Goal: Task Accomplishment & Management: Manage account settings

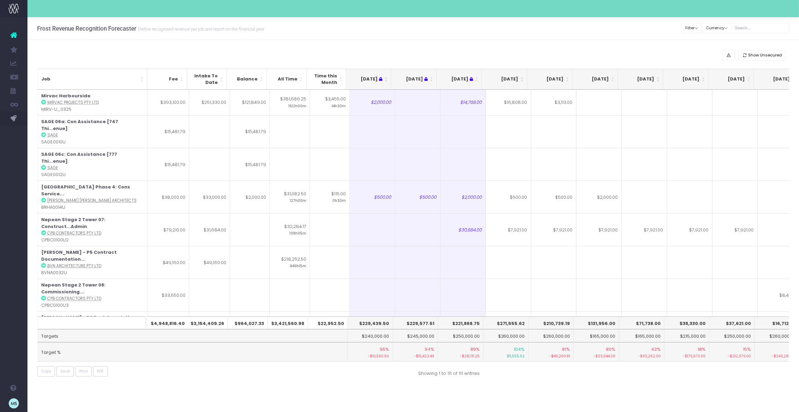
drag, startPoint x: 98, startPoint y: 316, endPoint x: 338, endPoint y: 3, distance: 394.6
click at [0, 0] on div "Account Warning You are on a paid plan. My Favourites You have no favourites Jo…" at bounding box center [399, 206] width 799 height 412
click at [702, 29] on button "Filter" at bounding box center [692, 28] width 21 height 11
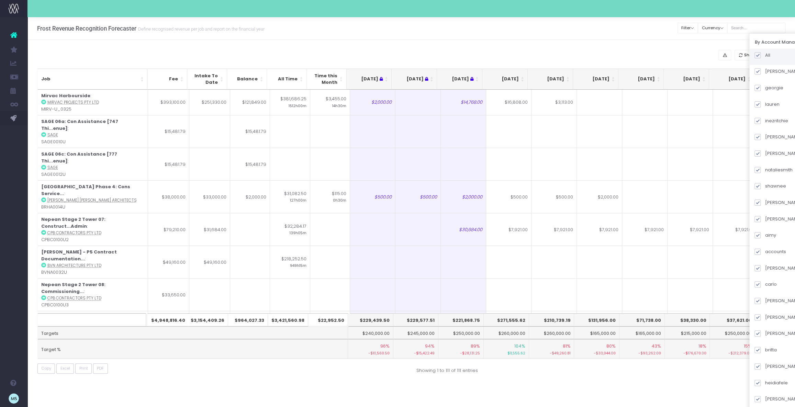
click at [761, 57] on span at bounding box center [757, 55] width 6 height 6
click at [766, 56] on input "All" at bounding box center [767, 54] width 4 height 4
checkbox input "false"
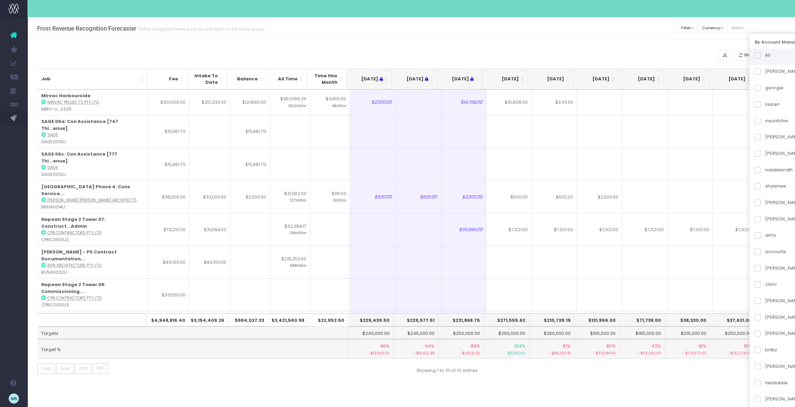
checkbox input "false"
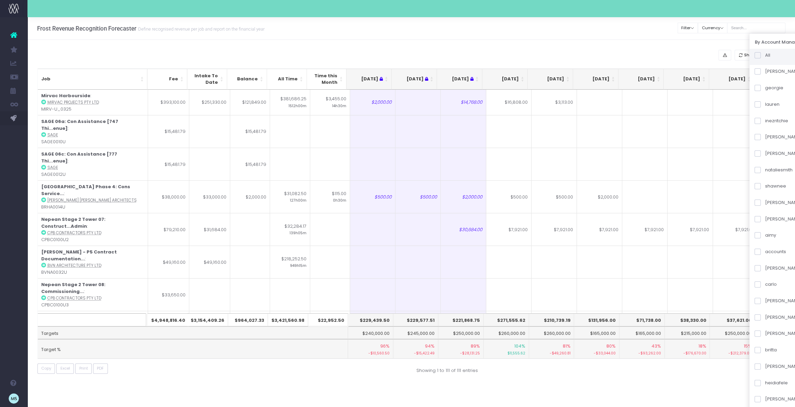
checkbox input "false"
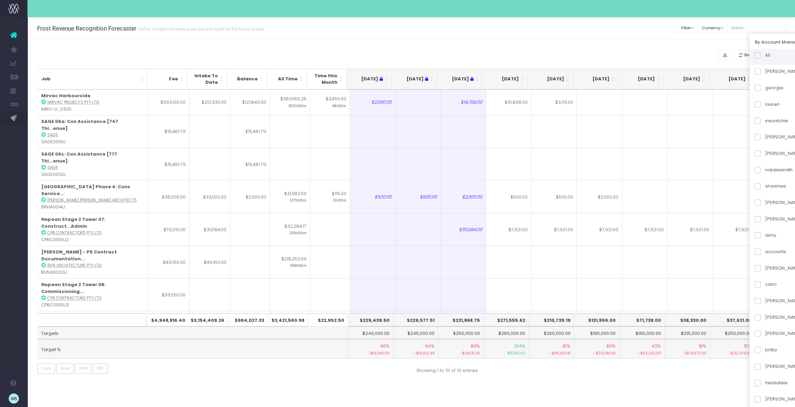
checkbox input "false"
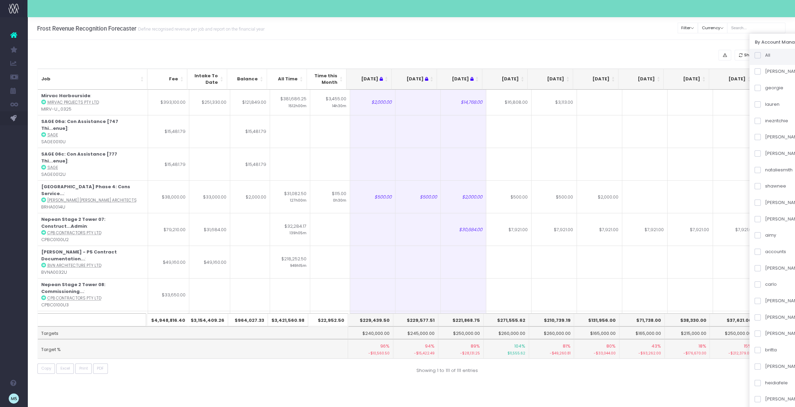
checkbox input "false"
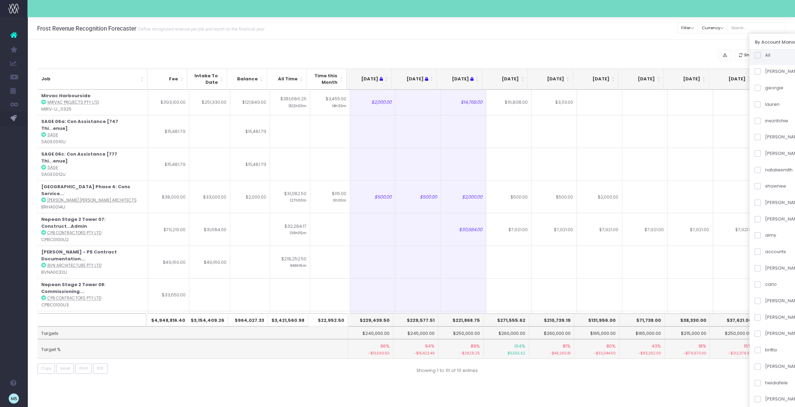
checkbox input "false"
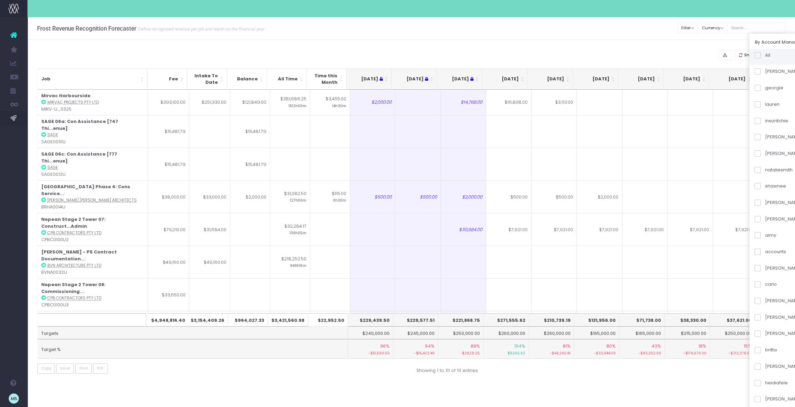
checkbox input "false"
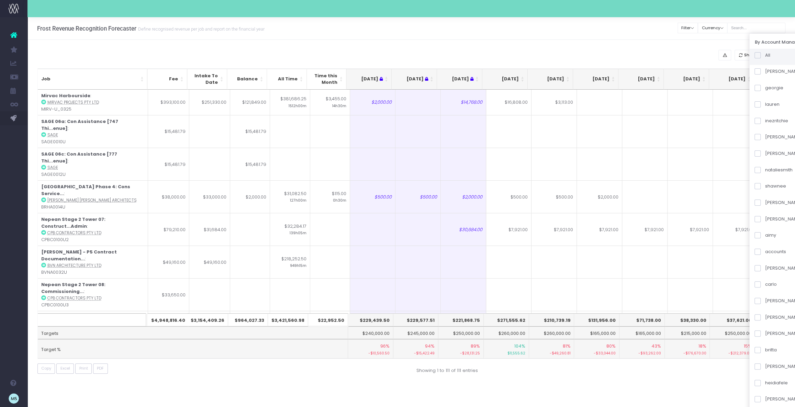
checkbox input "false"
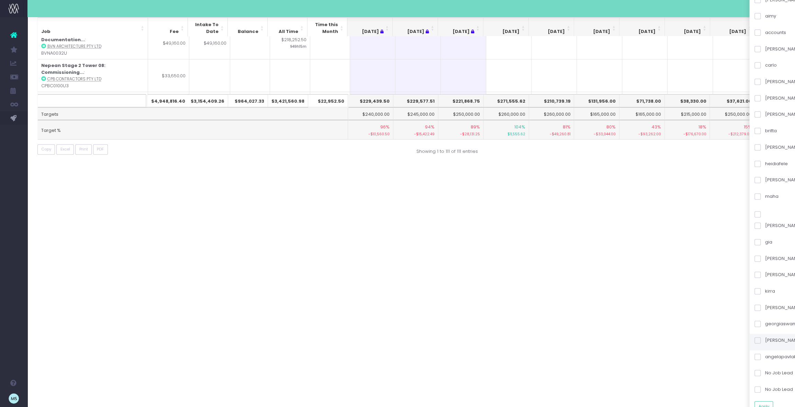
scroll to position [219, 0]
click at [761, 198] on span at bounding box center [757, 196] width 6 height 6
click at [765, 197] on input "maha" at bounding box center [767, 195] width 4 height 4
checkbox input "true"
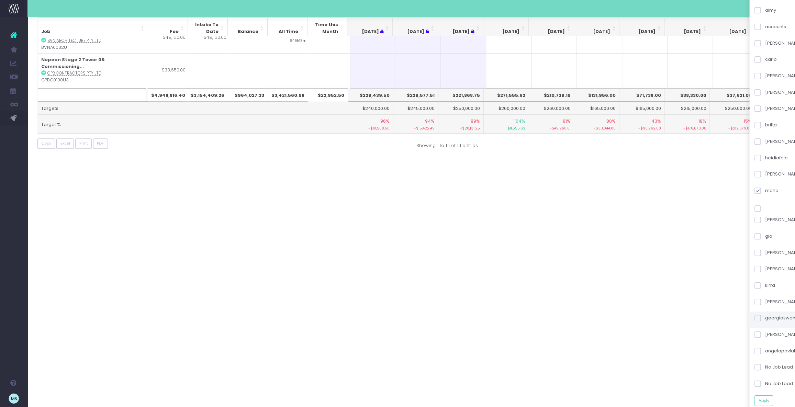
scroll to position [227, 0]
click at [772, 397] on button "Apply" at bounding box center [763, 398] width 19 height 11
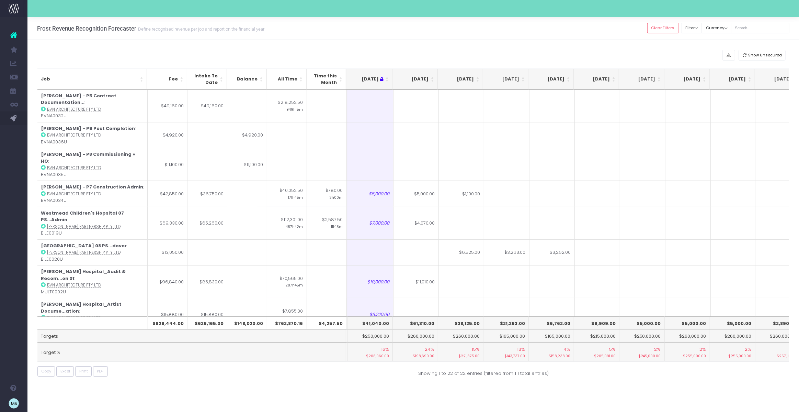
scroll to position [0, 117]
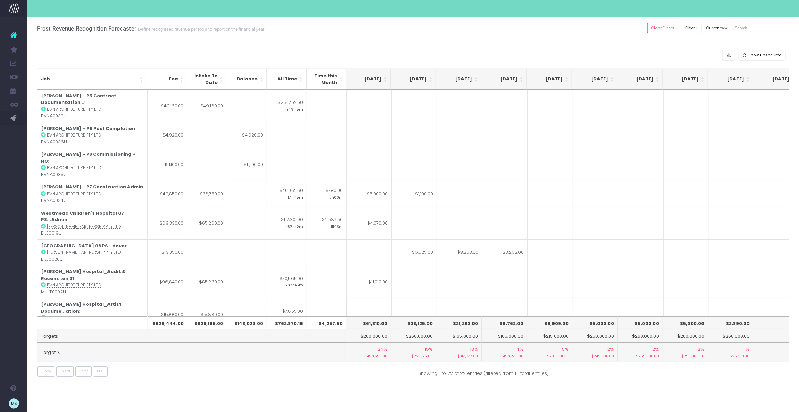
click at [755, 25] on input "text" at bounding box center [760, 28] width 58 height 11
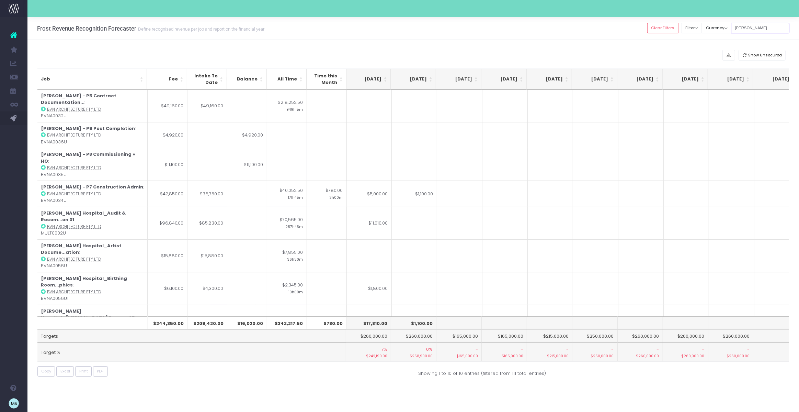
type input "[PERSON_NAME]"
click at [223, 48] on div "Show Unsecured Job Fee Intake To Date Balance All Time Time this Month Jul 25 A…" at bounding box center [413, 215] width 772 height 350
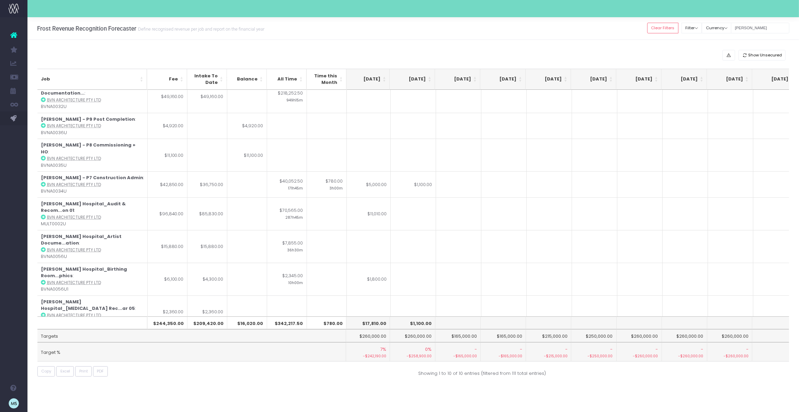
scroll to position [0, 138]
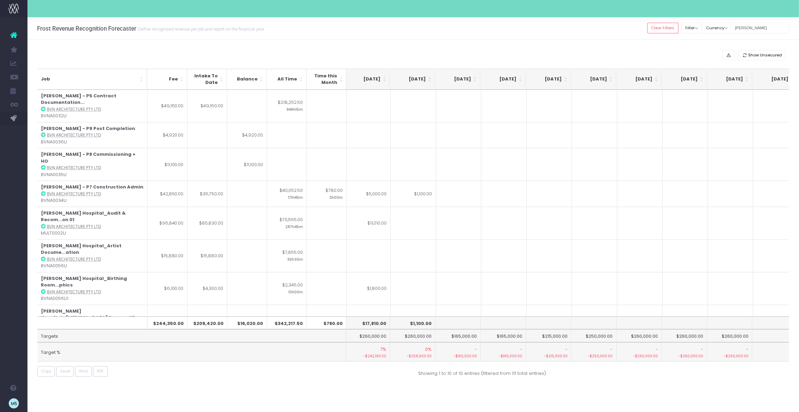
click at [147, 54] on div "Show Unsecured" at bounding box center [413, 55] width 752 height 11
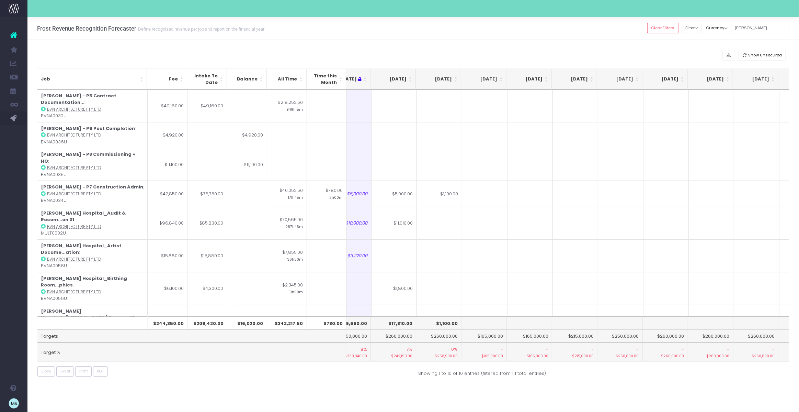
scroll to position [0, 122]
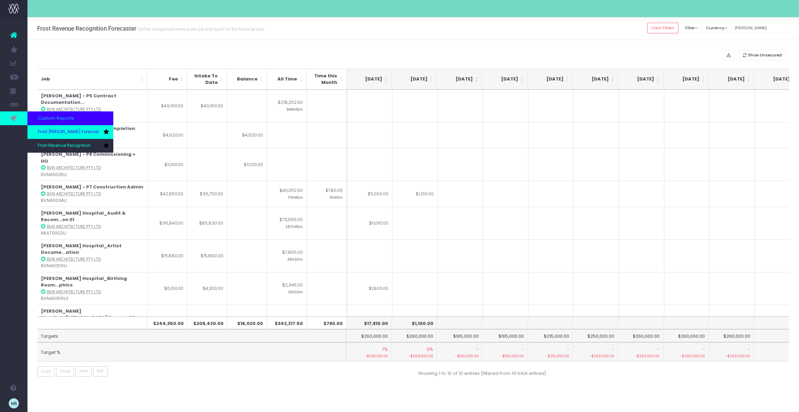
click at [61, 132] on span "Frost [PERSON_NAME] Forecast" at bounding box center [68, 132] width 61 height 6
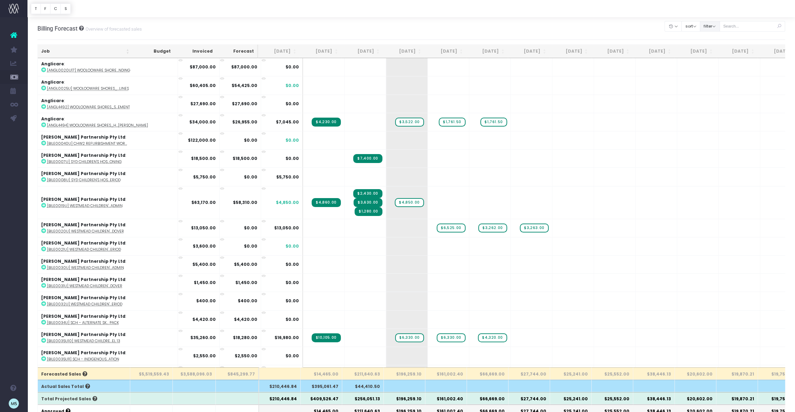
click at [714, 27] on button "filter" at bounding box center [710, 26] width 20 height 11
click at [712, 46] on span at bounding box center [709, 47] width 6 height 6
click at [717, 46] on input "All" at bounding box center [719, 46] width 4 height 4
checkbox input "false"
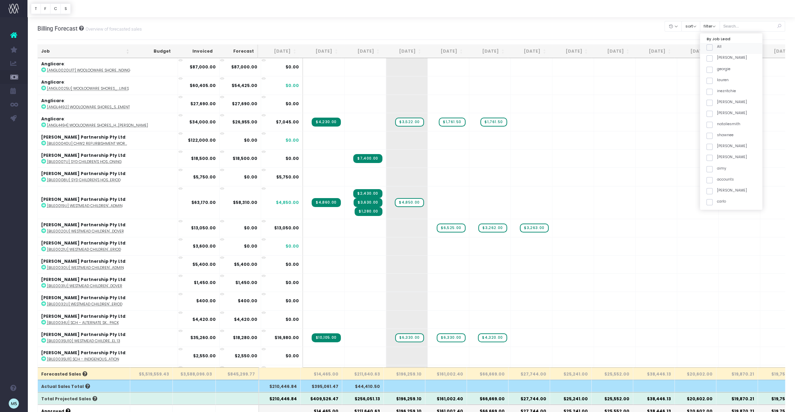
checkbox input "false"
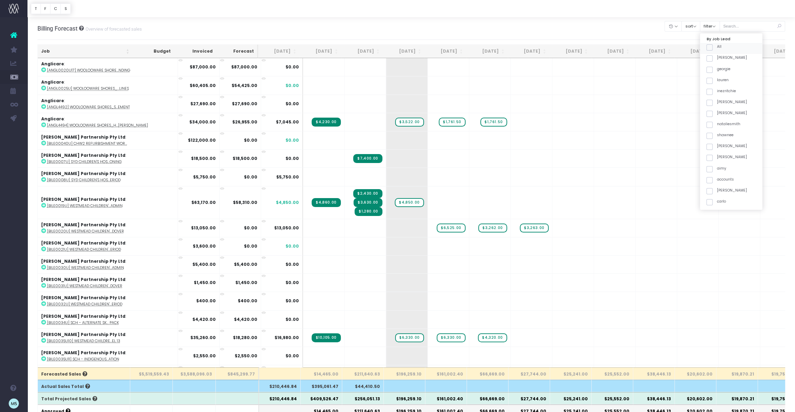
checkbox input "false"
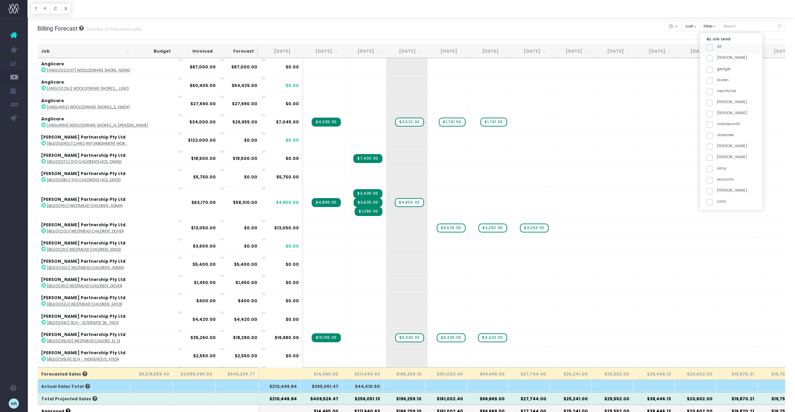
checkbox input "false"
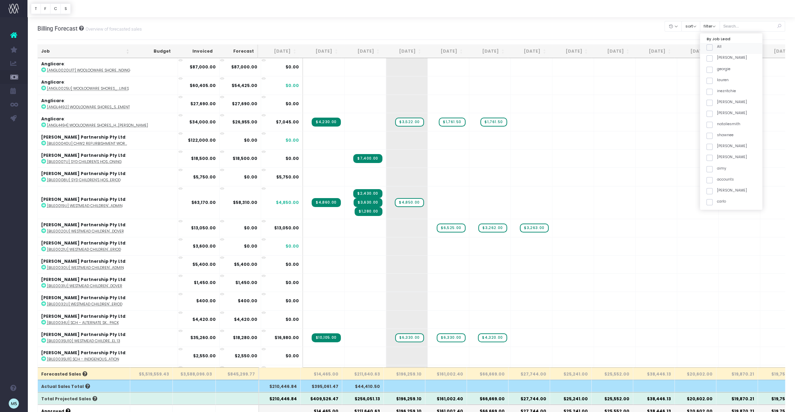
checkbox input "false"
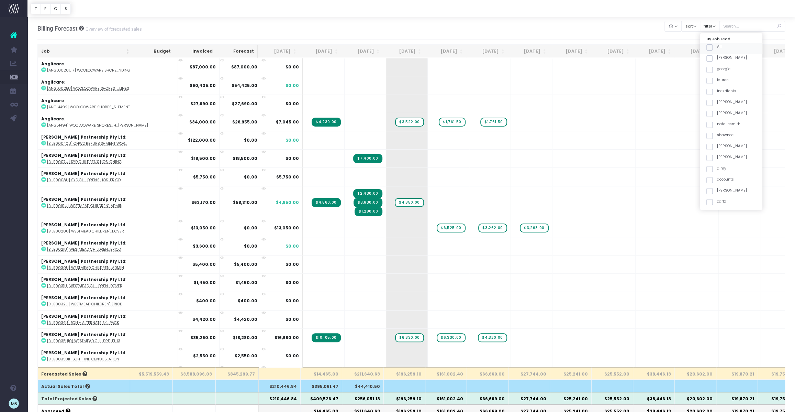
checkbox input "false"
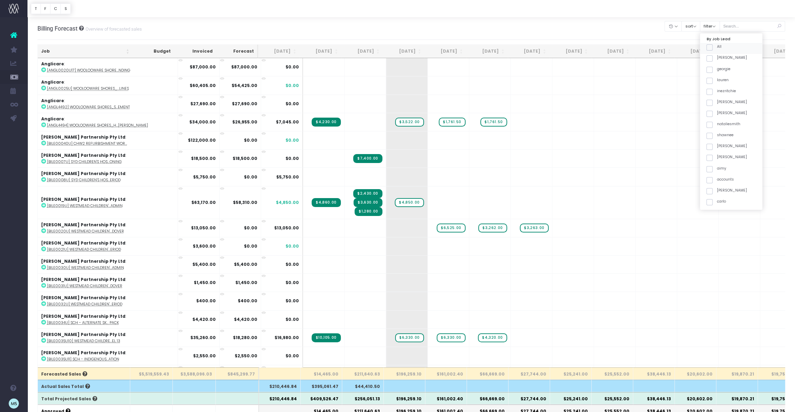
checkbox input "false"
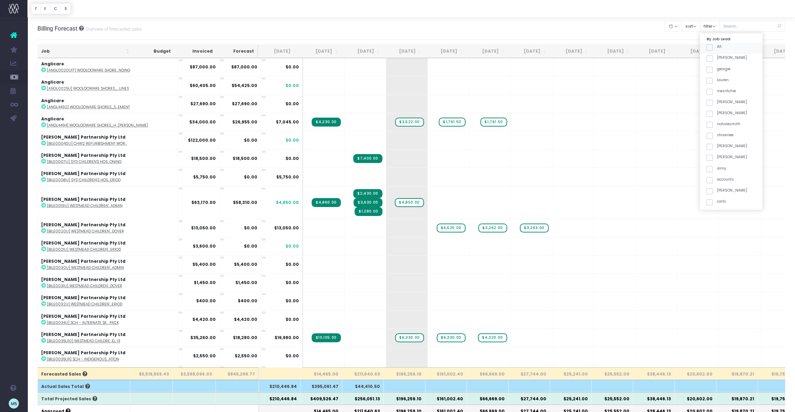
checkbox input "false"
click at [712, 193] on span at bounding box center [709, 194] width 6 height 6
click at [717, 193] on input "maha" at bounding box center [719, 193] width 4 height 4
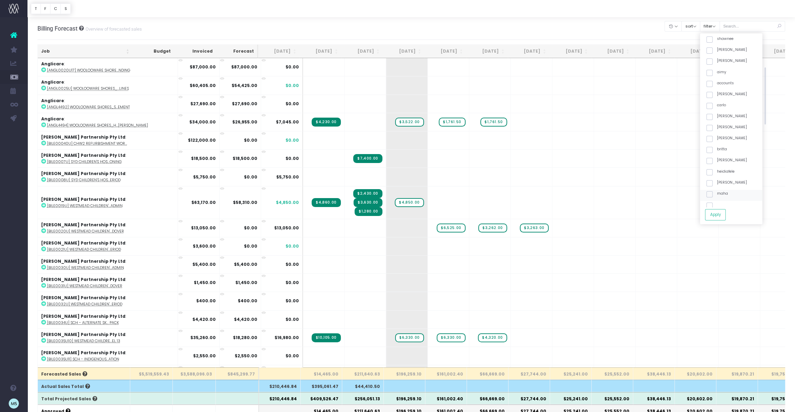
checkbox input "true"
click at [724, 214] on button "Apply" at bounding box center [715, 214] width 21 height 11
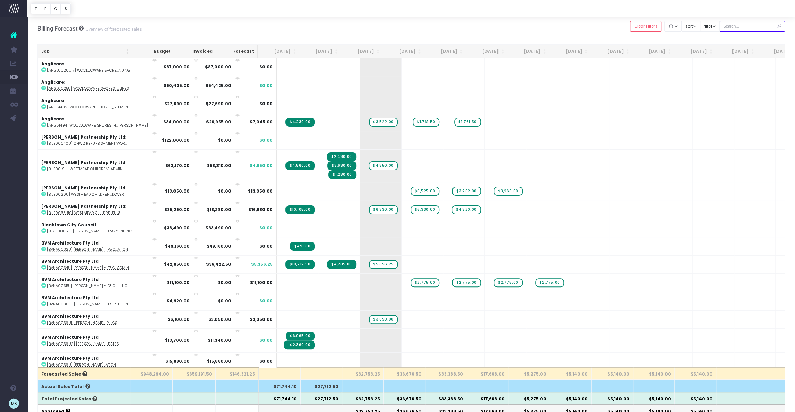
click at [752, 26] on input "text" at bounding box center [752, 26] width 66 height 11
type input "[PERSON_NAME]"
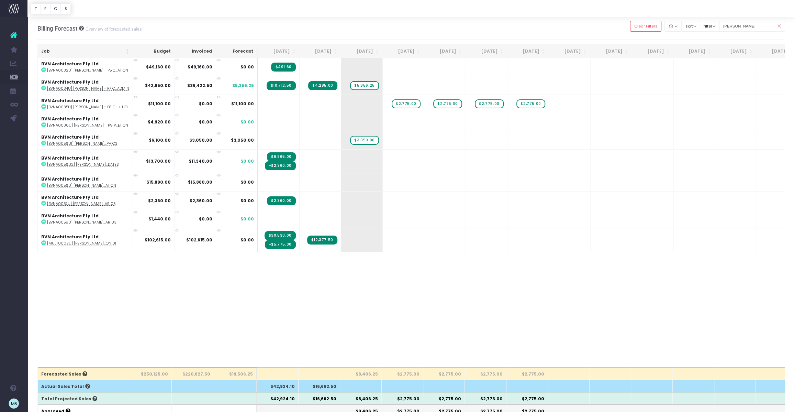
click at [483, 320] on div "Job Budget Invoiced Forecast Aug 25 Sep 25 Oct 25 Nov 25 Dec 25 Jan 26 Feb 26 M…" at bounding box center [411, 212] width 748 height 309
click at [400, 107] on span "+" at bounding box center [393, 104] width 21 height 18
click at [417, 101] on span "$2,775.00" at bounding box center [406, 103] width 29 height 9
click at [413, 108] on td "+ $2,775.00" at bounding box center [404, 103] width 42 height 18
click at [414, 98] on td "+ $2,775.00" at bounding box center [404, 103] width 42 height 18
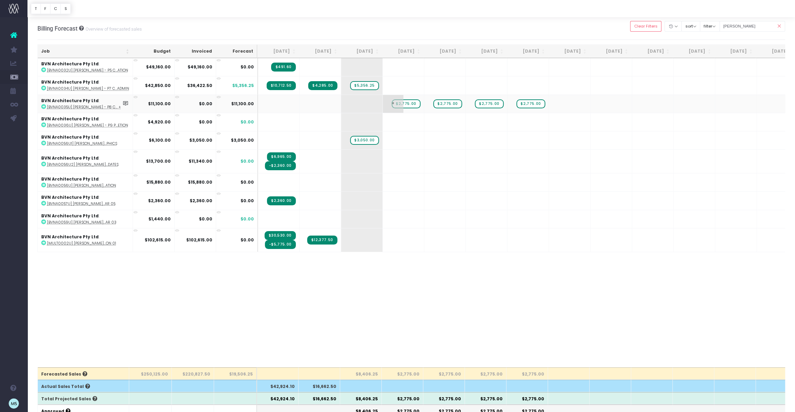
click at [409, 102] on span "$2,775.00" at bounding box center [406, 103] width 29 height 9
click at [411, 103] on span "$2,775.00" at bounding box center [406, 103] width 29 height 9
click at [562, 103] on span "+" at bounding box center [559, 104] width 21 height 18
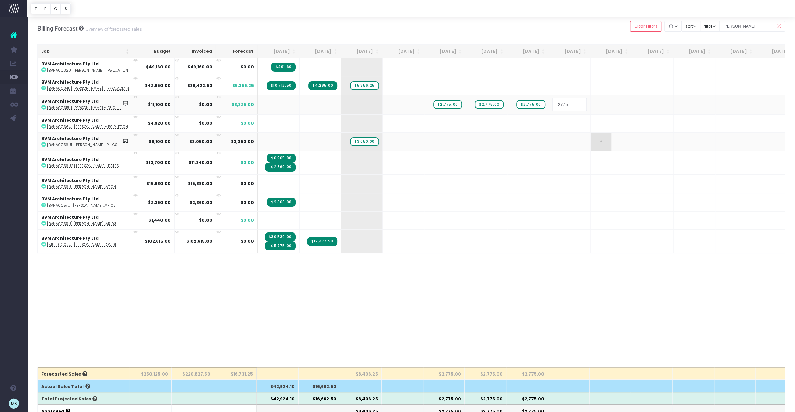
click at [622, 140] on body "Oh my... this is bad. wayahead wasn't able to load this page. Please contact su…" at bounding box center [397, 206] width 795 height 412
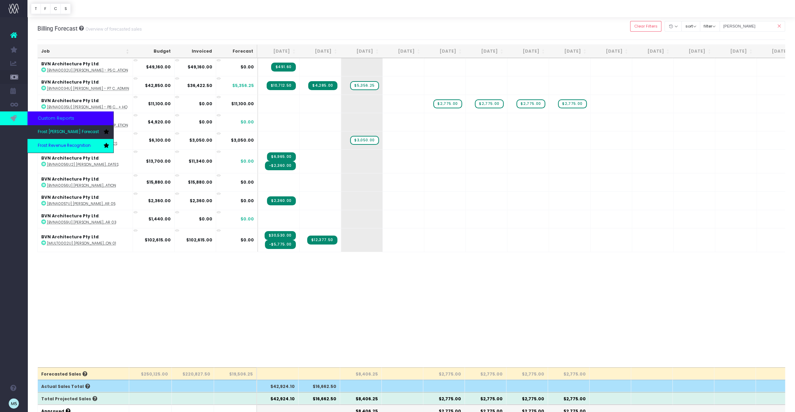
click at [54, 145] on span "Frost Revenue Recognition" at bounding box center [64, 146] width 53 height 6
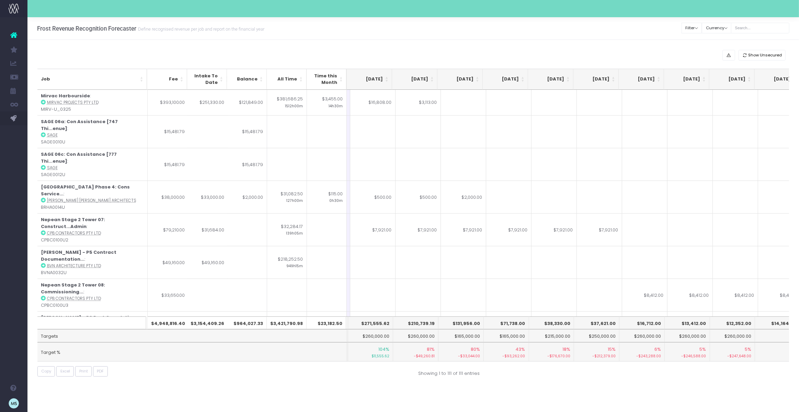
scroll to position [0, 137]
click at [206, 44] on div "Show Unsecured Job Fee Intake To Date Balance All Time Time this Month [DATE] A…" at bounding box center [413, 215] width 772 height 350
click at [698, 28] on button "Filter" at bounding box center [692, 28] width 21 height 11
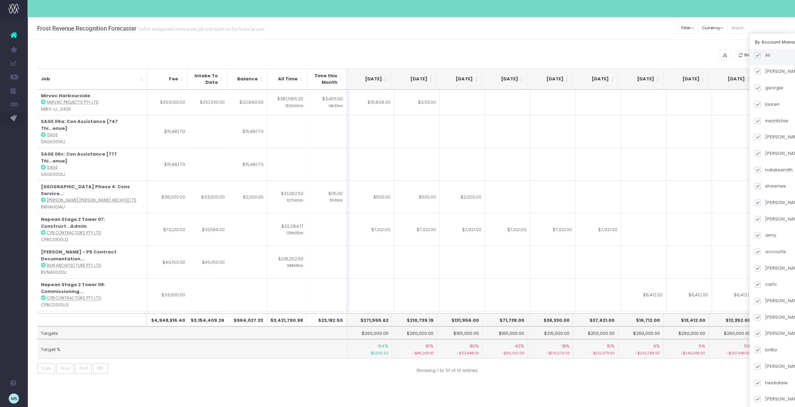
click at [761, 54] on span at bounding box center [757, 55] width 6 height 6
click at [765, 54] on input "All" at bounding box center [767, 54] width 4 height 4
checkbox input "false"
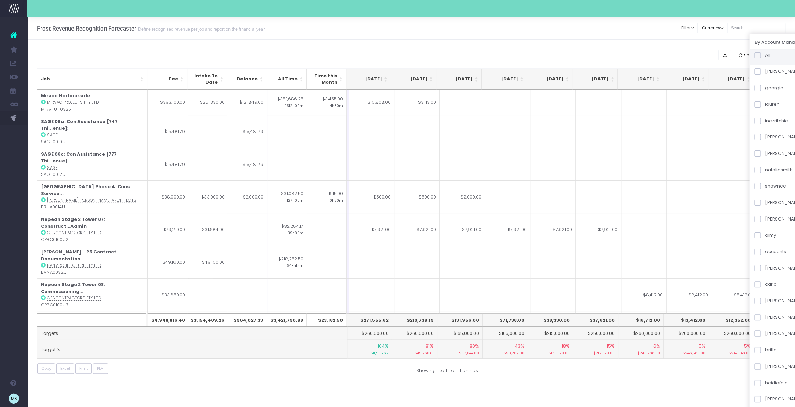
checkbox input "false"
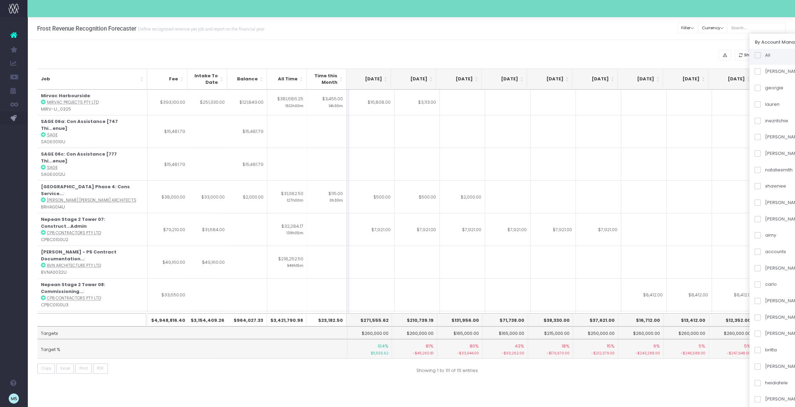
checkbox input "false"
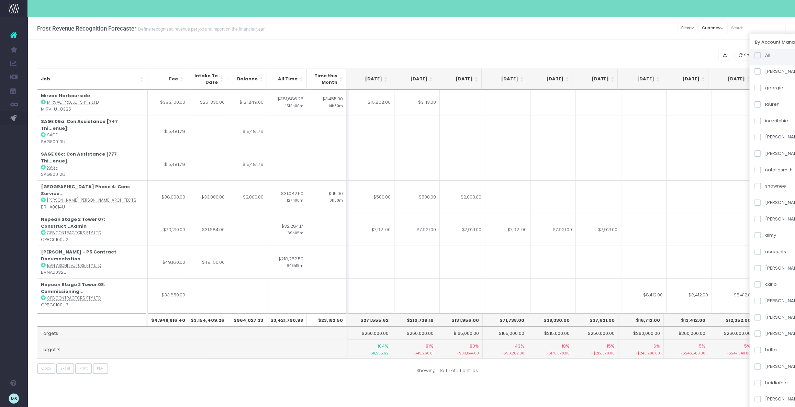
checkbox input "false"
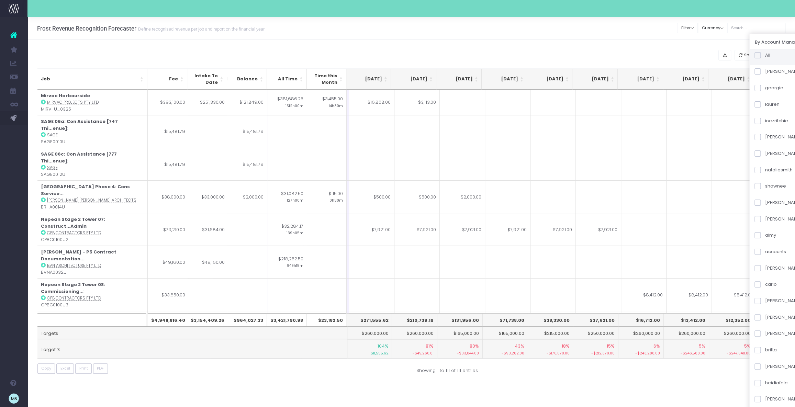
checkbox input "false"
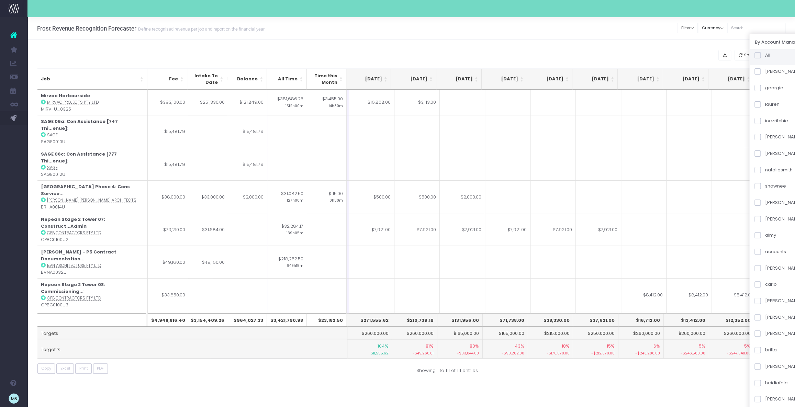
checkbox input "false"
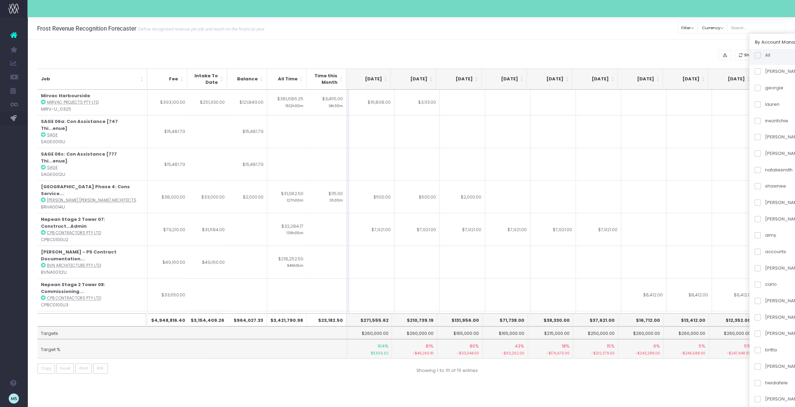
checkbox input "false"
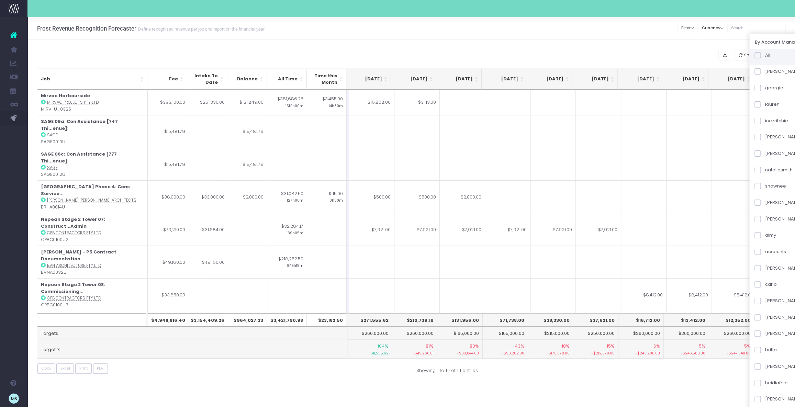
checkbox input "false"
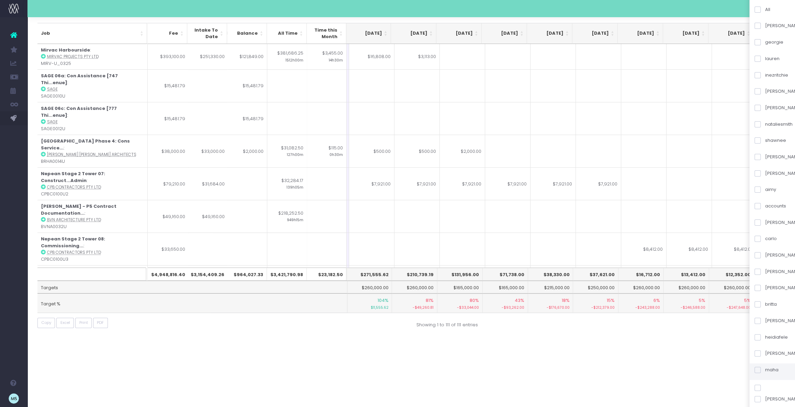
click at [761, 370] on span at bounding box center [757, 370] width 6 height 6
click at [767, 370] on input "maha" at bounding box center [767, 369] width 4 height 4
checkbox input "true"
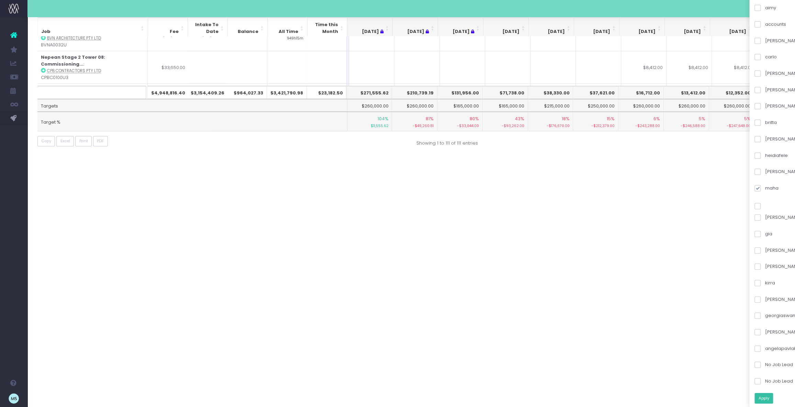
scroll to position [0, 137]
click at [769, 399] on button "Apply" at bounding box center [763, 398] width 19 height 11
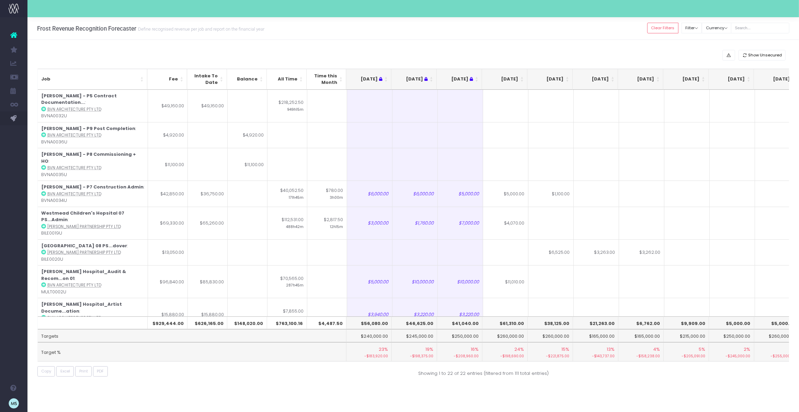
scroll to position [0, 46]
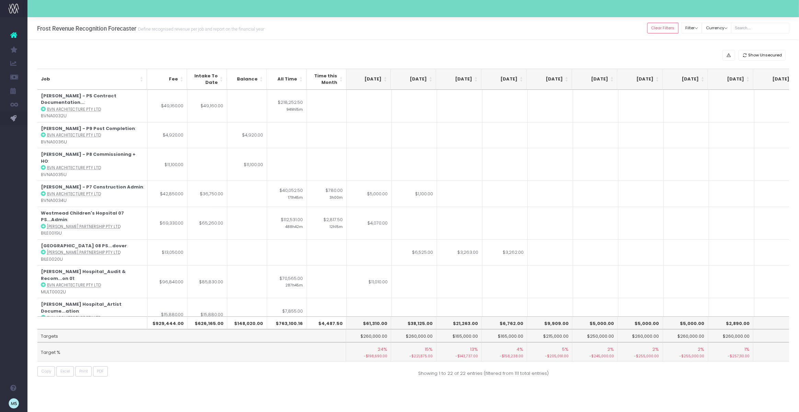
click at [312, 378] on div "Show Unsecured Job Fee Intake To Date Balance All Time Time this Month [DATE] A…" at bounding box center [413, 215] width 772 height 350
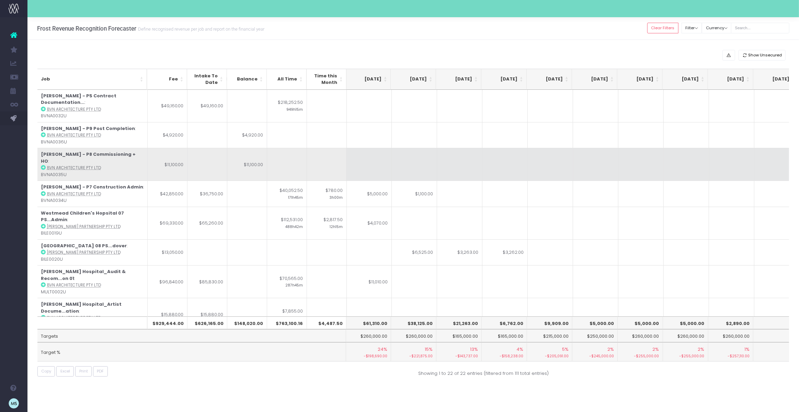
scroll to position [0, 138]
click at [413, 157] on td at bounding box center [413, 164] width 45 height 33
click at [413, 157] on input at bounding box center [413, 154] width 45 height 26
type input "2775"
click at [458, 150] on td at bounding box center [458, 164] width 45 height 33
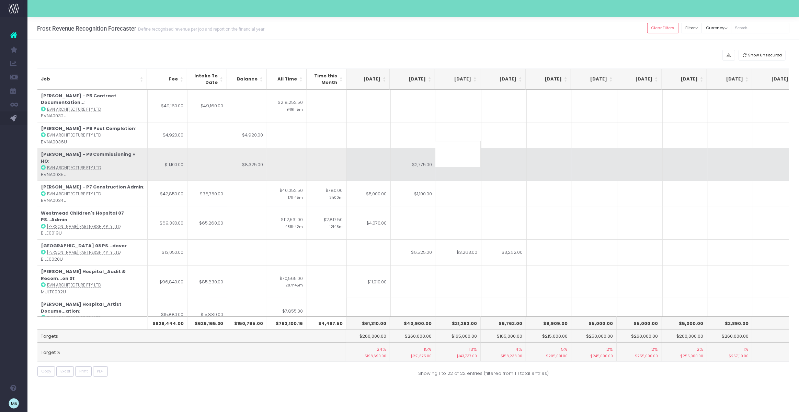
click at [458, 150] on input at bounding box center [458, 154] width 45 height 26
type input "2775"
click at [497, 154] on td at bounding box center [504, 164] width 45 height 33
click at [497, 154] on input at bounding box center [503, 154] width 45 height 26
type input "2775"
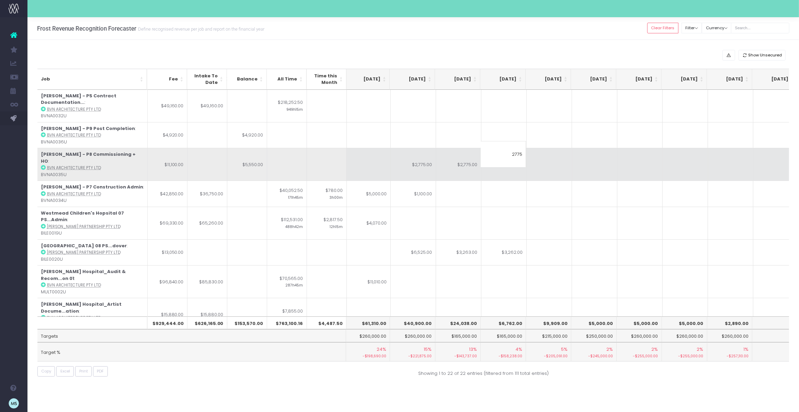
click at [562, 158] on td at bounding box center [549, 164] width 45 height 33
click at [562, 158] on input at bounding box center [548, 154] width 45 height 26
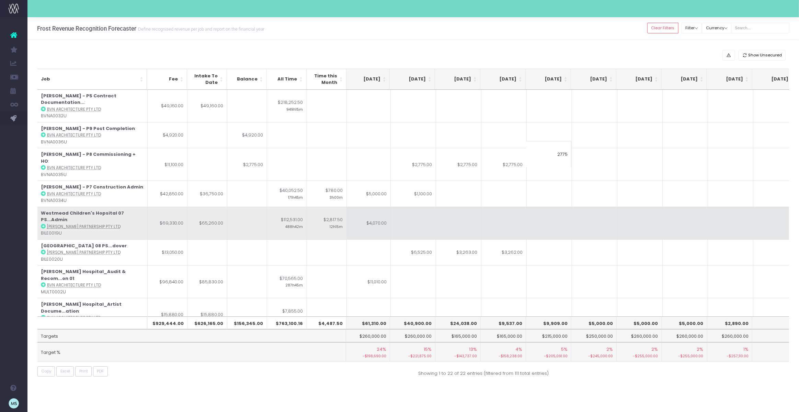
type input "2775"
click at [607, 206] on td at bounding box center [594, 222] width 45 height 33
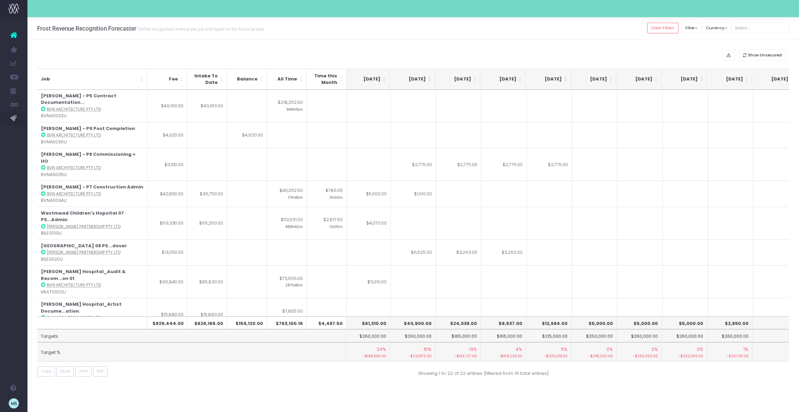
click at [526, 53] on div "Show Unsecured" at bounding box center [413, 55] width 752 height 11
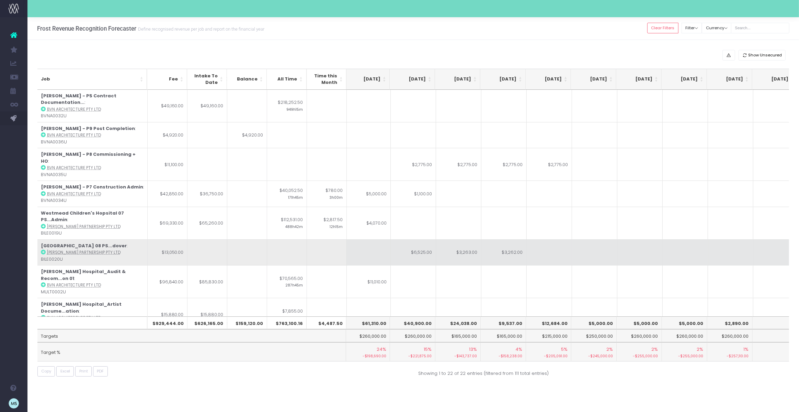
click at [415, 239] on td "$6,525.00" at bounding box center [413, 252] width 45 height 26
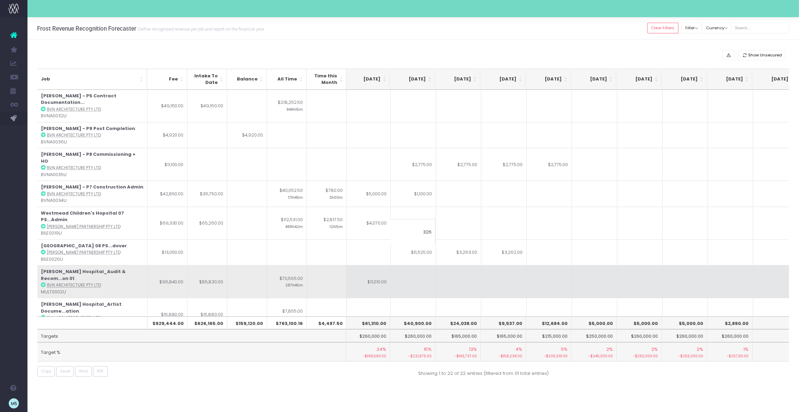
type input "3263"
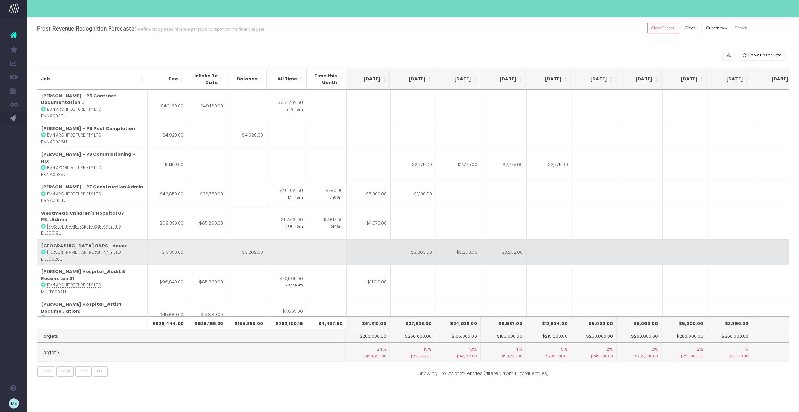
click at [541, 239] on td at bounding box center [549, 252] width 45 height 26
click at [541, 231] on input at bounding box center [548, 232] width 45 height 26
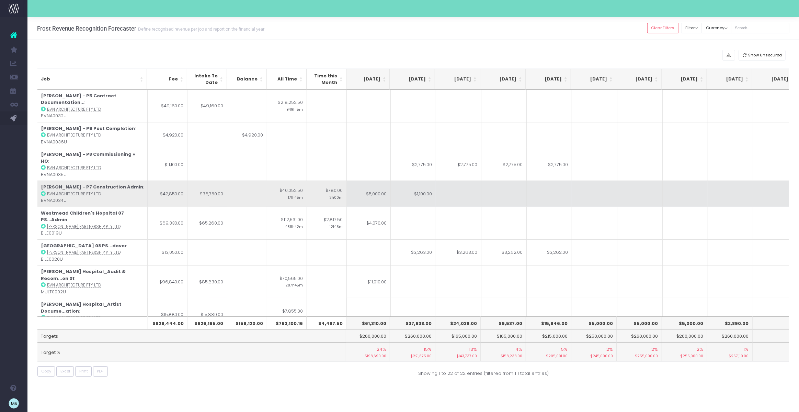
click at [424, 183] on td "$1,100.00" at bounding box center [413, 193] width 45 height 26
type input "$1,100.00"
click at [375, 182] on td "$5,000.00" at bounding box center [368, 193] width 45 height 26
type input "$5,000.00"
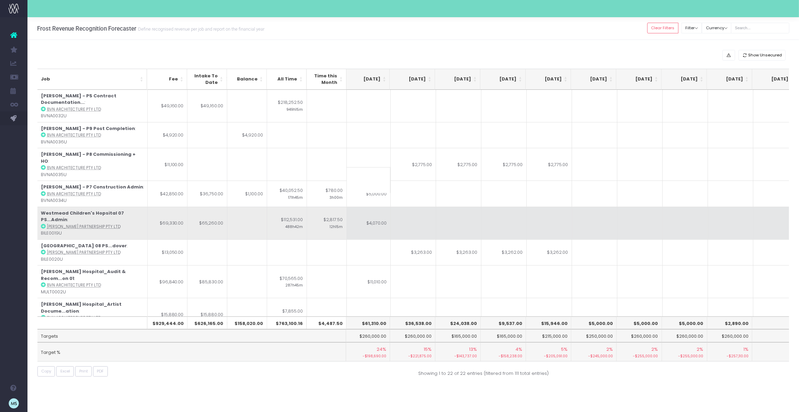
click at [379, 206] on td "$4,070.00" at bounding box center [368, 222] width 45 height 33
type input "$4,070.00"
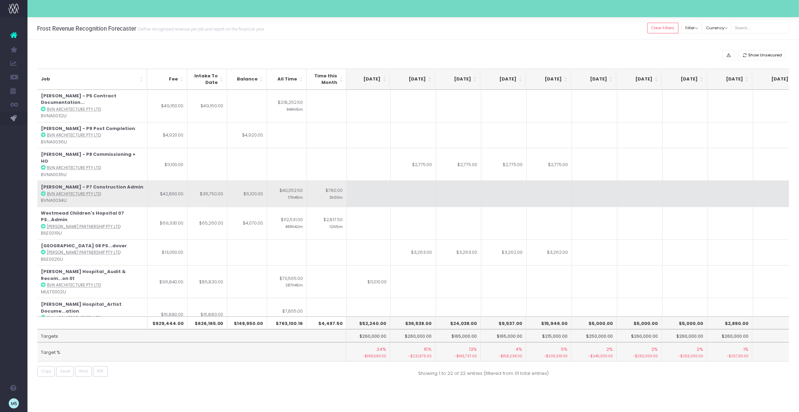
click at [516, 180] on td at bounding box center [504, 193] width 45 height 26
click at [364, 180] on td at bounding box center [368, 193] width 45 height 26
type input "3050"
click at [417, 183] on td at bounding box center [413, 193] width 45 height 26
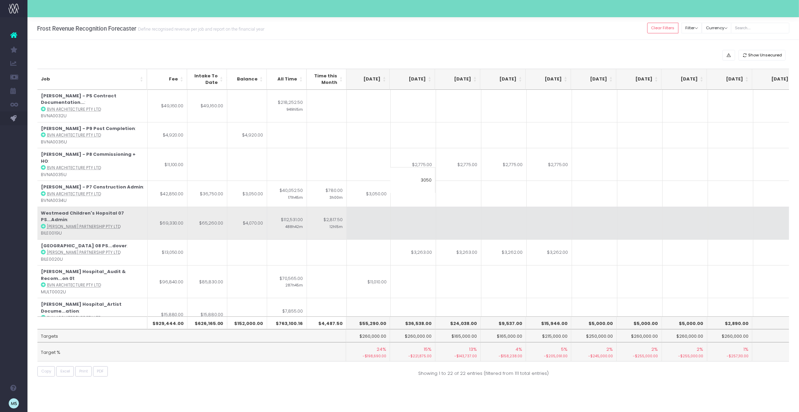
type input "3050"
click at [648, 210] on td at bounding box center [640, 222] width 45 height 33
click at [364, 206] on td at bounding box center [368, 222] width 45 height 33
type input "2020"
click at [423, 206] on td at bounding box center [413, 222] width 45 height 33
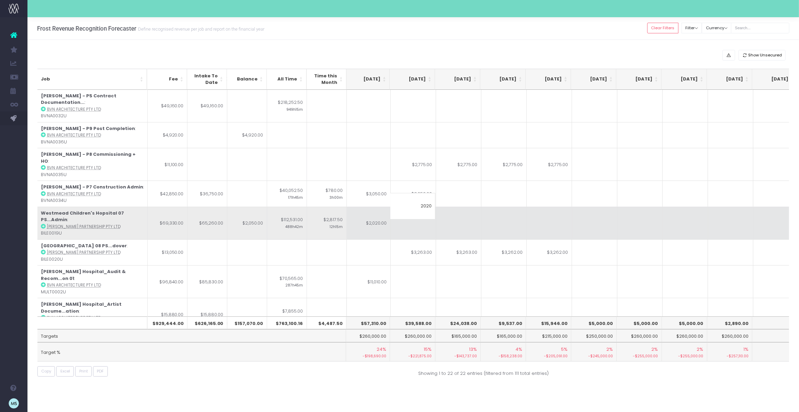
type input "2020"
click at [618, 206] on td at bounding box center [640, 222] width 45 height 33
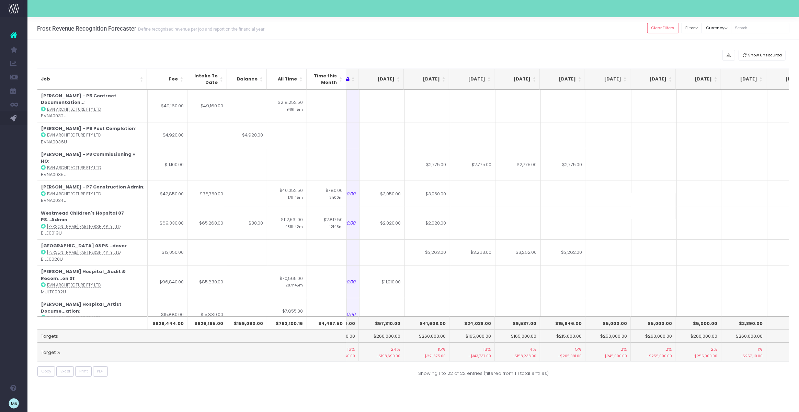
scroll to position [0, 94]
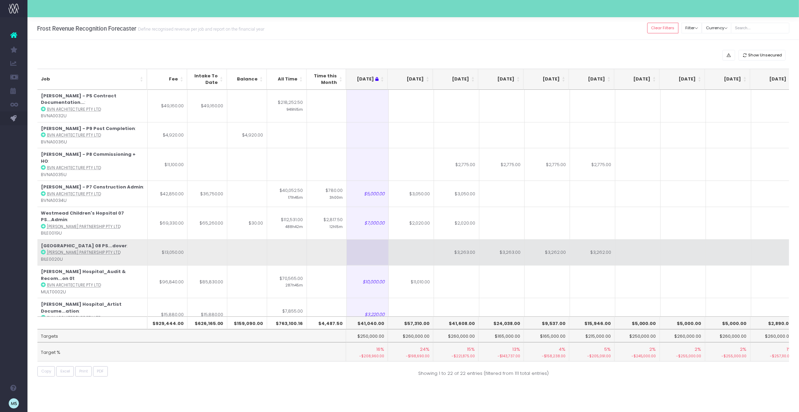
click at [460, 239] on td "$3,263.00" at bounding box center [456, 252] width 45 height 26
type input "$3,263.00"
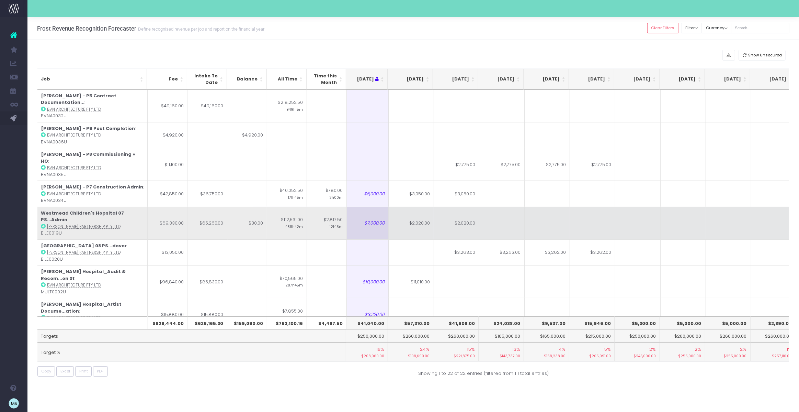
click at [507, 206] on td at bounding box center [502, 222] width 45 height 33
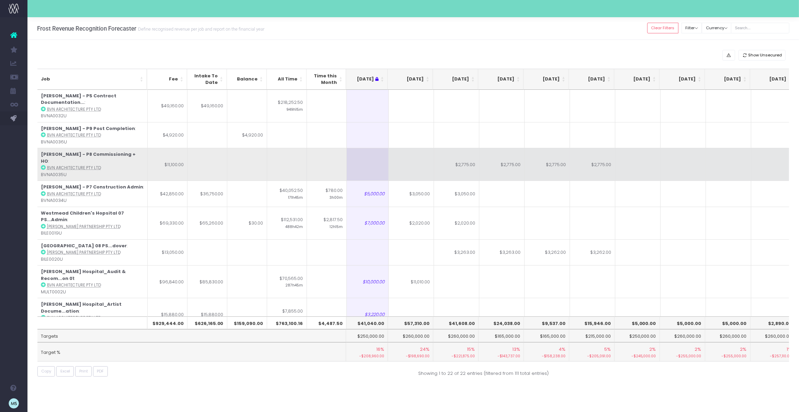
click at [468, 157] on td "$2,775.00" at bounding box center [456, 164] width 45 height 33
type input "$2,775.00"
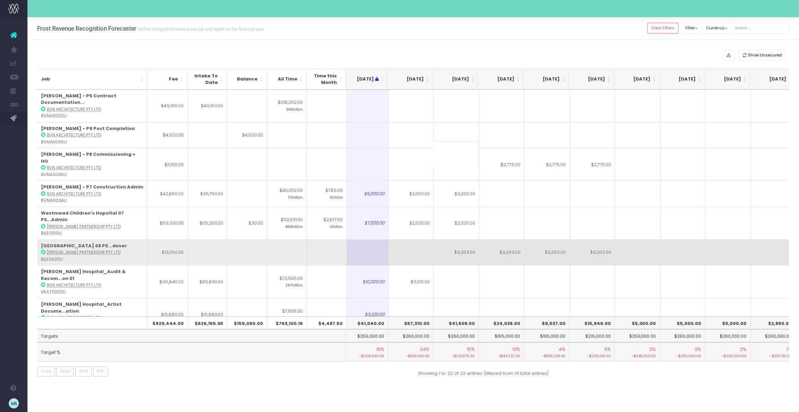
click at [461, 239] on td "$3,263.00" at bounding box center [456, 252] width 45 height 26
type input "$3,263.00"
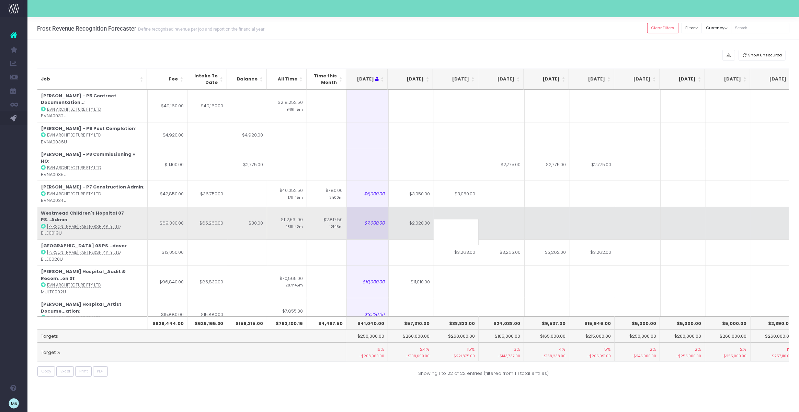
click at [606, 206] on td at bounding box center [592, 222] width 45 height 33
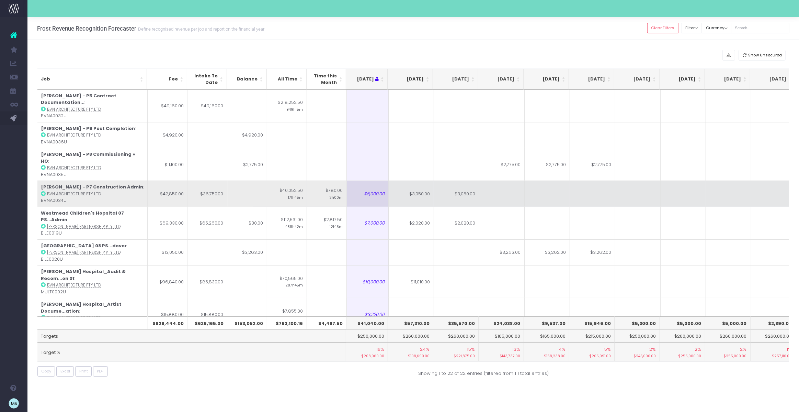
click at [641, 189] on td at bounding box center [638, 193] width 45 height 26
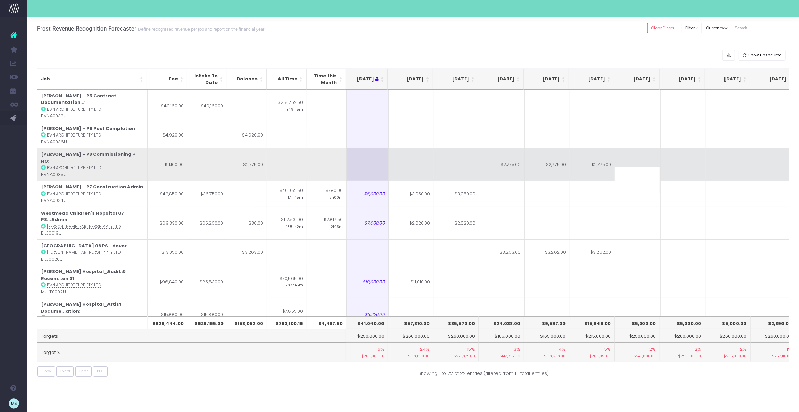
click at [460, 158] on td at bounding box center [456, 164] width 45 height 33
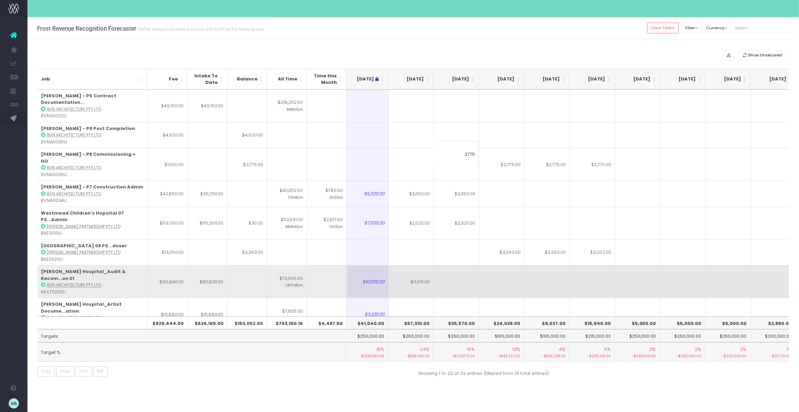
type input "2775"
click at [502, 267] on td at bounding box center [502, 281] width 45 height 33
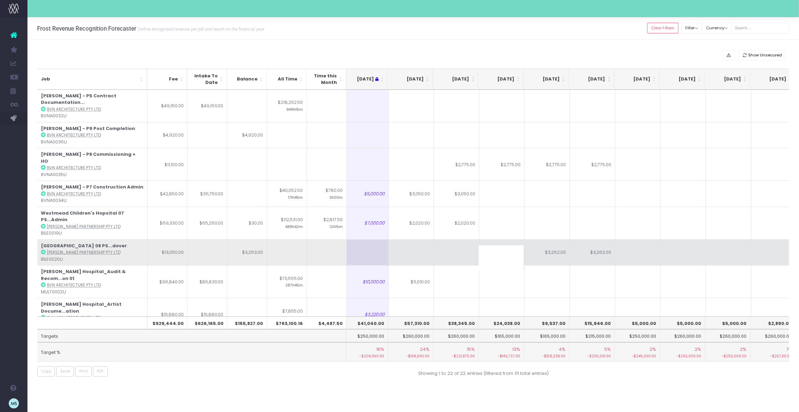
click at [466, 239] on td at bounding box center [456, 252] width 45 height 26
type input "3263"
click at [687, 239] on td at bounding box center [683, 252] width 45 height 26
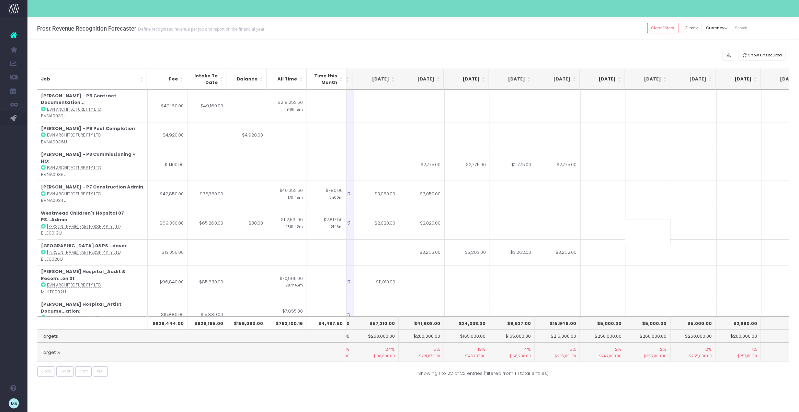
scroll to position [0, 133]
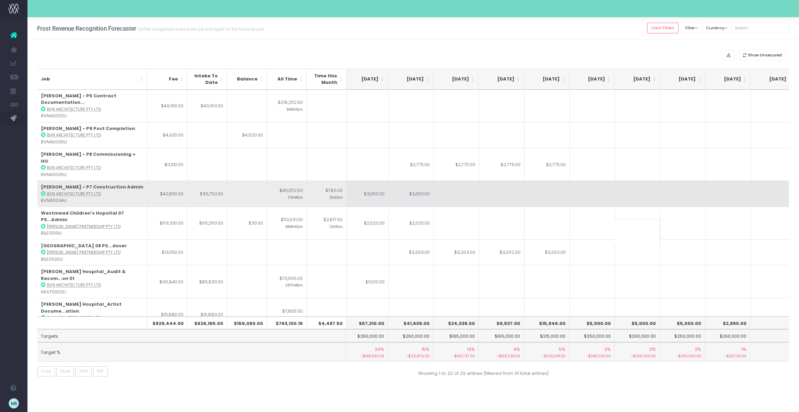
click at [378, 180] on td "$3,050.00" at bounding box center [366, 193] width 45 height 26
type input "$3,050.00"
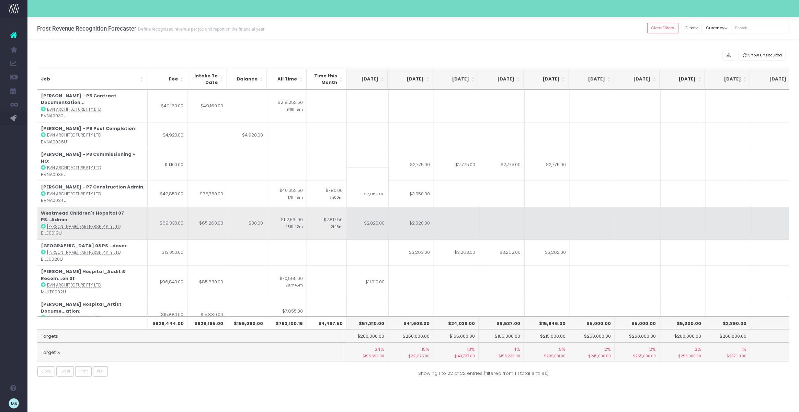
click at [375, 210] on td "$2,020.00" at bounding box center [366, 222] width 45 height 33
type input "$2,020.00"
click at [415, 207] on td "$2,020.00" at bounding box center [411, 222] width 45 height 33
type input "$2,020.00"
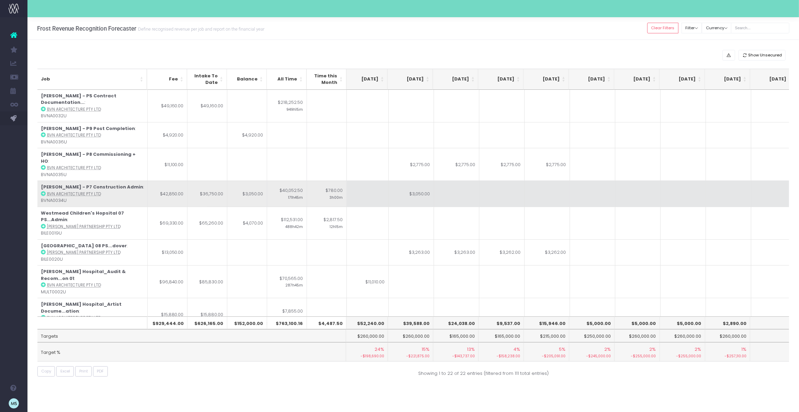
click at [417, 182] on td "$3,050.00" at bounding box center [411, 193] width 45 height 26
type input "$3,050.00"
type input "1015"
click at [481, 191] on td at bounding box center [502, 193] width 45 height 26
click at [373, 180] on td at bounding box center [366, 193] width 45 height 26
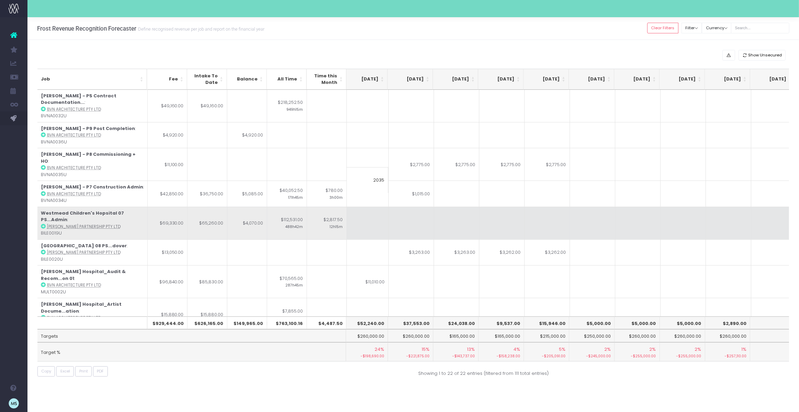
type input "2035"
click at [493, 206] on td at bounding box center [502, 222] width 45 height 33
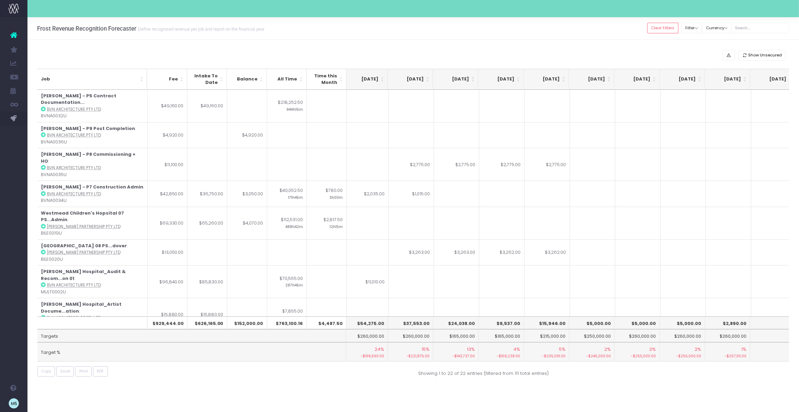
click at [354, 369] on div "Copy Excel Print PDF" at bounding box center [222, 371] width 381 height 11
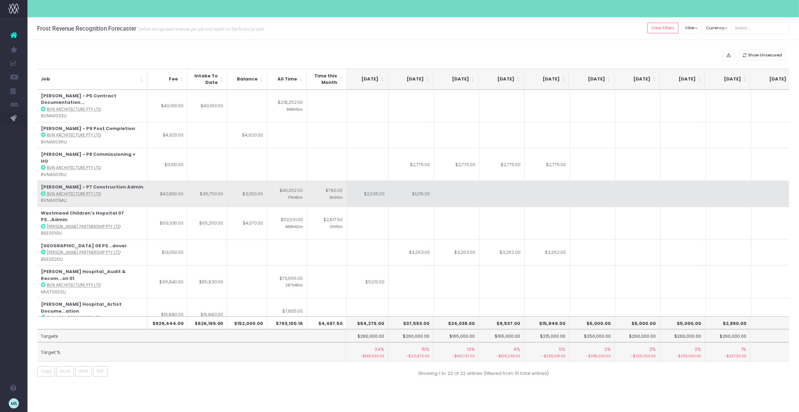
click at [373, 180] on td "$2,035.00" at bounding box center [366, 193] width 45 height 26
type input "$2,035.00"
click at [419, 182] on td "$1,015.00" at bounding box center [411, 193] width 45 height 26
type input "$1,015.00"
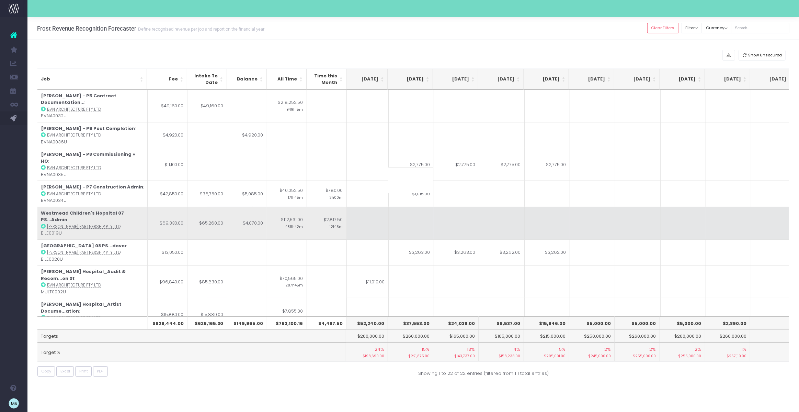
click at [488, 216] on td at bounding box center [502, 222] width 45 height 33
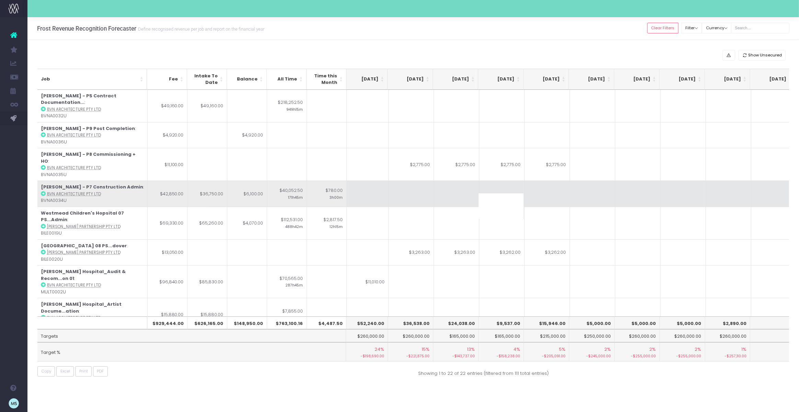
click at [407, 180] on td at bounding box center [411, 193] width 45 height 26
type input "2030"
click at [474, 183] on td at bounding box center [456, 193] width 45 height 26
click at [371, 180] on td at bounding box center [366, 193] width 45 height 26
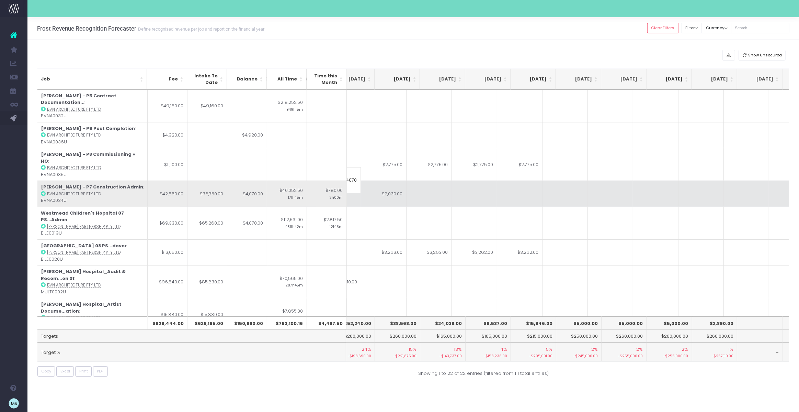
scroll to position [0, 167]
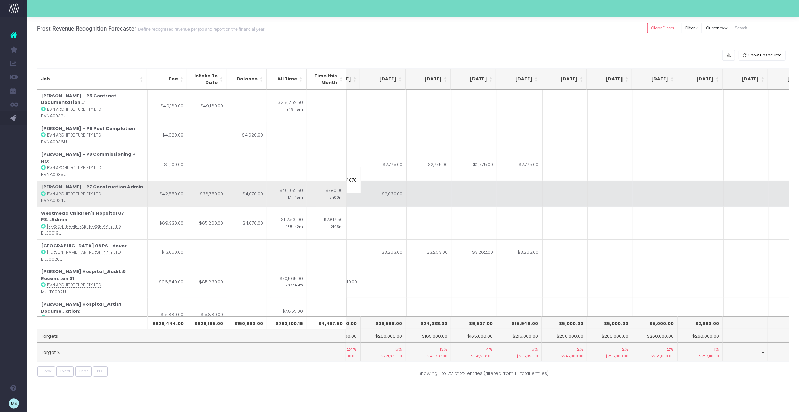
type input "4070"
click at [552, 181] on td at bounding box center [565, 193] width 45 height 26
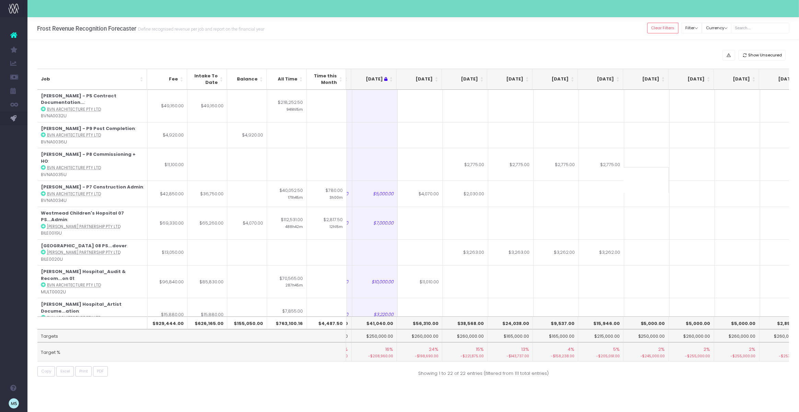
scroll to position [0, 76]
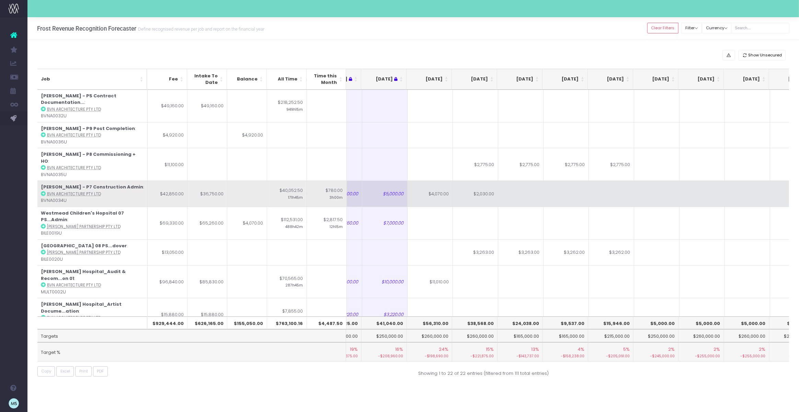
click at [486, 180] on td "$2,030.00" at bounding box center [475, 193] width 45 height 26
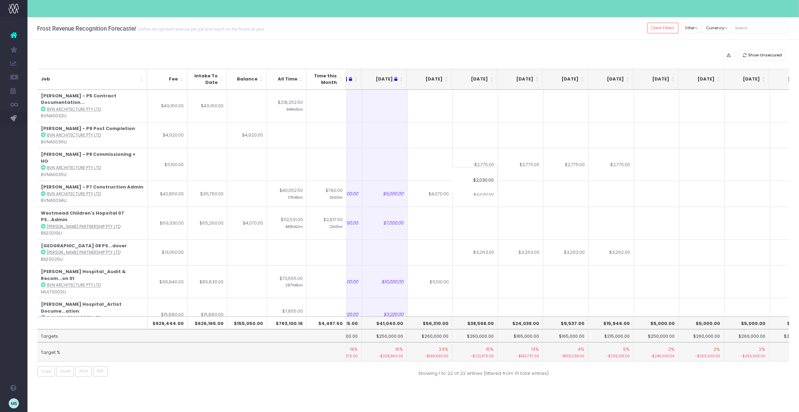
click at [486, 179] on input "$2,030.00" at bounding box center [475, 180] width 45 height 26
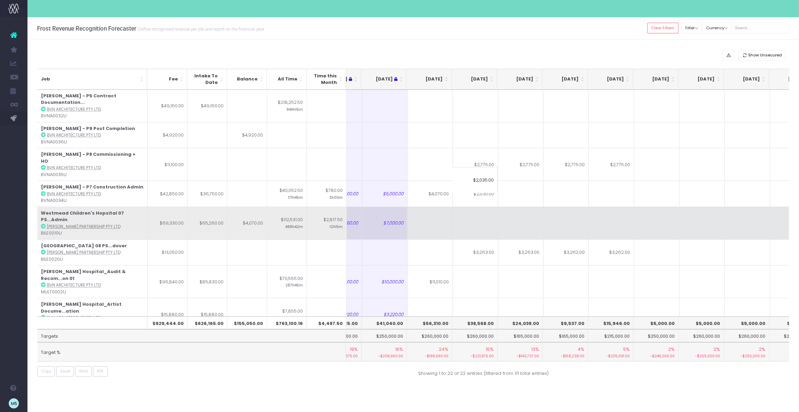
type input "$2,035.00"
click at [597, 206] on td at bounding box center [611, 222] width 45 height 33
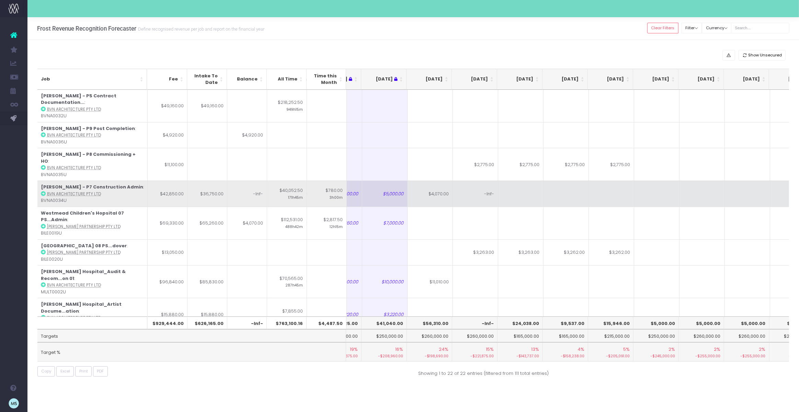
click at [439, 180] on td "$4,070.00" at bounding box center [430, 193] width 45 height 26
type input "$4,070.00"
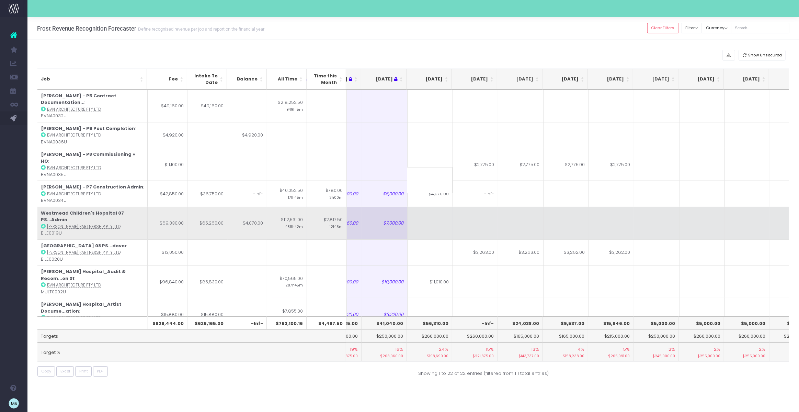
click at [591, 206] on td at bounding box center [611, 222] width 45 height 33
click at [446, 206] on td at bounding box center [430, 222] width 45 height 33
click at [462, 206] on td at bounding box center [475, 222] width 45 height 33
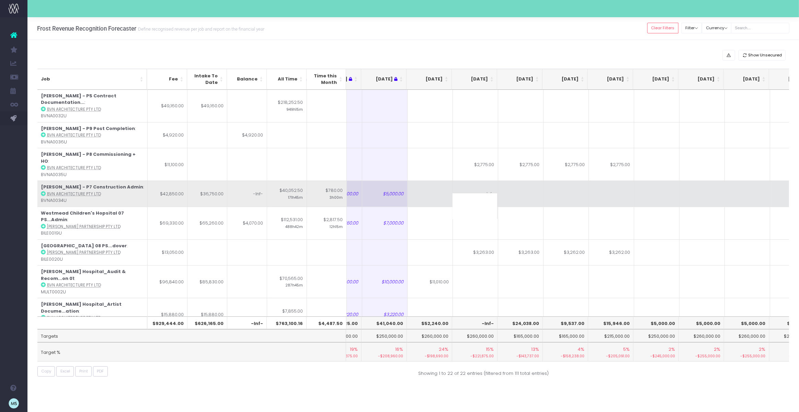
click at [494, 181] on td "-Inf-" at bounding box center [475, 193] width 45 height 26
type input "-Inf-"
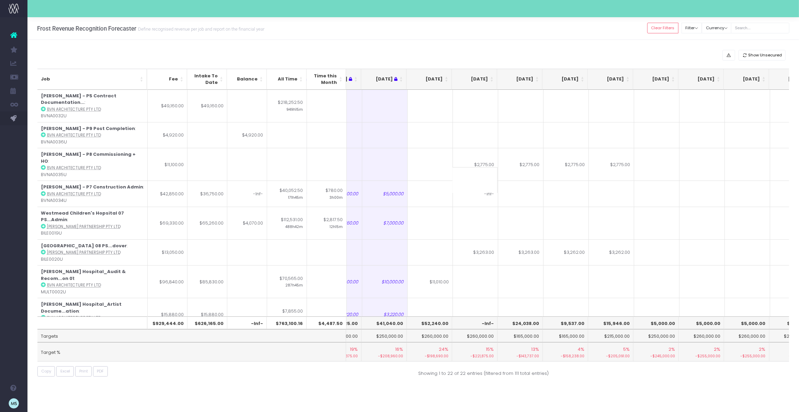
click at [483, 181] on input at bounding box center [475, 180] width 45 height 26
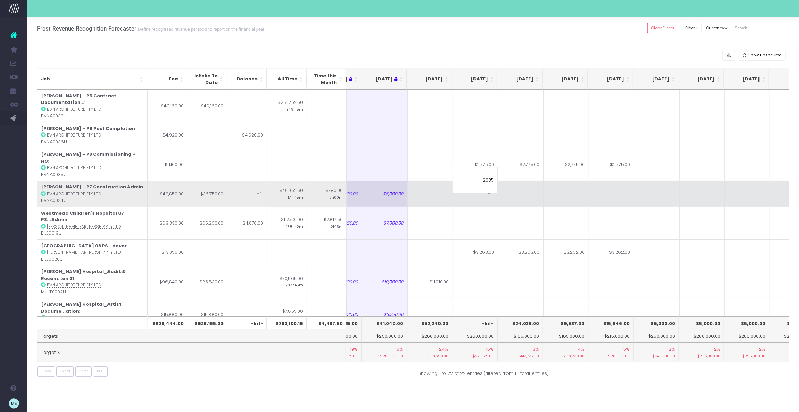
type input "2035"
click at [613, 191] on td at bounding box center [611, 193] width 45 height 26
click at [491, 185] on td "$2,035.00" at bounding box center [475, 193] width 45 height 26
type input "$2,035.00"
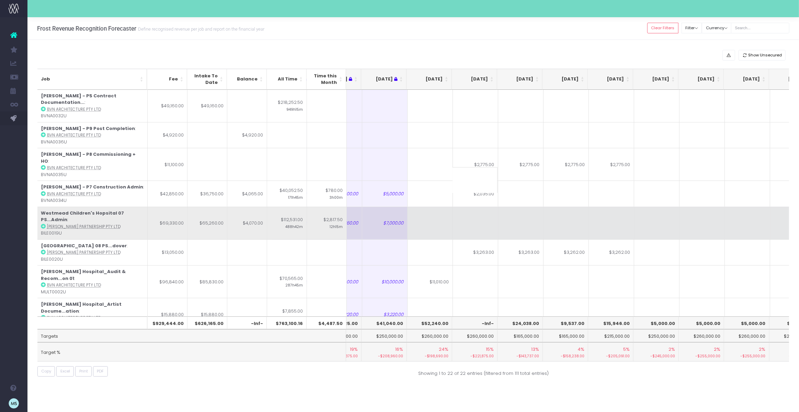
click at [567, 206] on td at bounding box center [566, 222] width 45 height 33
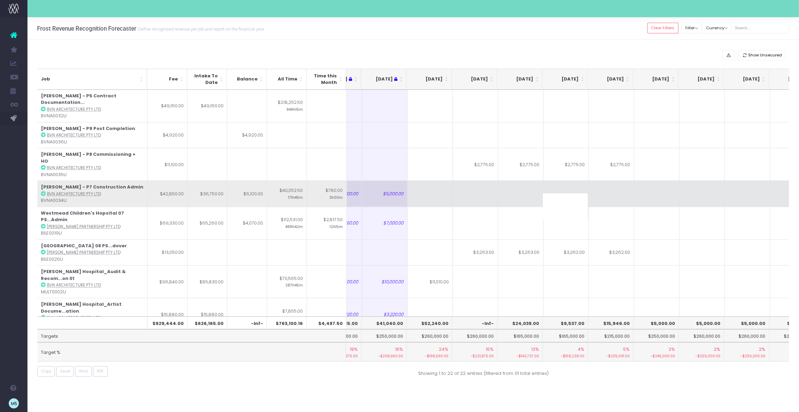
click at [426, 184] on td at bounding box center [430, 193] width 45 height 26
type input "4575"
click at [521, 183] on td at bounding box center [520, 193] width 45 height 26
click at [478, 182] on td at bounding box center [475, 193] width 45 height 26
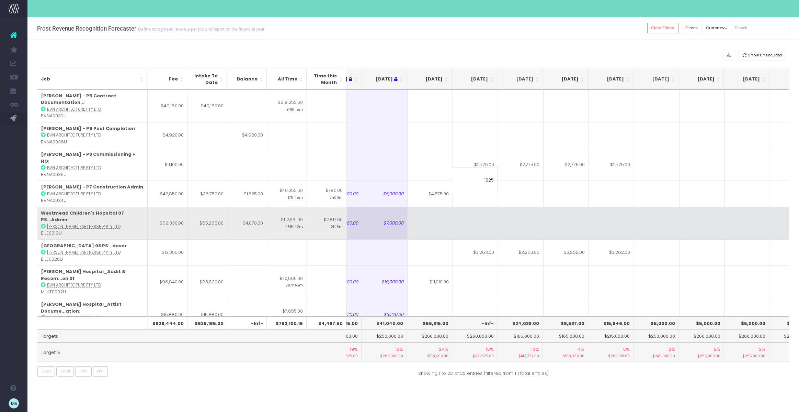
type input "1525"
click at [574, 215] on td at bounding box center [566, 222] width 45 height 33
click at [435, 206] on td at bounding box center [430, 222] width 45 height 33
type input "3050"
click at [518, 206] on td at bounding box center [520, 222] width 45 height 33
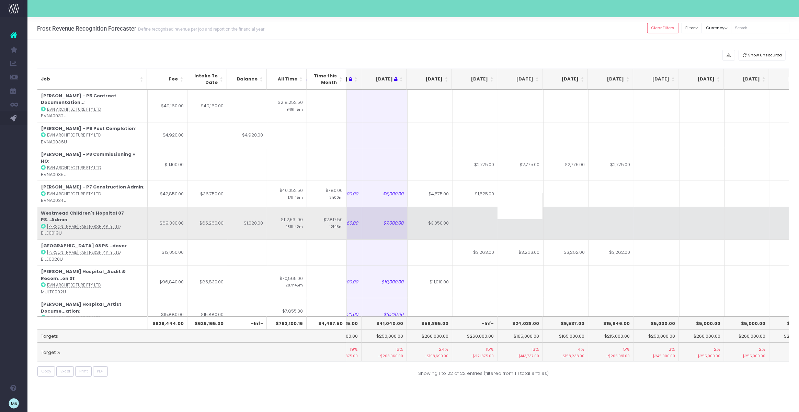
click at [467, 206] on td at bounding box center [475, 222] width 45 height 33
type input "1020"
click at [606, 206] on td at bounding box center [611, 222] width 45 height 33
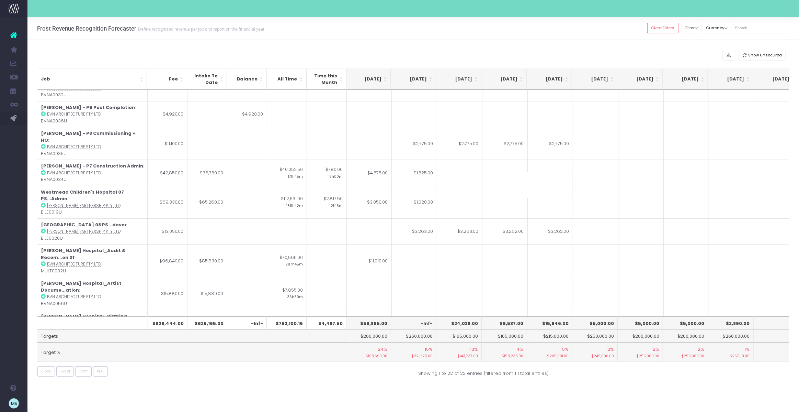
scroll to position [0, 133]
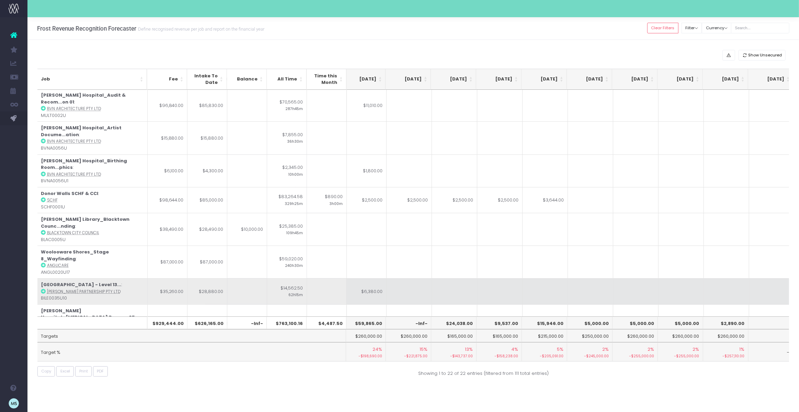
click at [44, 289] on icon at bounding box center [43, 291] width 5 height 5
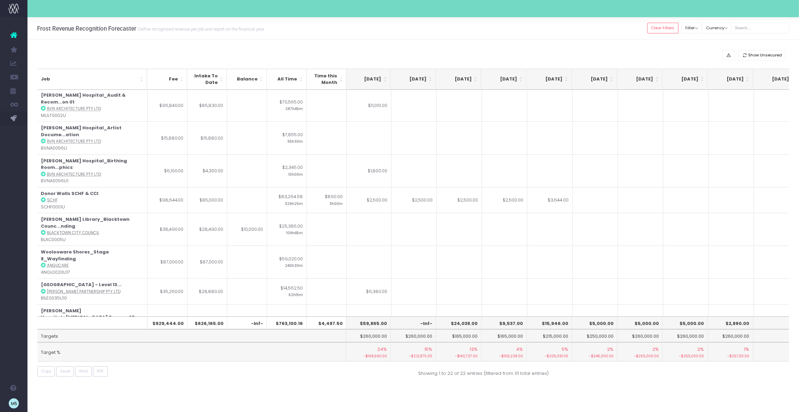
click at [353, 388] on div "Show Unsecured Job Fee Intake To Date Balance All Time Time this Month [DATE] A…" at bounding box center [413, 215] width 772 height 350
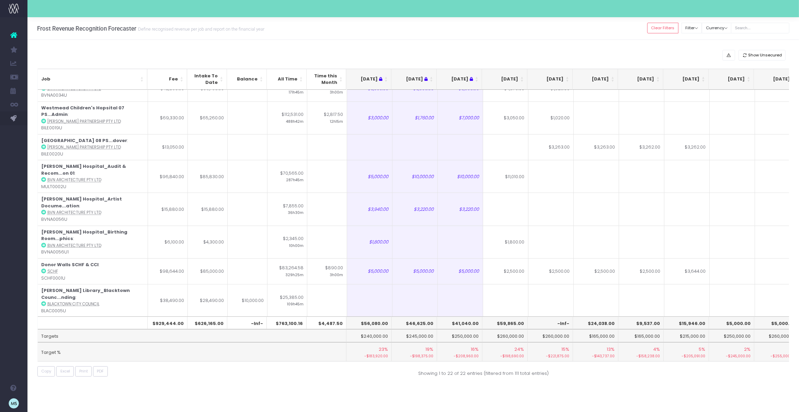
scroll to position [0, 0]
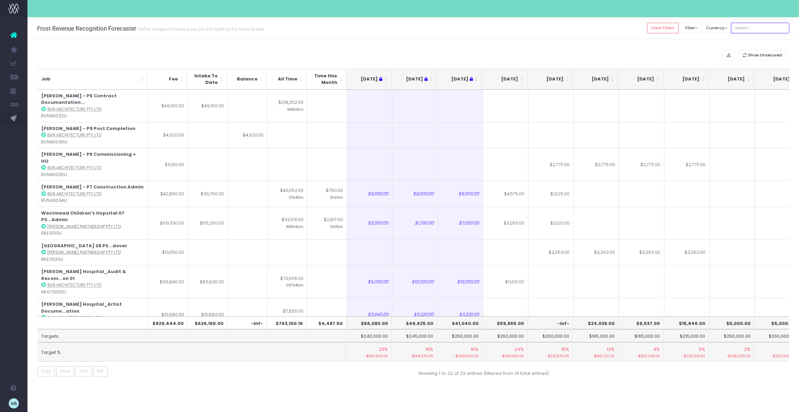
click at [757, 27] on input "text" at bounding box center [760, 28] width 58 height 11
type input "westmead"
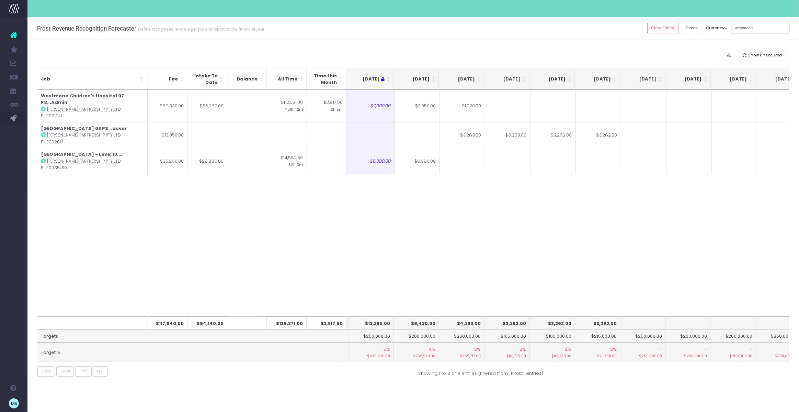
scroll to position [0, 117]
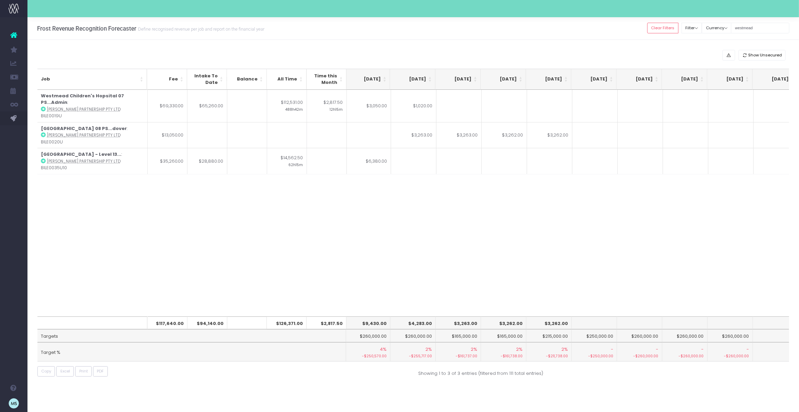
click at [378, 218] on div "Job Fee Intake To Date Balance All Time Time this Month [DATE] Aug [DATE] Oct […" at bounding box center [413, 203] width 752 height 226
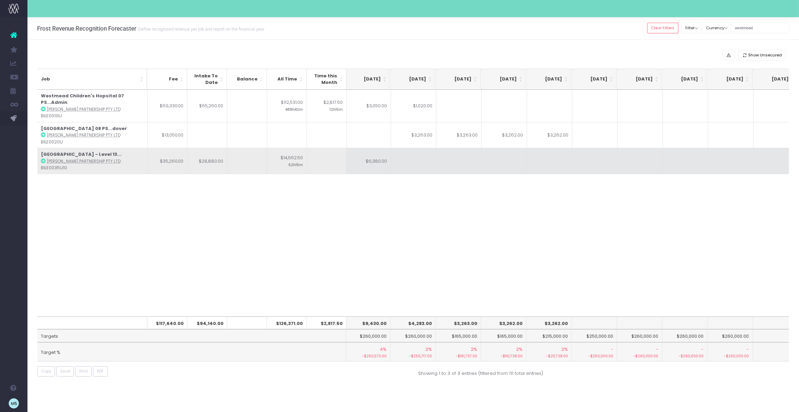
click at [417, 154] on td at bounding box center [413, 161] width 45 height 26
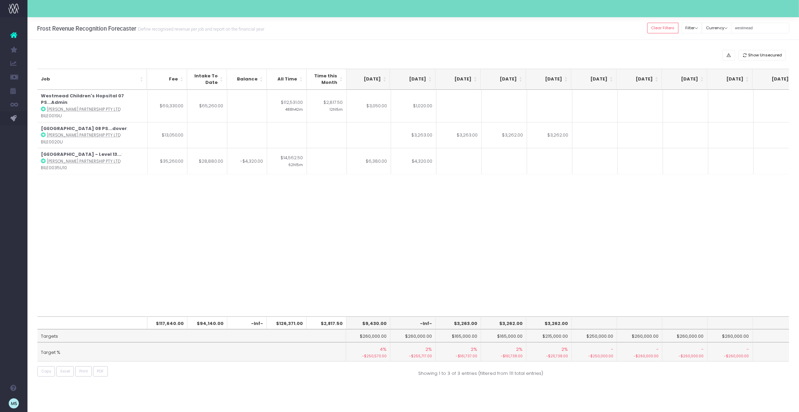
click at [524, 216] on div "Job Fee Intake To Date Balance All Time Time this Month [DATE] Aug [DATE] Oct […" at bounding box center [413, 203] width 752 height 226
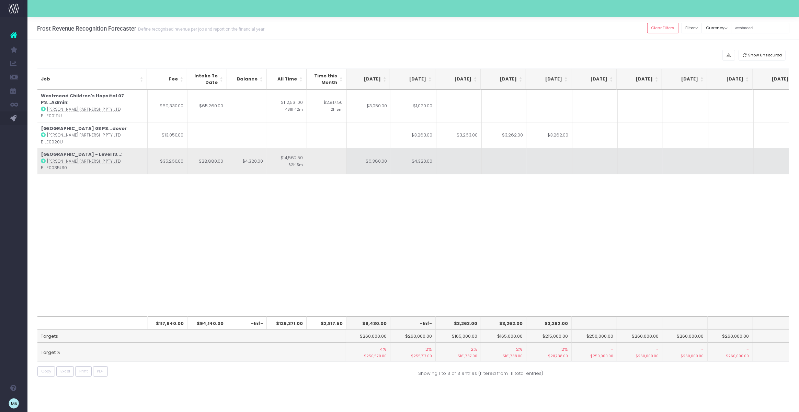
click at [376, 156] on td "$6,380.00" at bounding box center [368, 161] width 45 height 26
type input "$6,380.00"
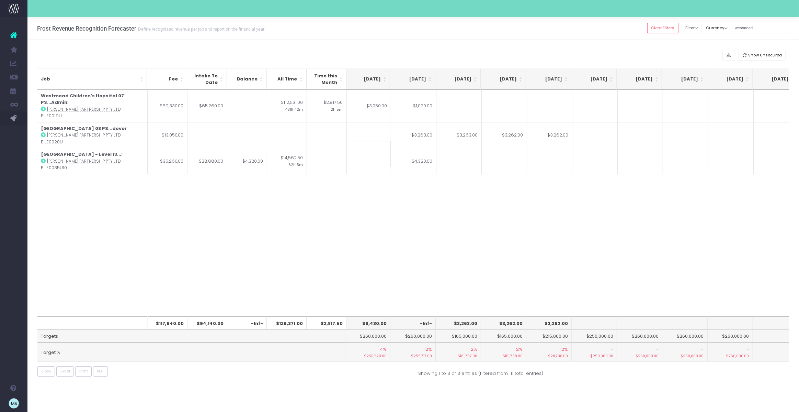
click at [494, 219] on div "Job Fee Intake To Date Balance All Time Time this Month [DATE] Aug [DATE] Oct […" at bounding box center [413, 203] width 752 height 226
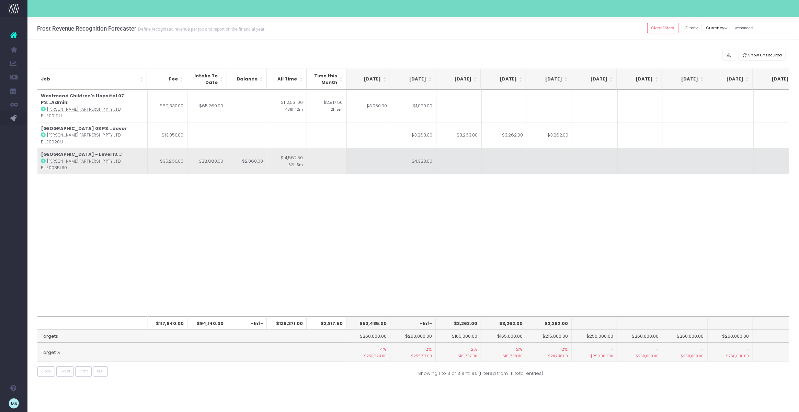
click at [364, 152] on td at bounding box center [368, 161] width 45 height 26
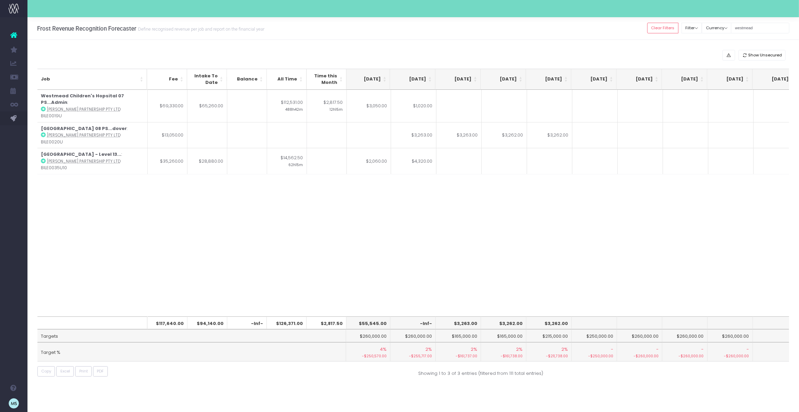
click at [469, 195] on div "Job Fee Intake To Date Balance All Time Time this Month [DATE] Aug [DATE] Oct […" at bounding box center [413, 203] width 752 height 226
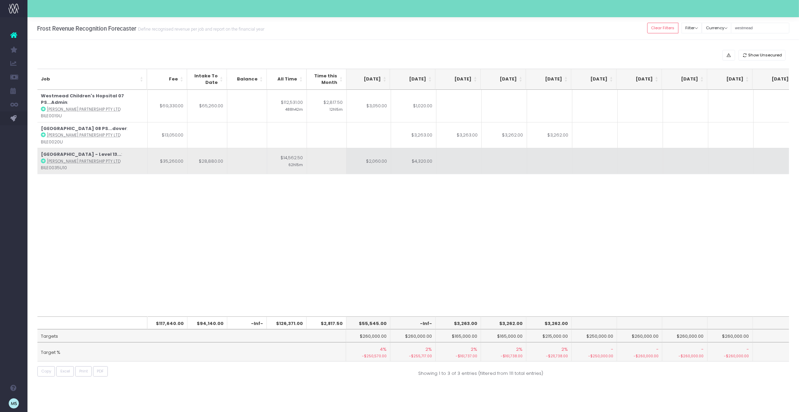
click at [415, 154] on td "$4,320.00" at bounding box center [413, 161] width 45 height 26
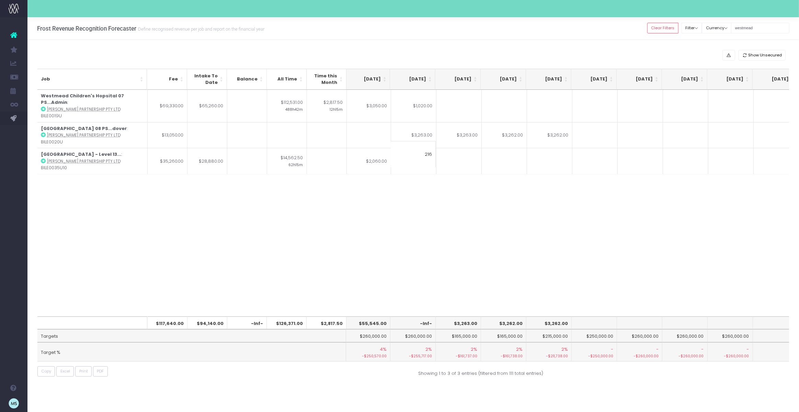
type input "2160"
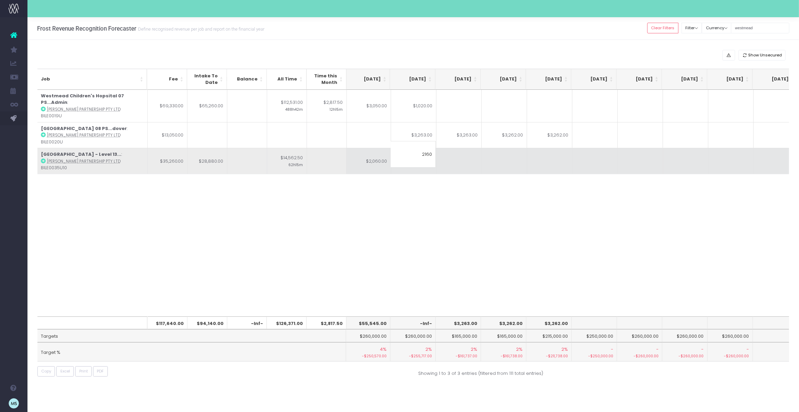
click at [442, 154] on td at bounding box center [459, 161] width 45 height 26
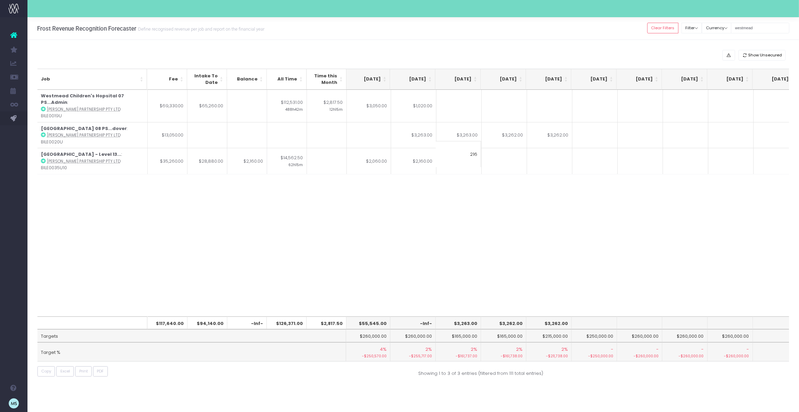
type input "2160"
click at [590, 216] on div "Job Fee Intake To Date Balance All Time Time this Month [DATE] Aug [DATE] Oct […" at bounding box center [413, 203] width 752 height 226
click at [526, 196] on div "Job Fee Intake To Date Balance All Time Time this Month [DATE] Aug [DATE] Oct […" at bounding box center [413, 203] width 752 height 226
drag, startPoint x: 763, startPoint y: 28, endPoint x: 741, endPoint y: 27, distance: 22.7
click at [741, 27] on input "westmead" at bounding box center [760, 28] width 58 height 11
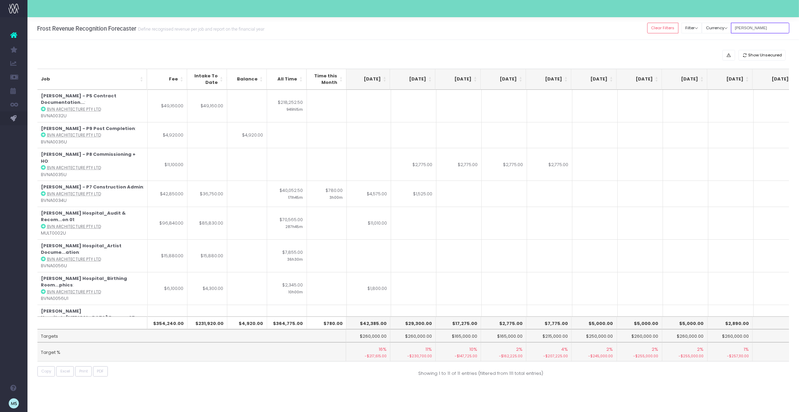
type input "[PERSON_NAME]"
click at [496, 32] on div "Frost Revenue Recognition Forecaster Define recognised revenue per job and repo…" at bounding box center [413, 28] width 772 height 23
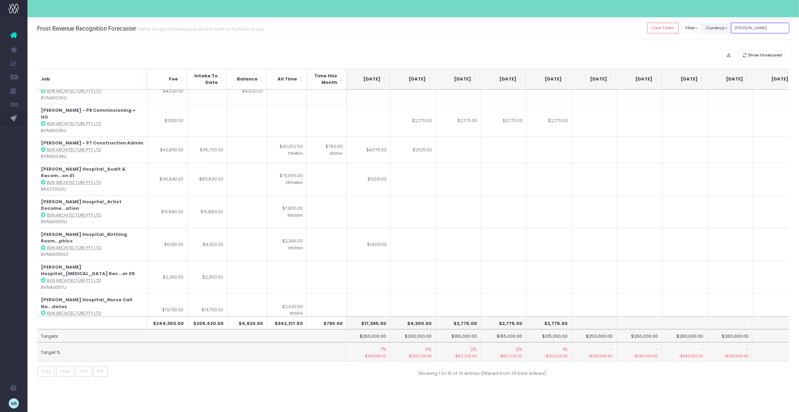
drag, startPoint x: 766, startPoint y: 27, endPoint x: 737, endPoint y: 28, distance: 28.2
click at [737, 28] on div "Clear Filters Filter By Account Manager All [PERSON_NAME] inezritchie [PERSON_N…" at bounding box center [719, 28] width 142 height 14
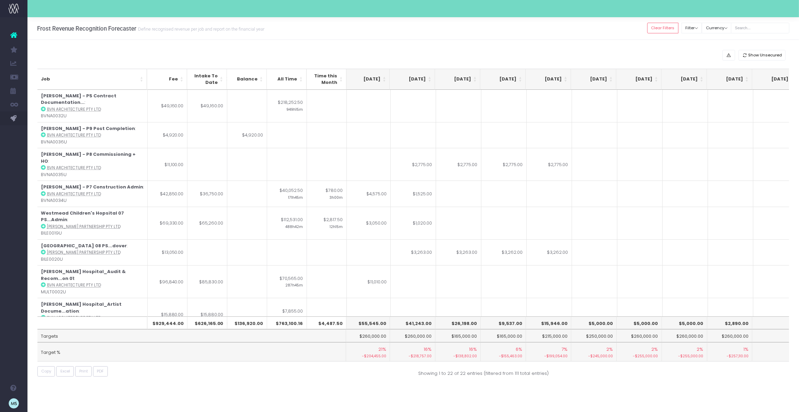
click at [601, 54] on div "Show Unsecured" at bounding box center [413, 55] width 752 height 11
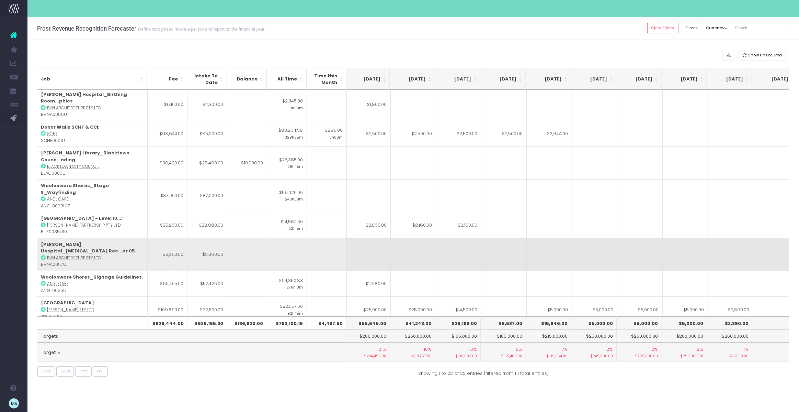
scroll to position [247, 138]
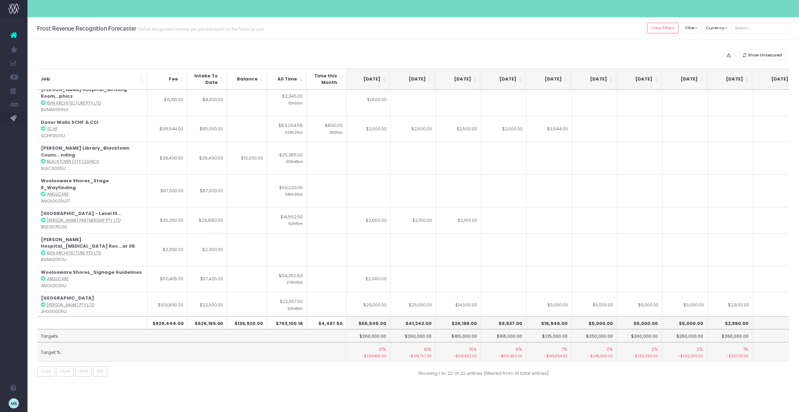
click at [351, 386] on div "Show Unsecured Job Fee Intake To Date Balance All Time Time this Month [DATE] A…" at bounding box center [413, 215] width 772 height 350
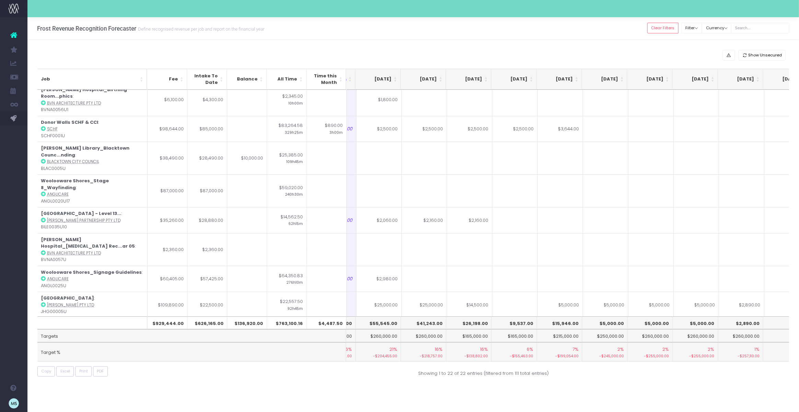
scroll to position [247, 129]
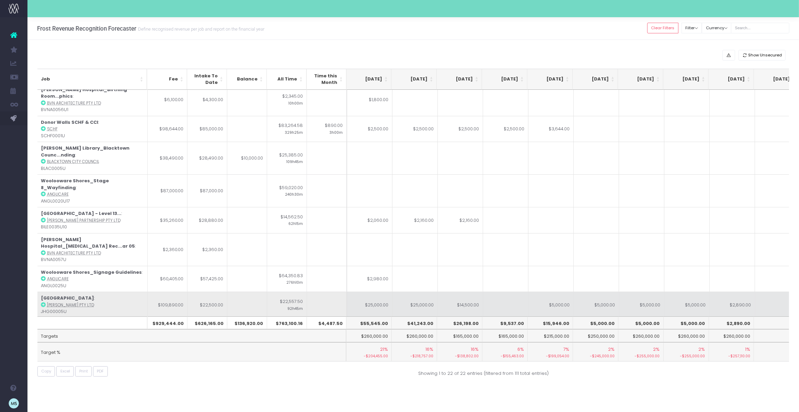
click at [383, 291] on td "$25,000.00" at bounding box center [369, 304] width 45 height 26
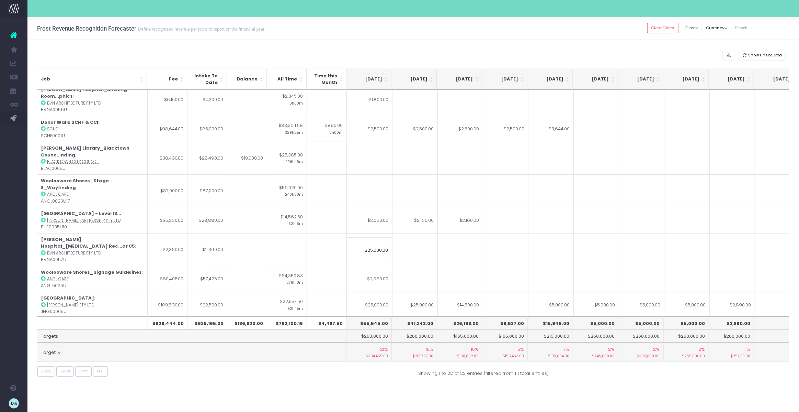
paste input "719"
click at [420, 401] on div "Frost Revenue Recognition Forecaster Define recognised revenue per job and repo…" at bounding box center [413, 214] width 772 height 394
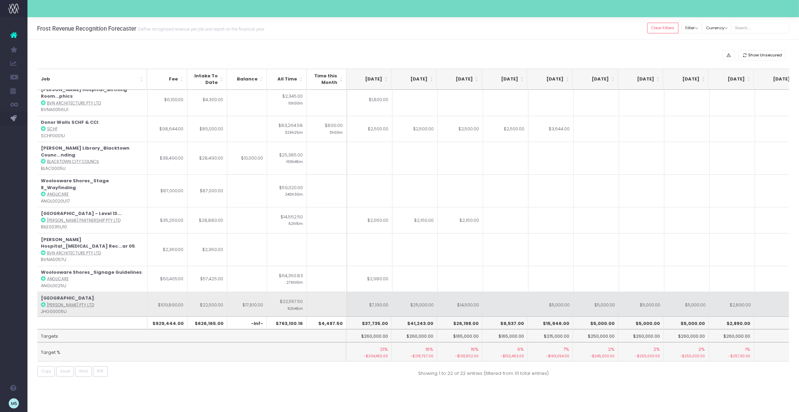
click at [42, 302] on icon at bounding box center [43, 304] width 5 height 5
click at [425, 291] on td "$25,000.00" at bounding box center [415, 304] width 45 height 26
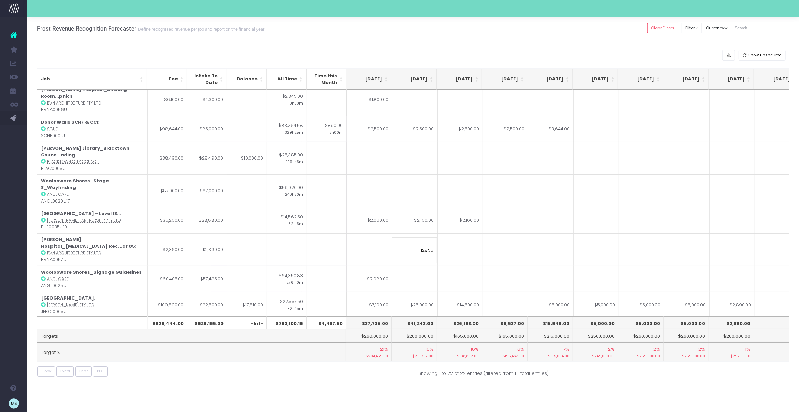
type input "12855"
click at [473, 317] on td at bounding box center [460, 333] width 45 height 33
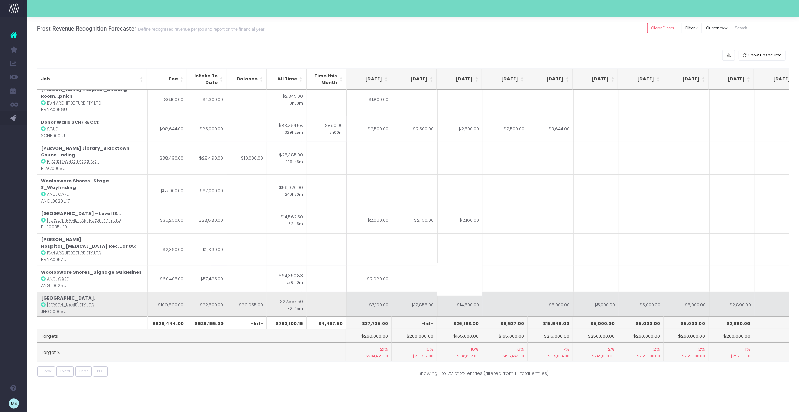
click at [469, 291] on td "$14,500.00" at bounding box center [460, 304] width 45 height 26
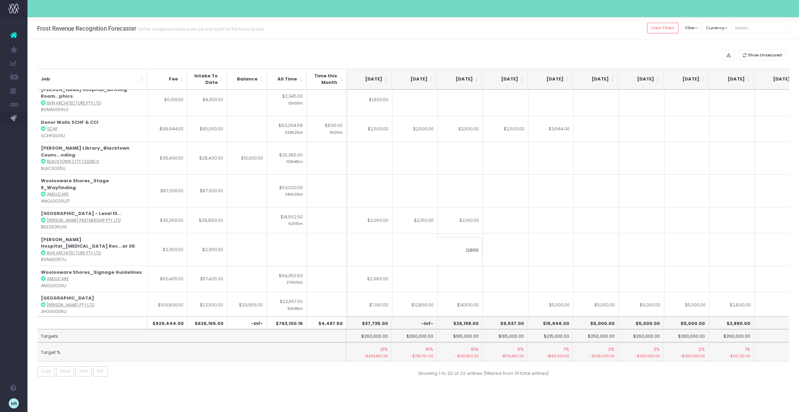
type input "12855"
click at [534, 317] on td at bounding box center [551, 333] width 45 height 33
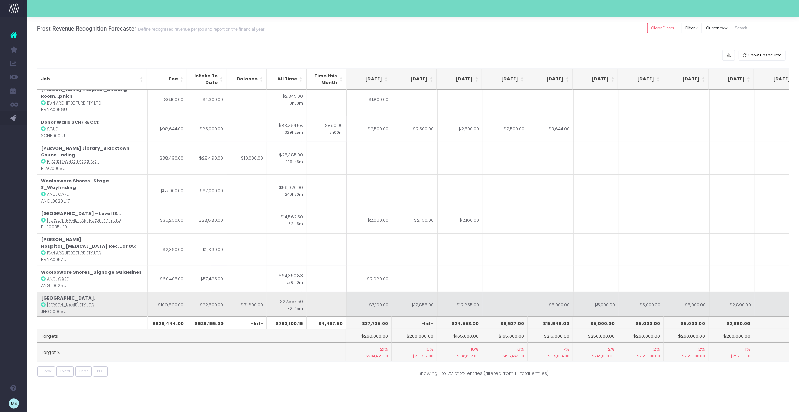
click at [505, 291] on td at bounding box center [505, 304] width 45 height 26
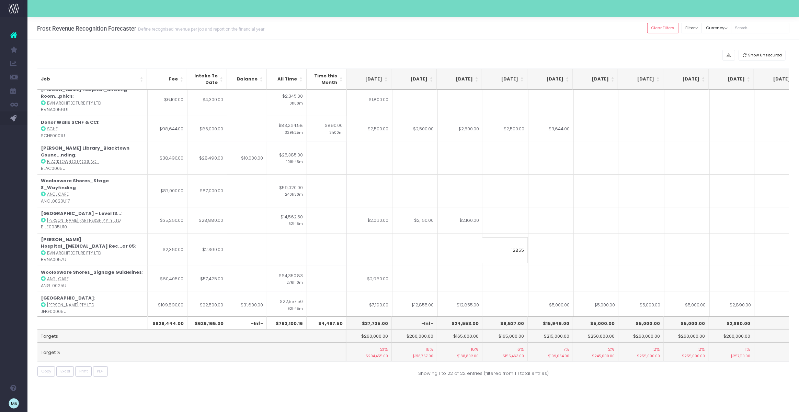
type input "12855"
click at [566, 317] on td at bounding box center [551, 333] width 45 height 33
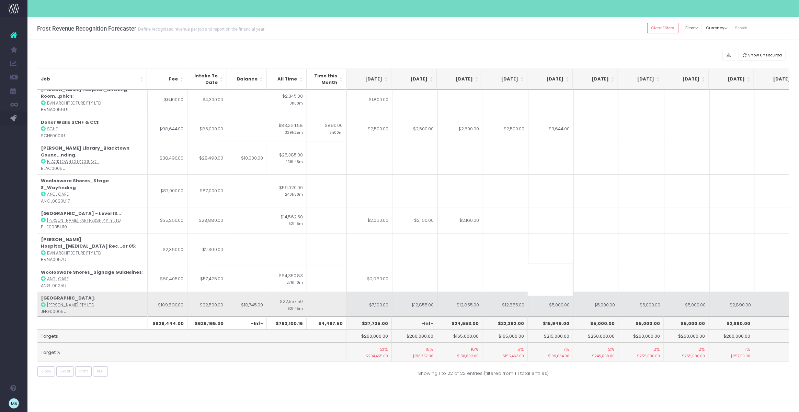
scroll to position [0, 137]
click at [548, 291] on td "$5,000.00" at bounding box center [549, 304] width 45 height 26
click at [548, 247] on input "$5,000.00" at bounding box center [549, 250] width 45 height 26
click at [602, 291] on td "$5,000.00" at bounding box center [595, 304] width 45 height 26
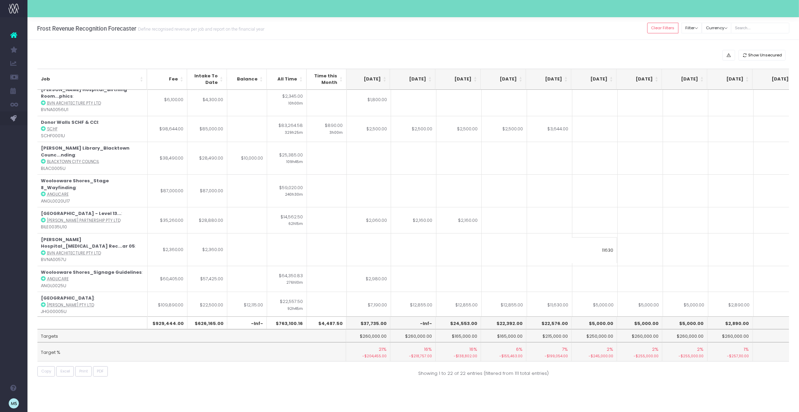
type input "11630"
click at [717, 317] on td at bounding box center [731, 333] width 45 height 33
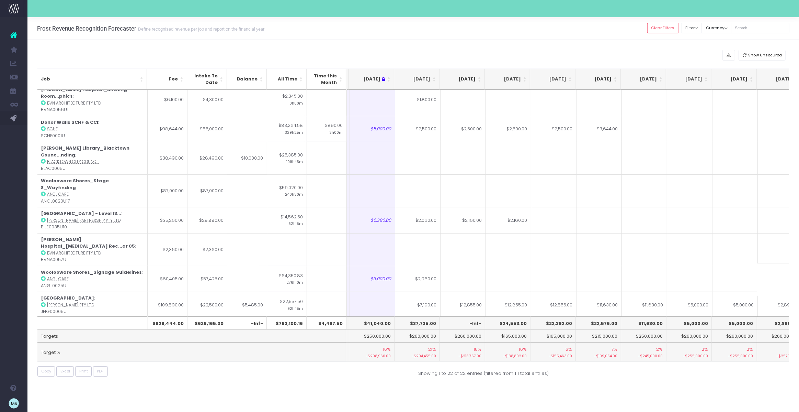
scroll to position [0, 89]
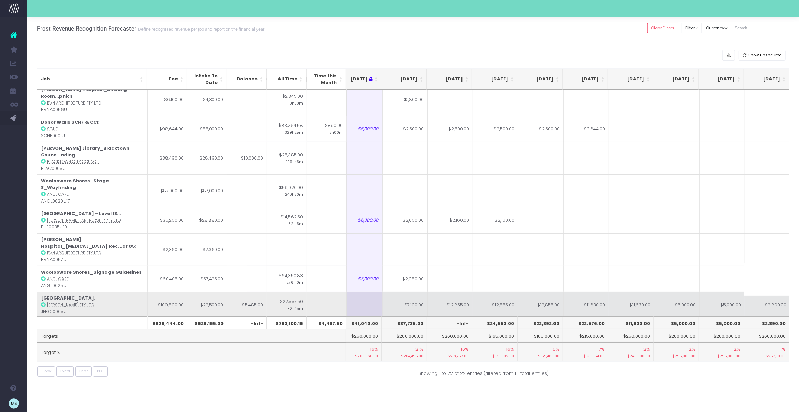
click at [422, 291] on td "$7,190.00" at bounding box center [405, 304] width 45 height 26
click at [448, 291] on td "$12,855.00" at bounding box center [450, 304] width 45 height 26
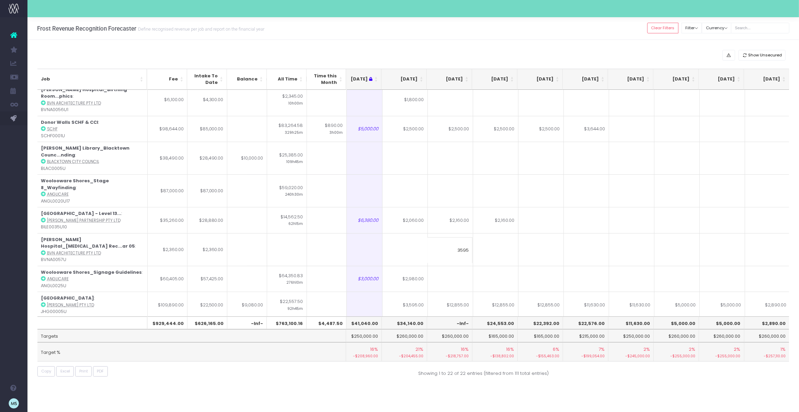
type input "3595"
click at [513, 317] on td at bounding box center [495, 333] width 45 height 33
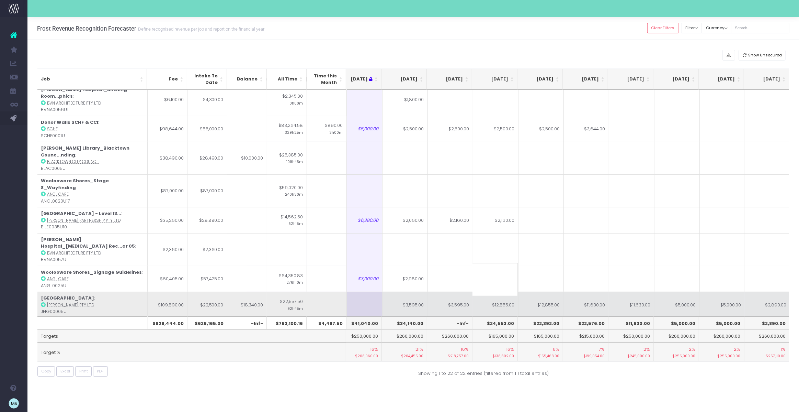
click at [684, 291] on td "$5,000.00" at bounding box center [677, 304] width 45 height 26
type input "$5,000.00"
click at [721, 291] on td "$5,000.00" at bounding box center [722, 304] width 45 height 26
type input "$5,000.00"
click at [770, 291] on td "$2,890.00" at bounding box center [767, 304] width 45 height 26
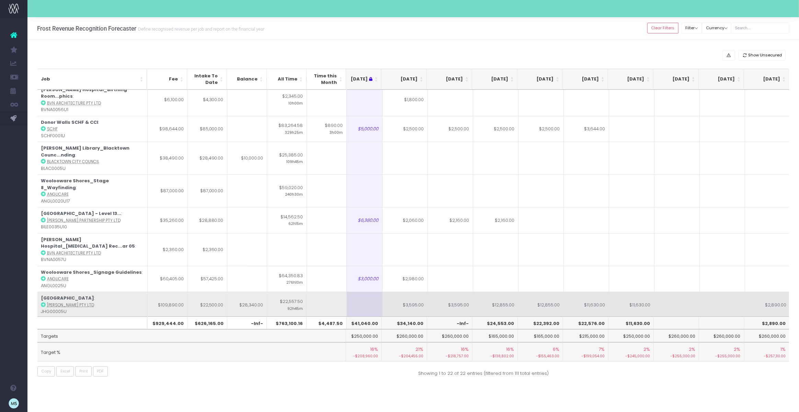
type input "$2,890.00"
click at [722, 291] on td at bounding box center [726, 304] width 45 height 26
type input "11630"
click at [688, 291] on td at bounding box center [681, 304] width 45 height 26
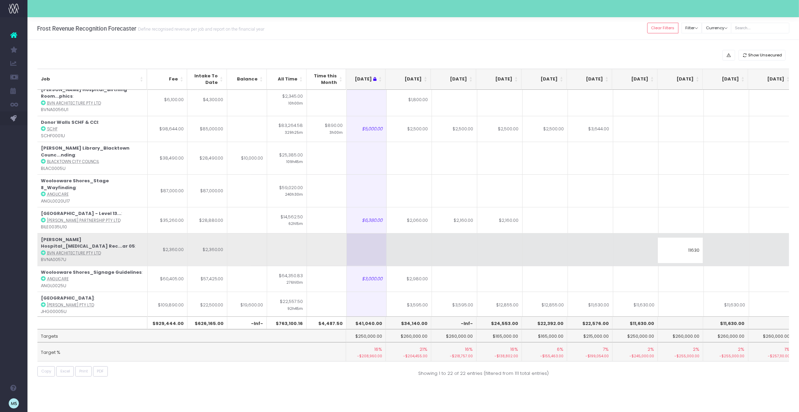
type input "11630"
click at [681, 233] on td at bounding box center [681, 249] width 45 height 33
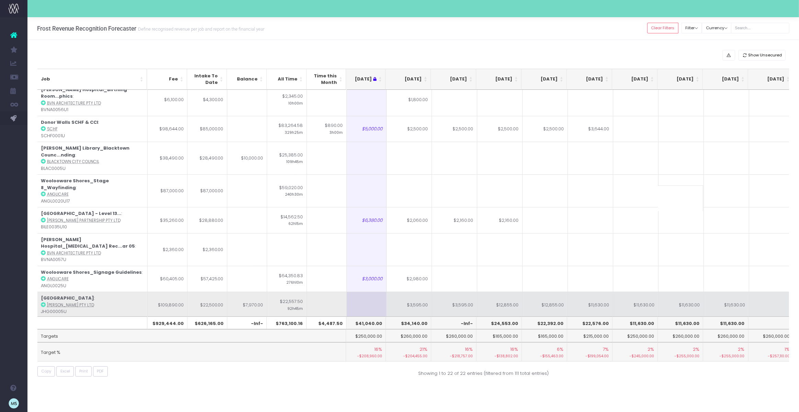
click at [649, 291] on td "$11,630.00" at bounding box center [635, 304] width 45 height 26
type input "$11,630.00"
click at [599, 291] on td "$11,630.00" at bounding box center [590, 304] width 45 height 26
type input "$11,630.00"
click at [547, 291] on td "$12,855.00" at bounding box center [545, 304] width 45 height 26
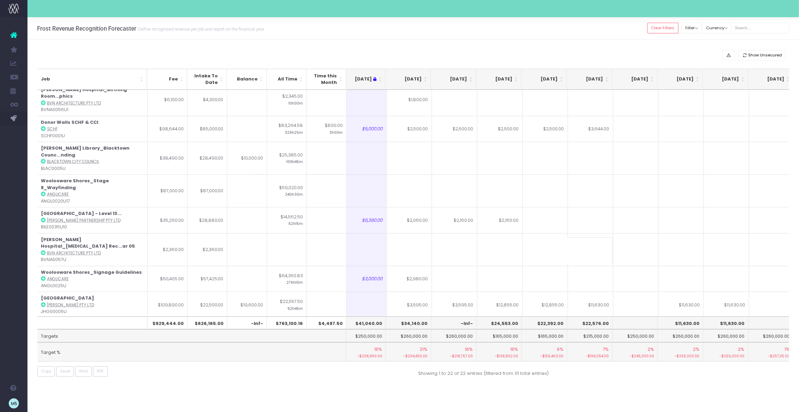
type input "$12,855.00"
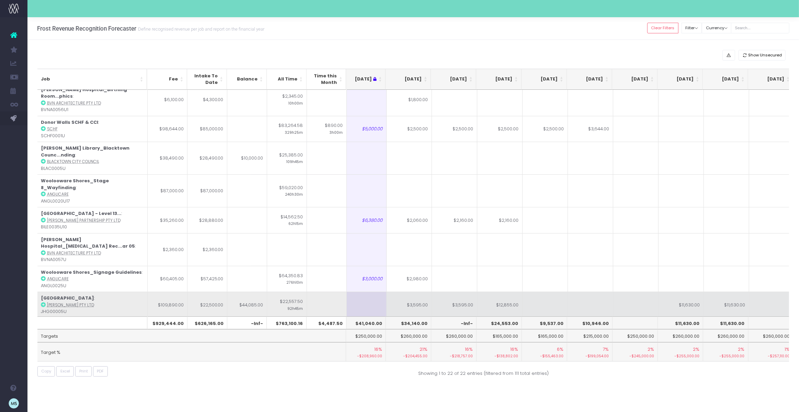
click at [504, 291] on td "$12,855.00" at bounding box center [499, 304] width 45 height 26
type input "$12,855.00"
click at [506, 291] on td at bounding box center [499, 304] width 45 height 26
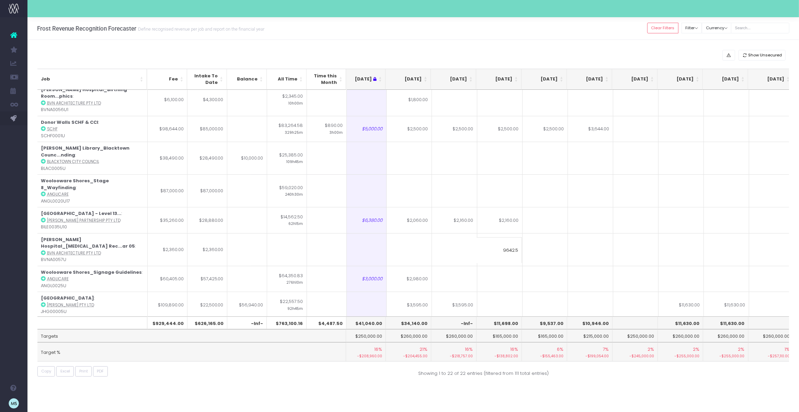
type input "9642.5"
click at [572, 317] on td at bounding box center [590, 333] width 45 height 33
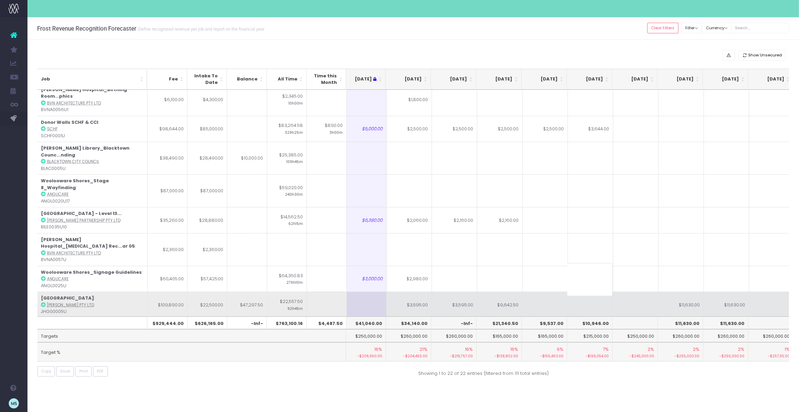
click at [505, 291] on td "$9,642.50" at bounding box center [499, 304] width 45 height 26
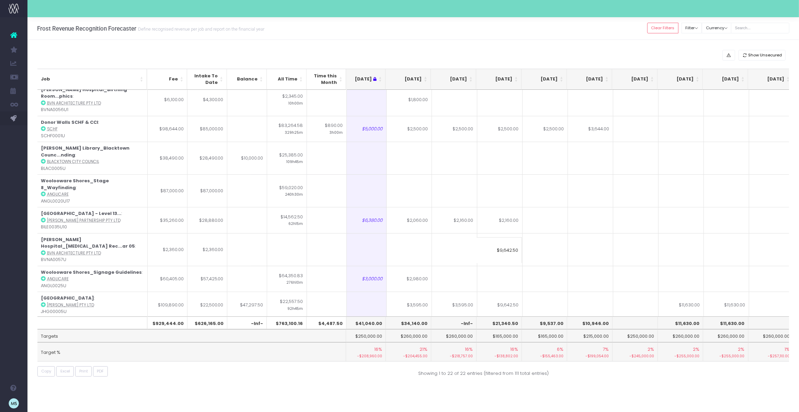
click at [517, 250] on input "$9,642.50" at bounding box center [499, 250] width 45 height 26
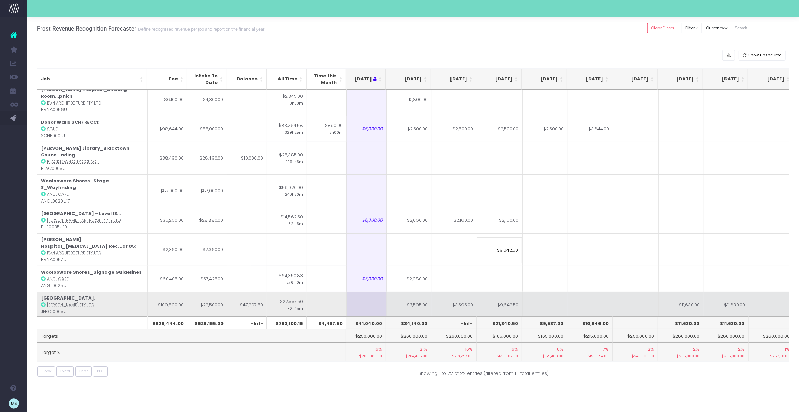
drag, startPoint x: 513, startPoint y: 249, endPoint x: 524, endPoint y: 250, distance: 10.7
click at [524, 250] on table "Job Fee Intake To Date Balance All Time Time this Month [DATE] Aug [DATE] Oct […" at bounding box center [436, 167] width 990 height 651
type input "$9,642"
click at [551, 291] on td at bounding box center [545, 304] width 45 height 26
click at [503, 291] on td "-Inf-" at bounding box center [499, 304] width 45 height 26
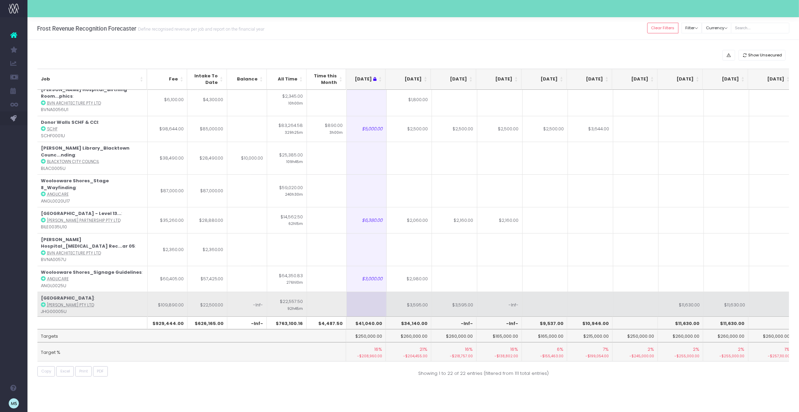
type input "-Inf-"
type input "9642"
click at [535, 291] on td at bounding box center [545, 304] width 45 height 26
type input "9643"
click at [600, 291] on td at bounding box center [590, 304] width 45 height 26
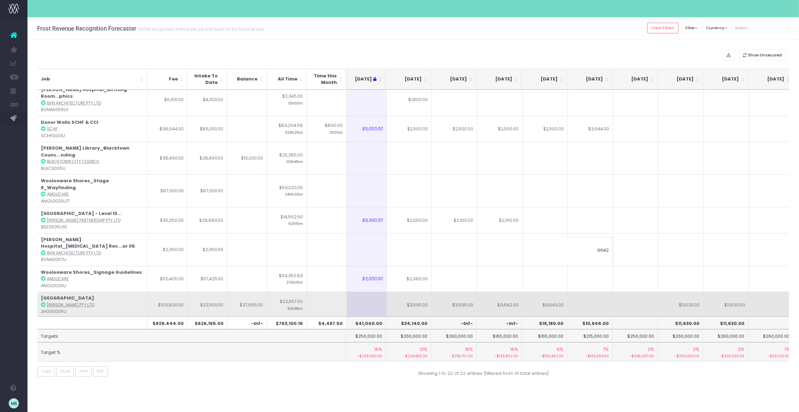
type input "9642"
click at [639, 291] on td at bounding box center [635, 304] width 45 height 26
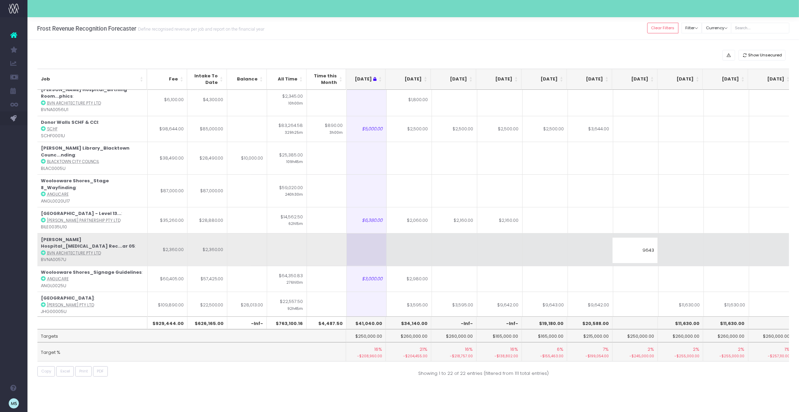
type input "9643"
click at [633, 233] on td at bounding box center [635, 249] width 45 height 33
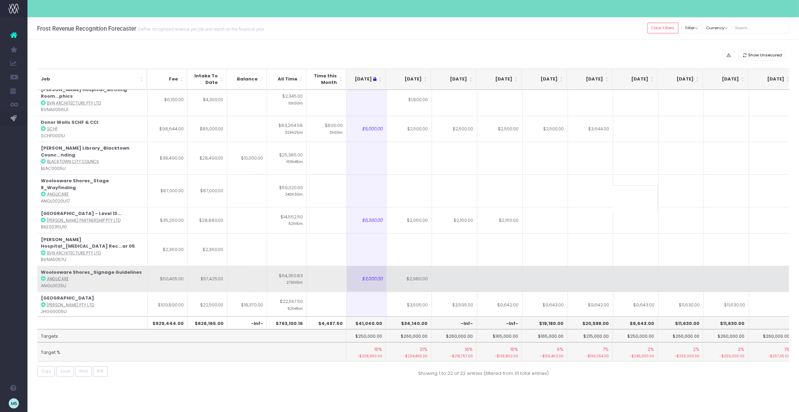
click at [534, 266] on td at bounding box center [545, 279] width 45 height 26
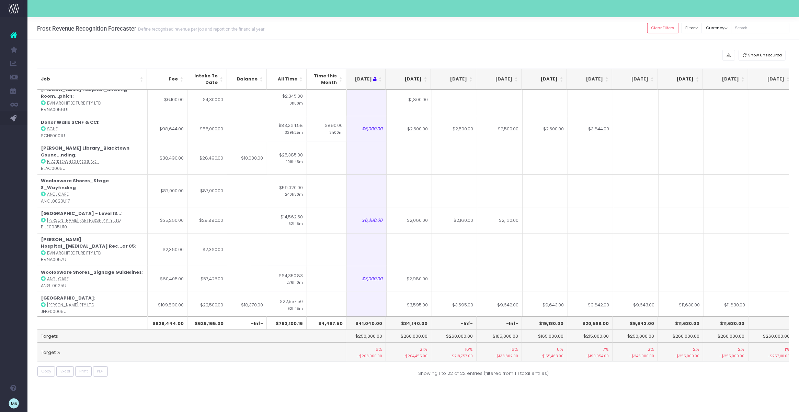
click at [467, 317] on td at bounding box center [454, 333] width 45 height 33
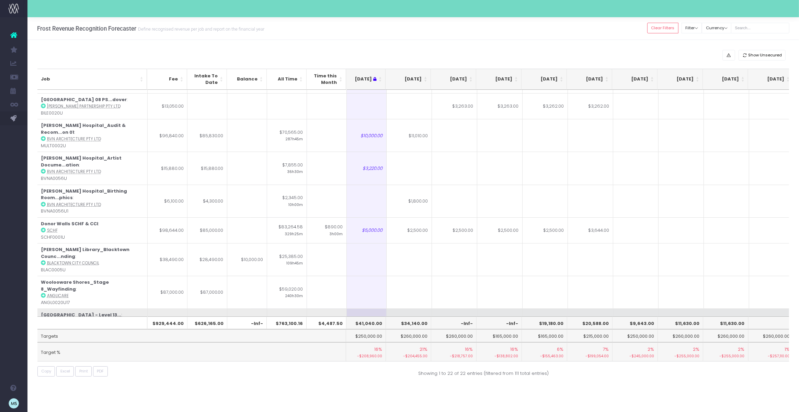
scroll to position [150, 97]
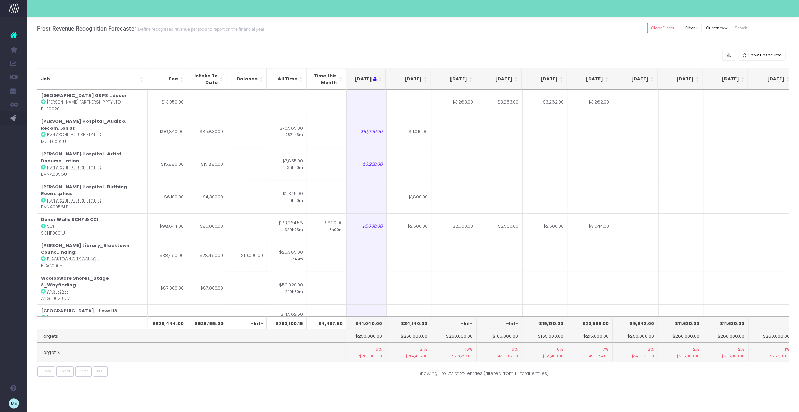
click at [462, 325] on th "-Inf-" at bounding box center [453, 322] width 45 height 13
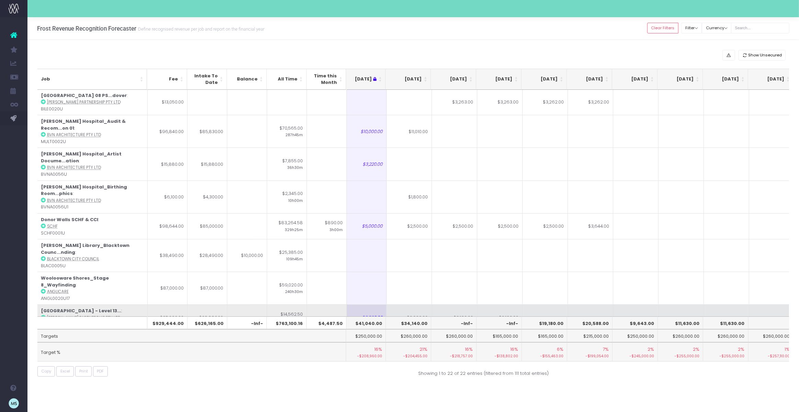
click at [558, 304] on td at bounding box center [545, 317] width 45 height 26
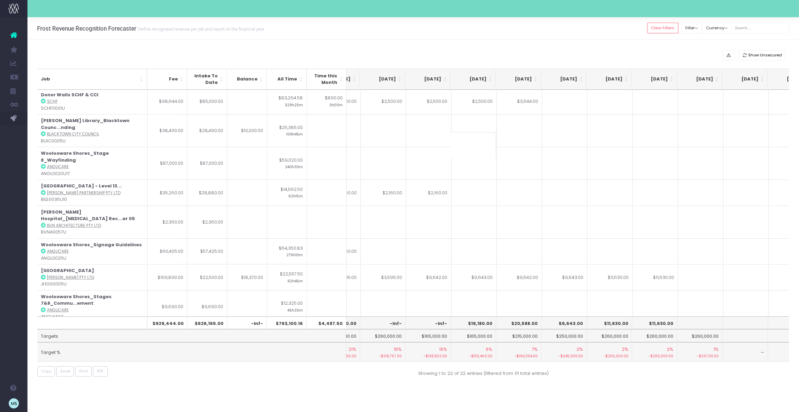
scroll to position [275, 167]
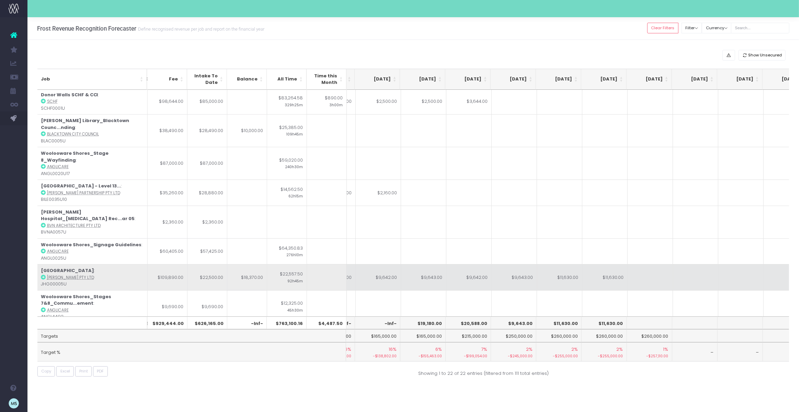
click at [652, 264] on td at bounding box center [650, 277] width 45 height 26
type input "3930"
click at [710, 264] on td at bounding box center [695, 277] width 45 height 26
type input "3930"
click at [748, 264] on td at bounding box center [741, 277] width 45 height 26
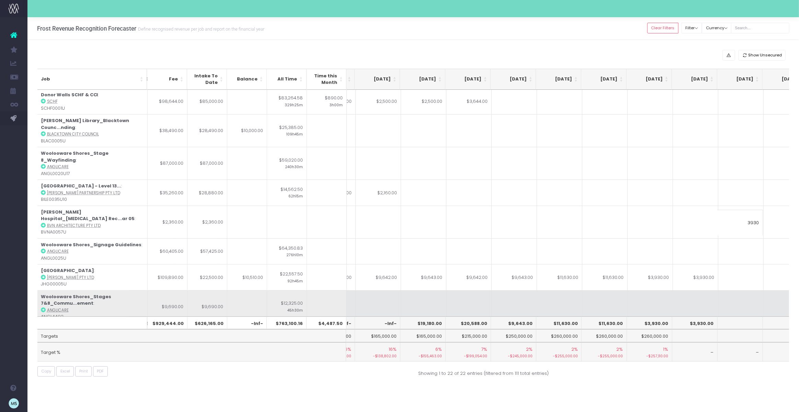
type input "3930"
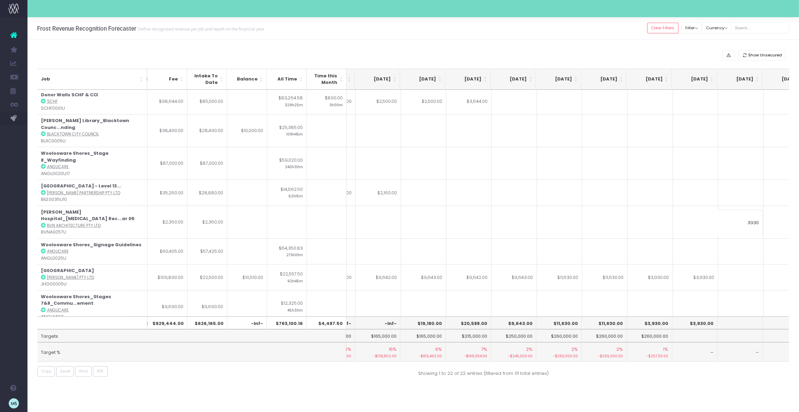
click at [752, 290] on td at bounding box center [741, 306] width 45 height 33
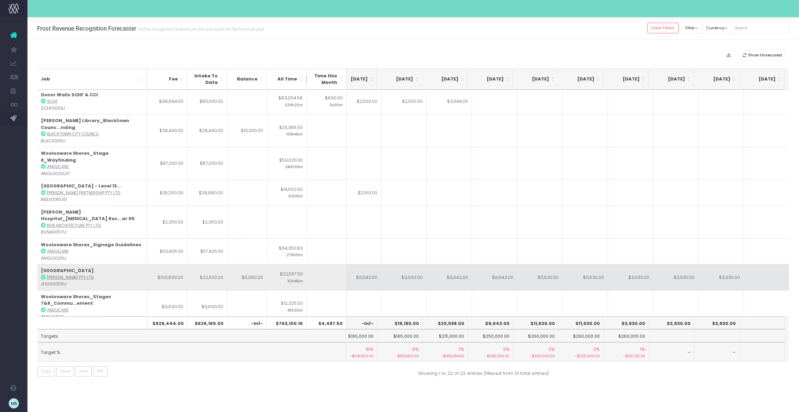
click at [753, 264] on td at bounding box center [766, 277] width 45 height 26
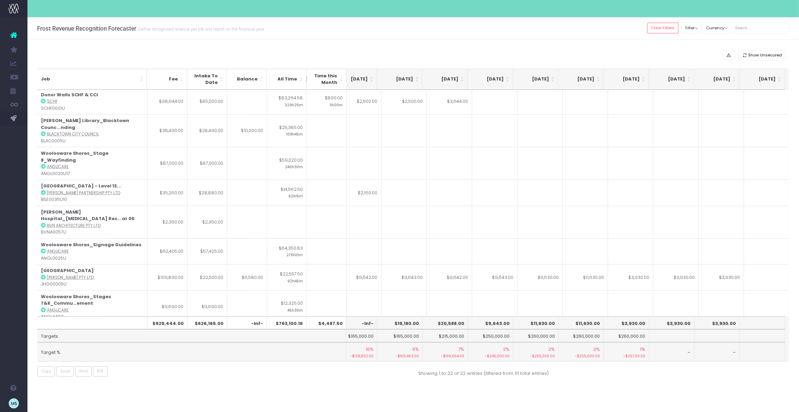
scroll to position [0, 241]
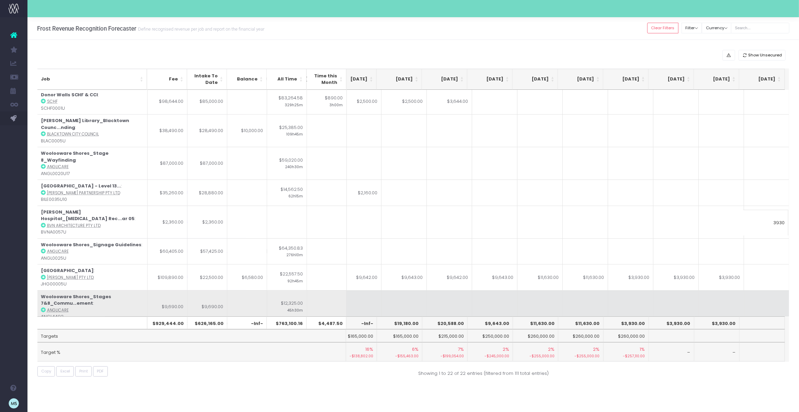
type input "3930"
click at [702, 290] on td at bounding box center [721, 306] width 45 height 33
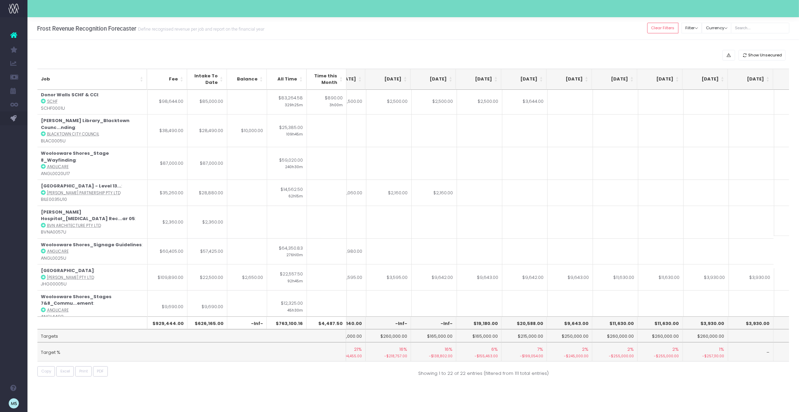
scroll to position [0, 136]
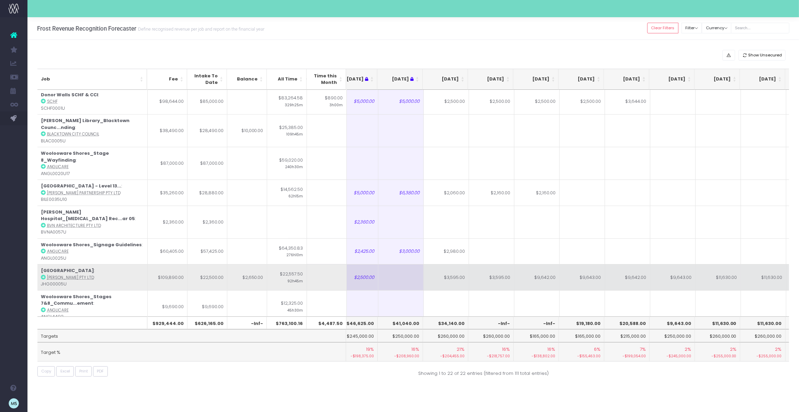
click at [502, 264] on td "$3,595.00" at bounding box center [491, 277] width 45 height 26
click at [450, 264] on td "$3,595.00" at bounding box center [446, 277] width 45 height 26
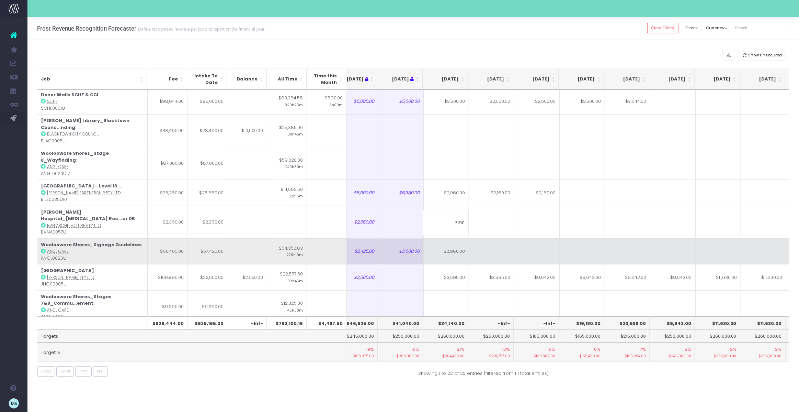
type input "7190"
click at [540, 238] on td at bounding box center [537, 251] width 45 height 26
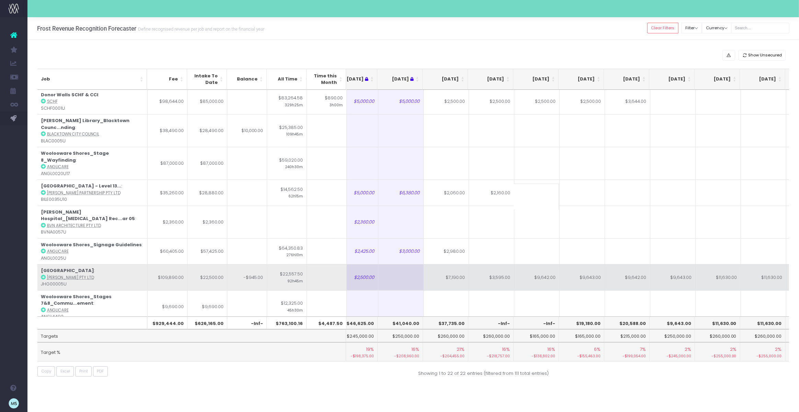
click at [504, 264] on td "$3,595.00" at bounding box center [491, 277] width 45 height 26
type input "$3,595.00"
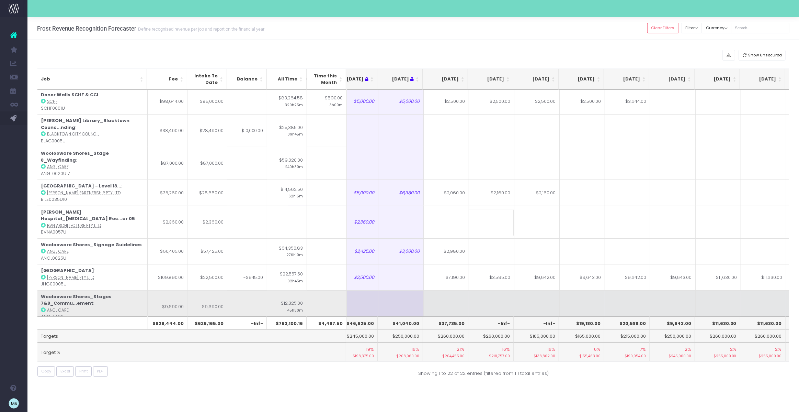
click at [586, 290] on td at bounding box center [582, 306] width 45 height 33
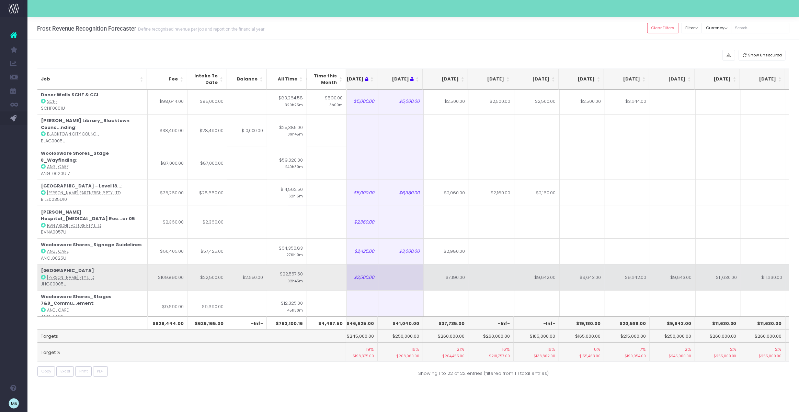
click at [678, 264] on td "$9,643.00" at bounding box center [673, 277] width 45 height 26
type input "$9,643.00"
click at [639, 264] on td "$9,642.00" at bounding box center [627, 277] width 45 height 26
type input "$9,642.00"
click at [584, 264] on td "$9,643.00" at bounding box center [582, 277] width 45 height 26
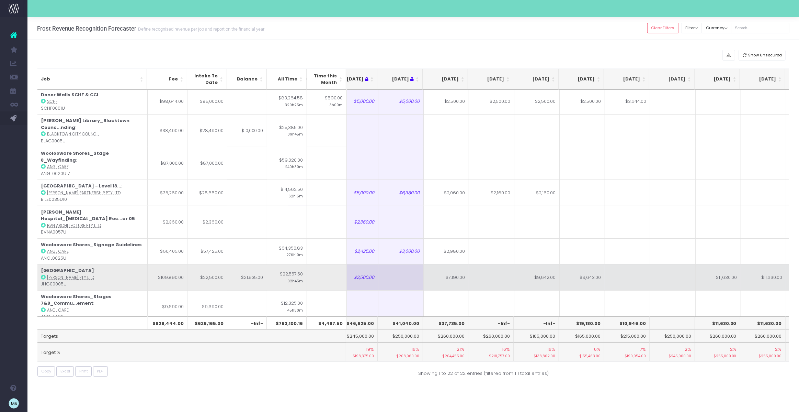
type input "$9,643.00"
click at [545, 264] on td "$9,642.00" at bounding box center [537, 277] width 45 height 26
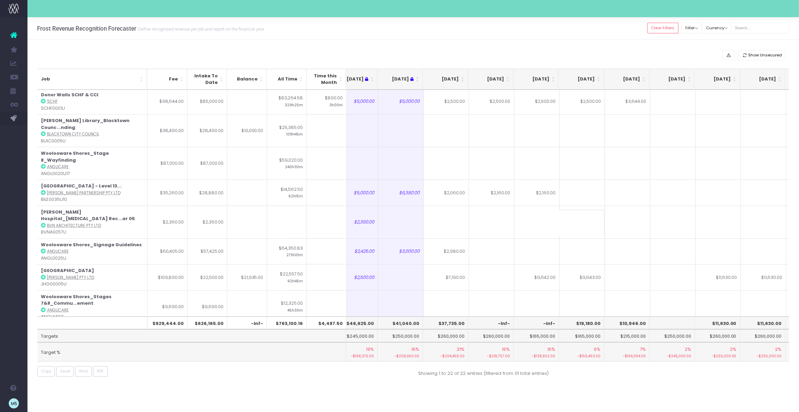
type input "$9,642.00"
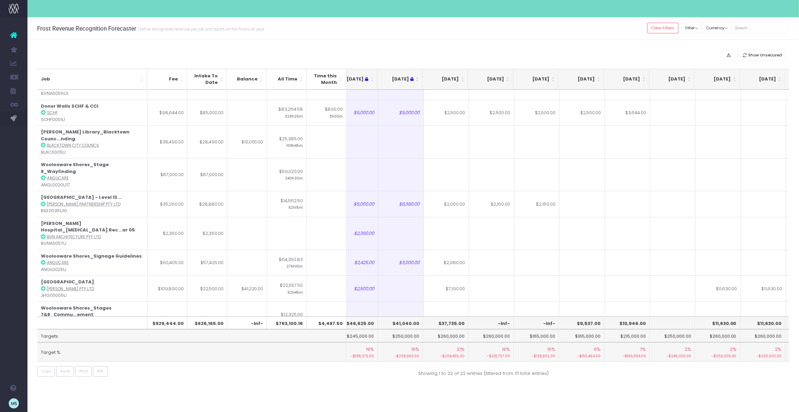
scroll to position [362, 59]
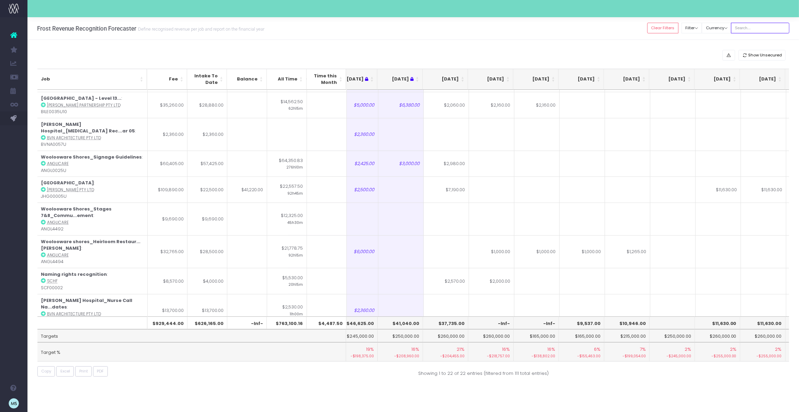
click at [752, 29] on input "text" at bounding box center [760, 28] width 58 height 11
type input "penrith"
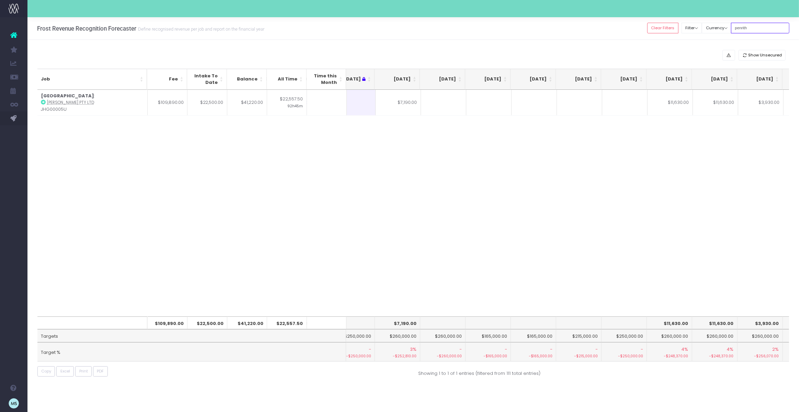
scroll to position [0, 108]
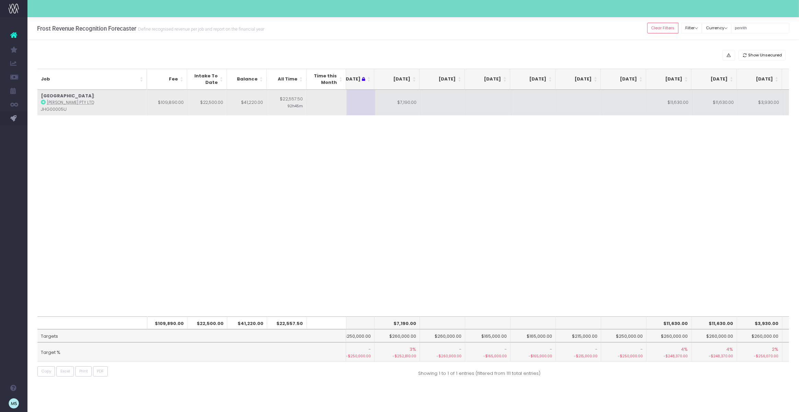
click at [433, 99] on td at bounding box center [443, 103] width 45 height 26
type input "12855"
click at [486, 98] on td at bounding box center [488, 103] width 45 height 26
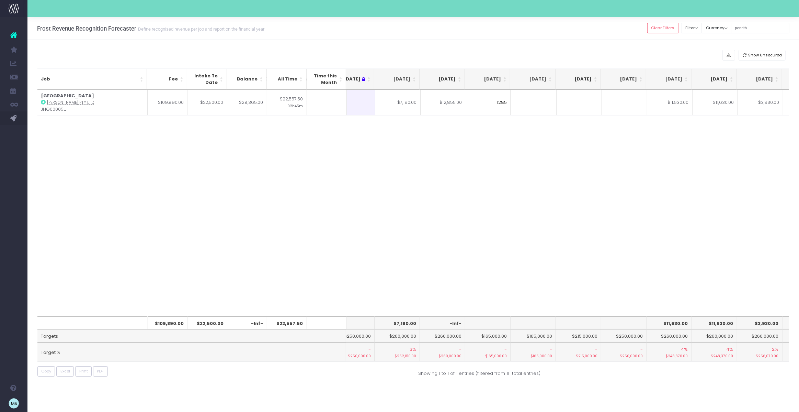
type input "12855"
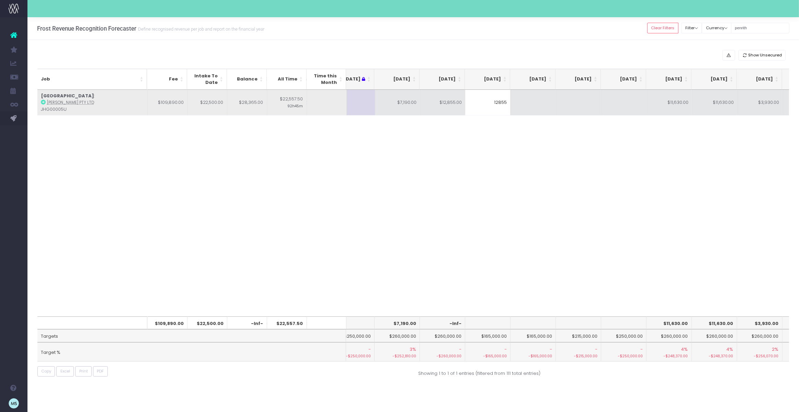
click at [541, 105] on td at bounding box center [533, 103] width 45 height 26
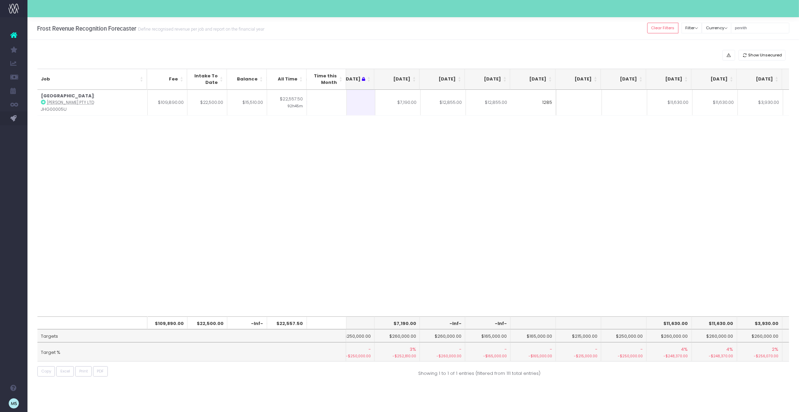
type input "12855"
click at [609, 178] on div "Job Fee Intake To Date Balance All Time Time this Month [DATE] Aug [DATE] Oct […" at bounding box center [413, 203] width 752 height 226
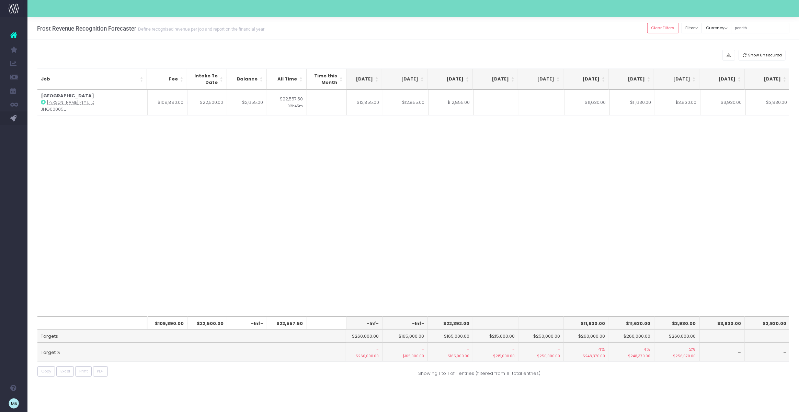
scroll to position [0, 191]
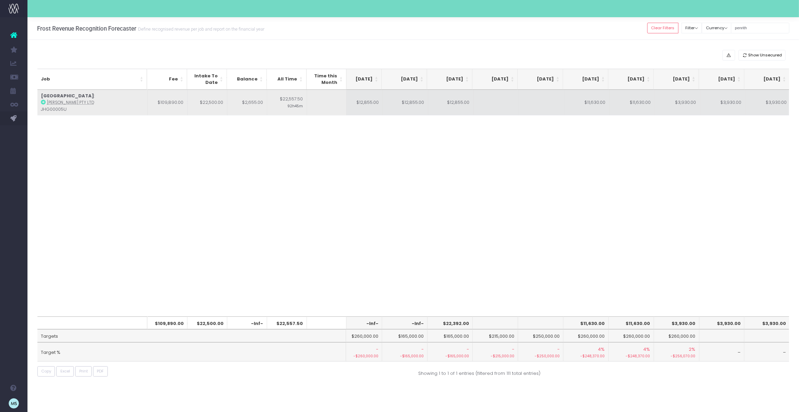
click at [492, 101] on td at bounding box center [496, 103] width 45 height 26
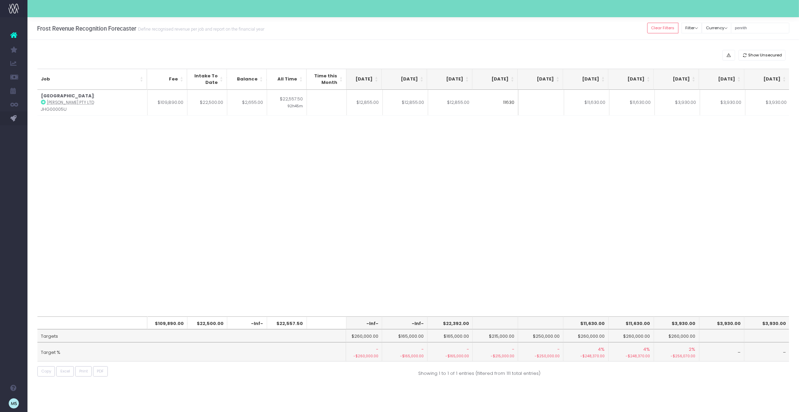
type input "11630"
click at [652, 188] on div "Job Fee Intake To Date Balance All Time Time this Month [DATE] Aug [DATE] Oct […" at bounding box center [413, 203] width 752 height 226
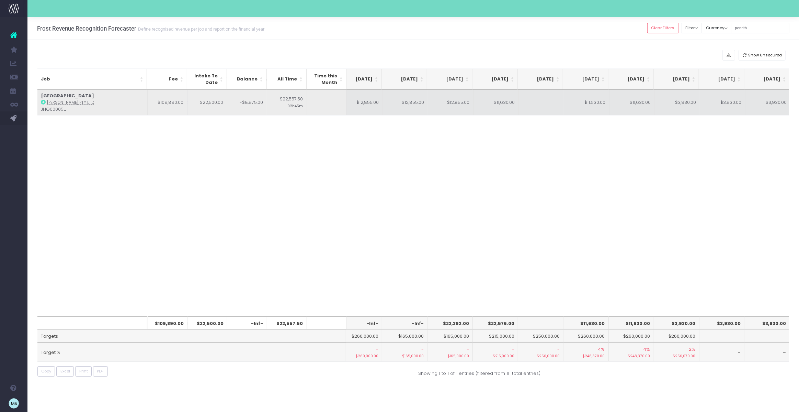
click at [551, 99] on td at bounding box center [541, 103] width 45 height 26
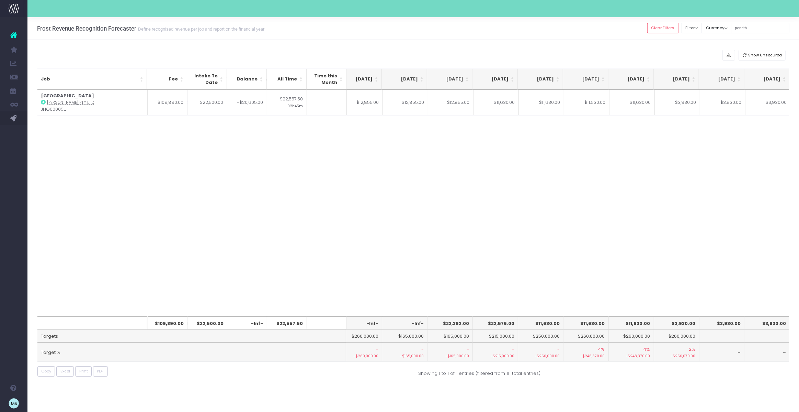
drag, startPoint x: 635, startPoint y: 165, endPoint x: 635, endPoint y: 128, distance: 36.8
click at [635, 165] on div "Job Fee Intake To Date Balance All Time Time this Month [DATE] Aug [DATE] Oct […" at bounding box center [413, 203] width 752 height 226
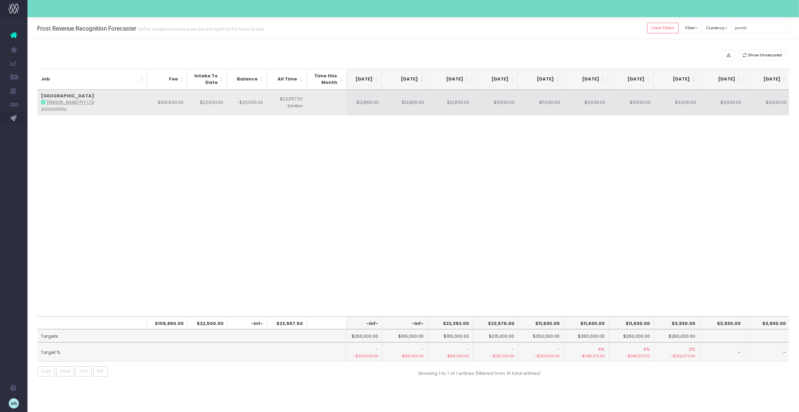
click at [590, 100] on td "$11,630.00" at bounding box center [586, 103] width 45 height 26
type input "$11,630.00"
click at [640, 101] on td "$11,630.00" at bounding box center [632, 103] width 45 height 26
type input "$11,630.00"
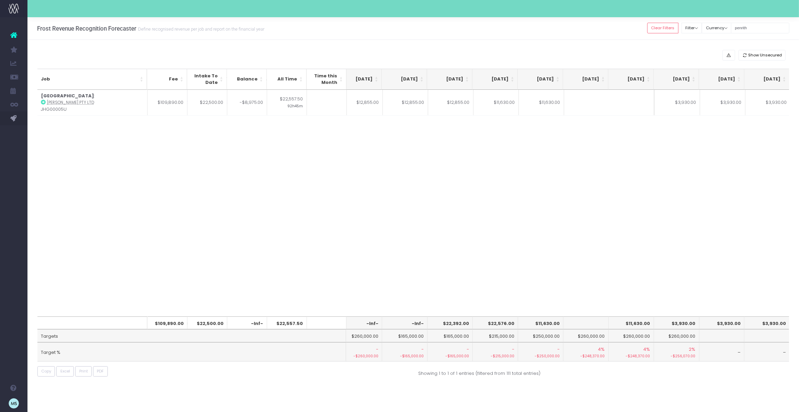
scroll to position [0, 237]
click at [684, 178] on div "Job Fee Intake To Date Balance All Time Time this Month [DATE] Aug [DATE] Oct […" at bounding box center [413, 203] width 752 height 226
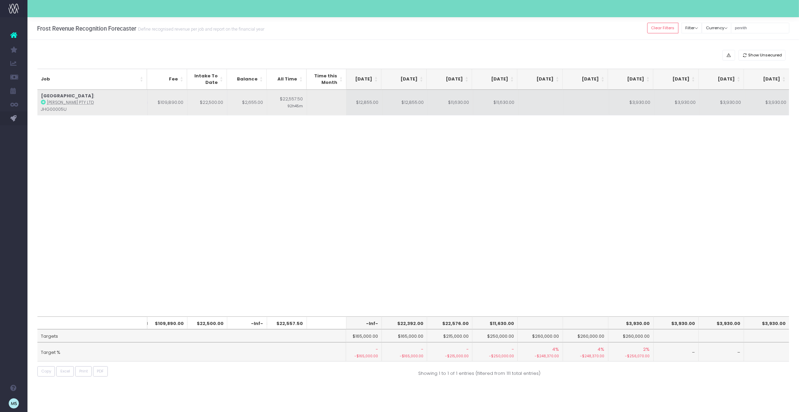
click at [537, 101] on td at bounding box center [541, 103] width 45 height 26
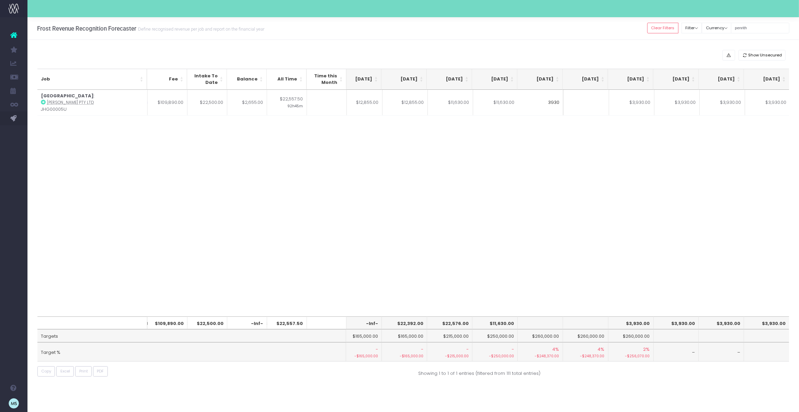
type input "3930"
click at [610, 170] on div "Job Fee Intake To Date Balance All Time Time this Month [DATE] Aug [DATE] Oct […" at bounding box center [413, 203] width 752 height 226
click at [593, 101] on td at bounding box center [586, 103] width 45 height 26
click at [658, 156] on div "Job Fee Intake To Date Balance All Time Time this Month [DATE] Aug [DATE] Oct […" at bounding box center [413, 203] width 752 height 226
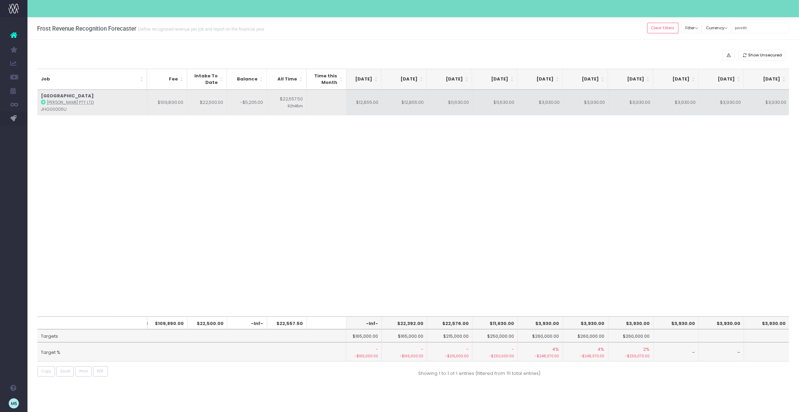
click at [736, 102] on td "$3,930.00" at bounding box center [722, 103] width 45 height 26
type input "$3,930.00"
click at [770, 104] on td "$3,930.00" at bounding box center [767, 103] width 45 height 26
type input "$3,930.00"
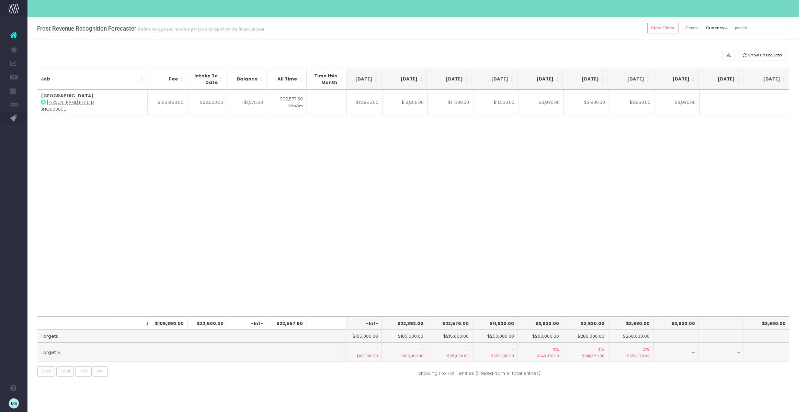
click at [703, 214] on div "Job Fee Intake To Date Balance All Time Time this Month [DATE] Aug [DATE] Oct […" at bounding box center [413, 203] width 752 height 226
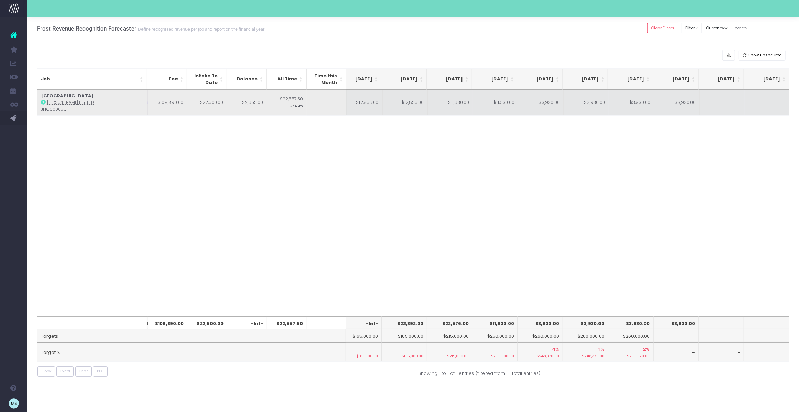
click at [707, 102] on td at bounding box center [722, 103] width 45 height 26
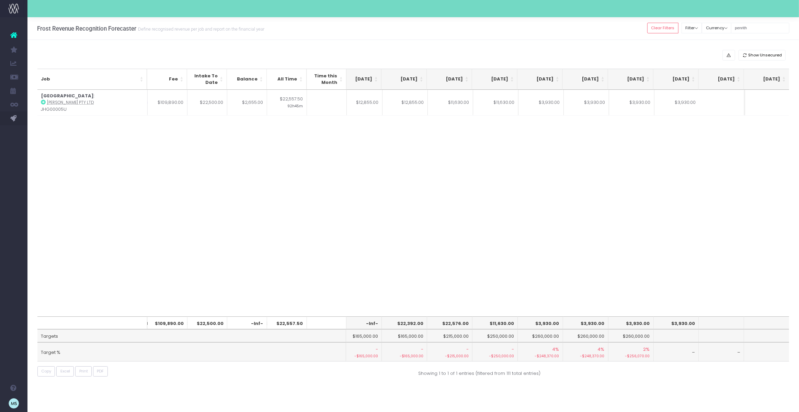
click at [725, 161] on div "Job Fee Intake To Date Balance All Time Time this Month [DATE] Aug [DATE] Oct […" at bounding box center [413, 203] width 752 height 226
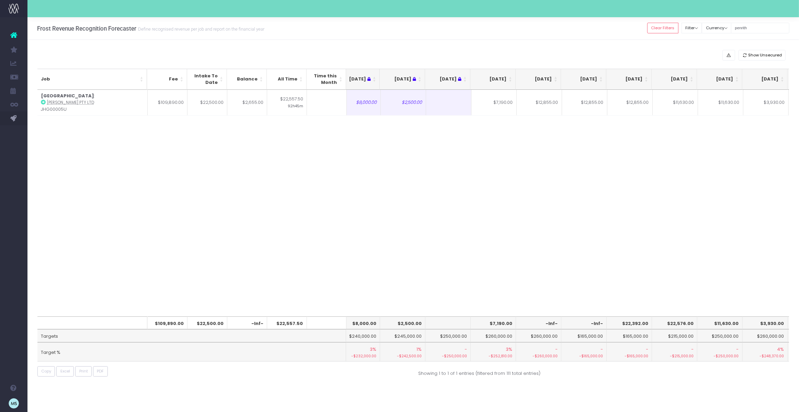
scroll to position [0, 25]
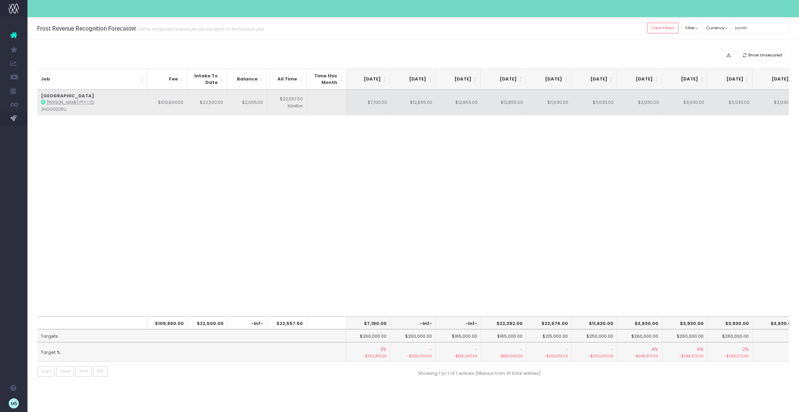
click at [375, 101] on td "$7,190.00" at bounding box center [368, 103] width 45 height 26
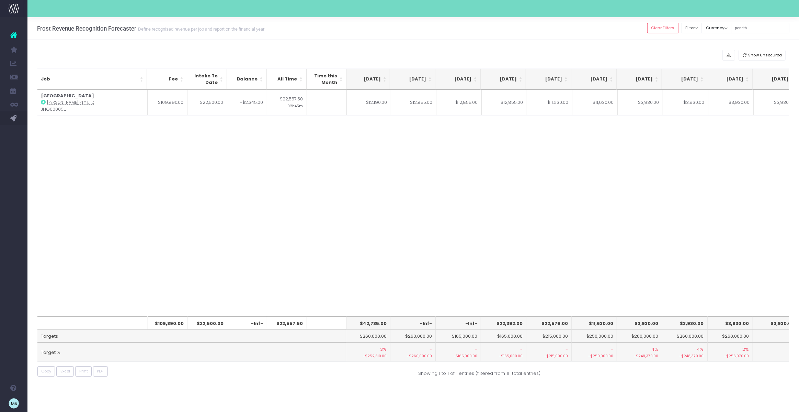
click at [436, 146] on div "Job Fee Intake To Date Balance All Time Time this Month [DATE] Aug [DATE] Oct […" at bounding box center [413, 203] width 752 height 226
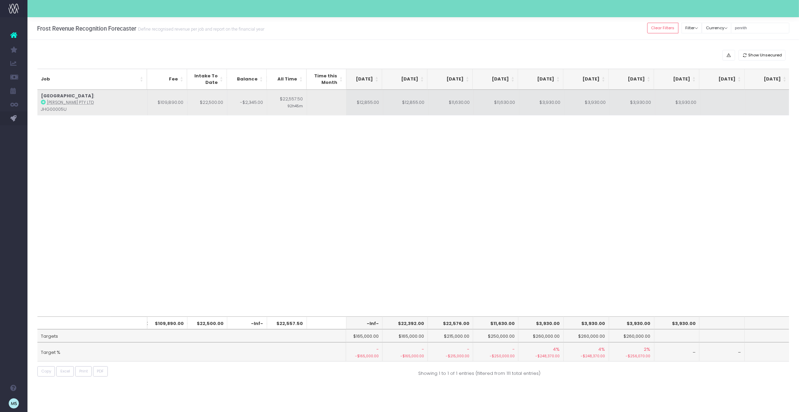
click at [683, 101] on td "$3,930.00" at bounding box center [677, 103] width 45 height 26
type input "$3,930.00"
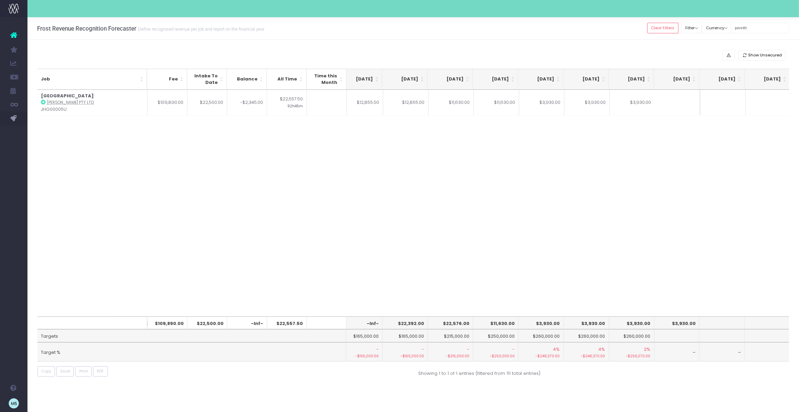
click at [716, 180] on div "Job Fee Intake To Date Balance All Time Time this Month [DATE] Aug [DATE] Oct […" at bounding box center [413, 203] width 752 height 226
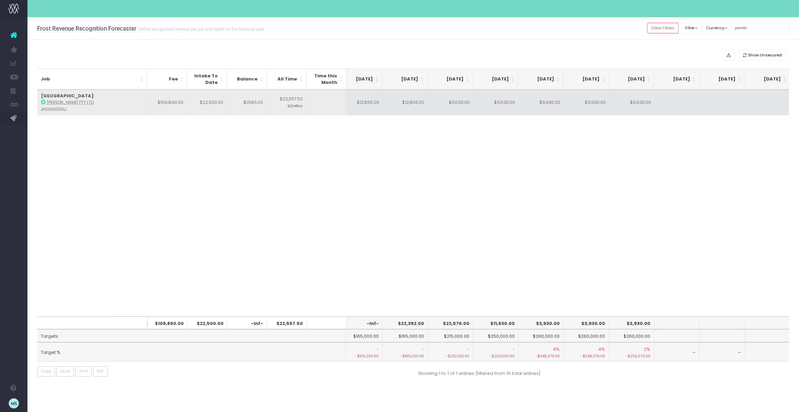
click at [641, 101] on td "$3,930.00" at bounding box center [632, 103] width 45 height 26
type input "$3,930.00"
click at [595, 101] on td "$3,930.00" at bounding box center [587, 103] width 45 height 26
type input "$3,930.00"
click at [556, 103] on td "$3,930.00" at bounding box center [541, 103] width 45 height 26
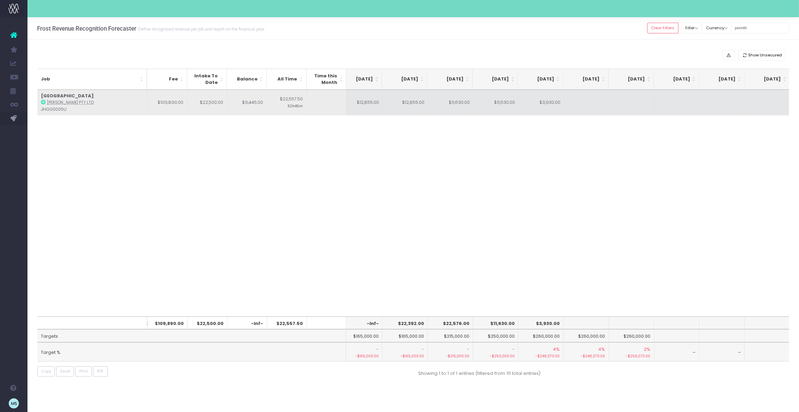
type input "$3,930.00"
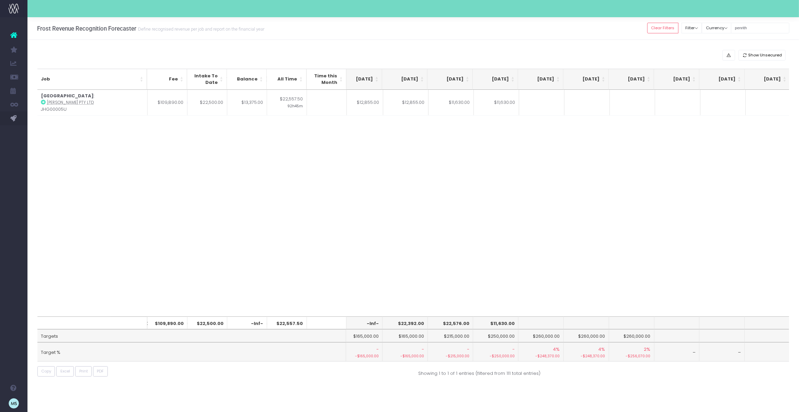
click at [586, 149] on div "Job Fee Intake To Date Balance All Time Time this Month [DATE] Aug [DATE] Oct […" at bounding box center [413, 203] width 752 height 226
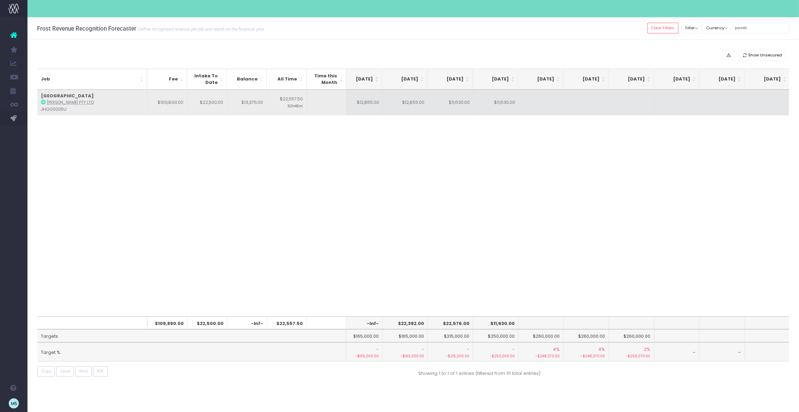
click at [543, 106] on td at bounding box center [541, 103] width 45 height 26
type input "6687"
click at [592, 108] on td at bounding box center [587, 103] width 45 height 26
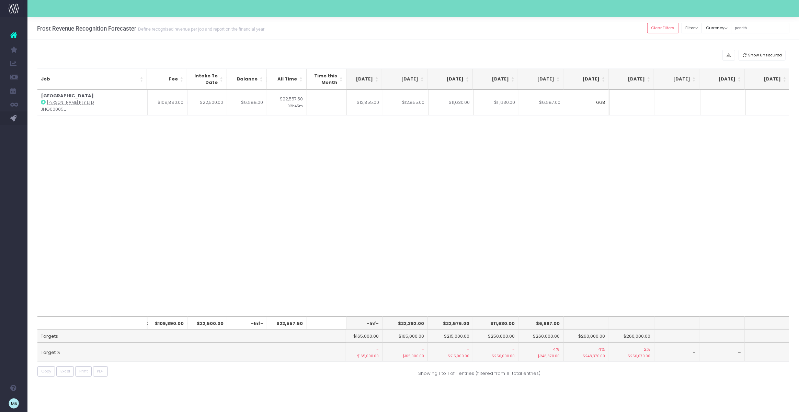
type input "6688"
click at [632, 168] on div "Job Fee Intake To Date Balance All Time Time this Month [DATE] Aug [DATE] Oct […" at bounding box center [413, 203] width 752 height 226
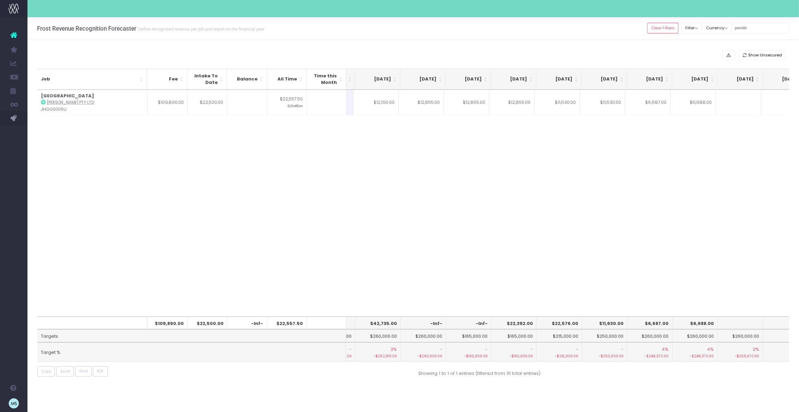
scroll to position [0, 131]
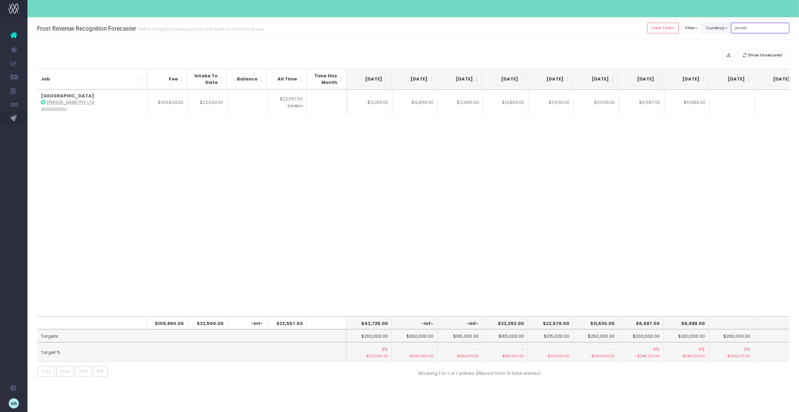
click at [738, 29] on div "Clear Filters Filter By Account Manager All [PERSON_NAME] inezritchie [PERSON_N…" at bounding box center [719, 28] width 142 height 14
click at [738, 76] on th "[DATE]" at bounding box center [731, 79] width 45 height 21
